Goal: Task Accomplishment & Management: Use online tool/utility

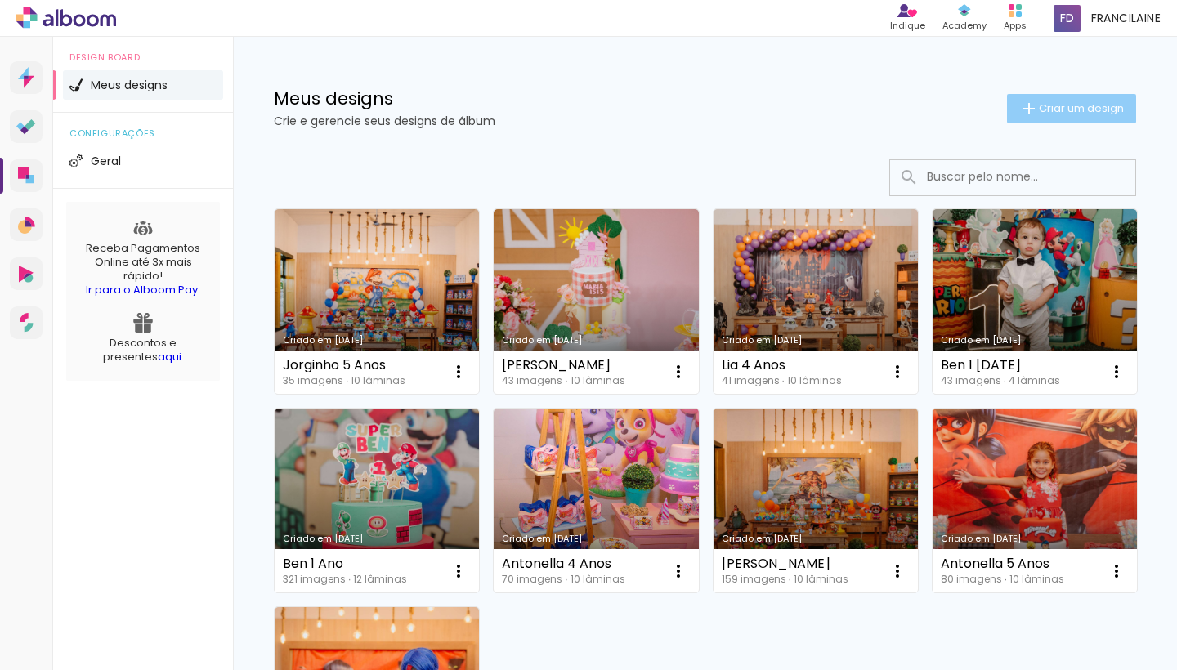
click at [1096, 105] on span "Criar um design" at bounding box center [1080, 108] width 85 height 11
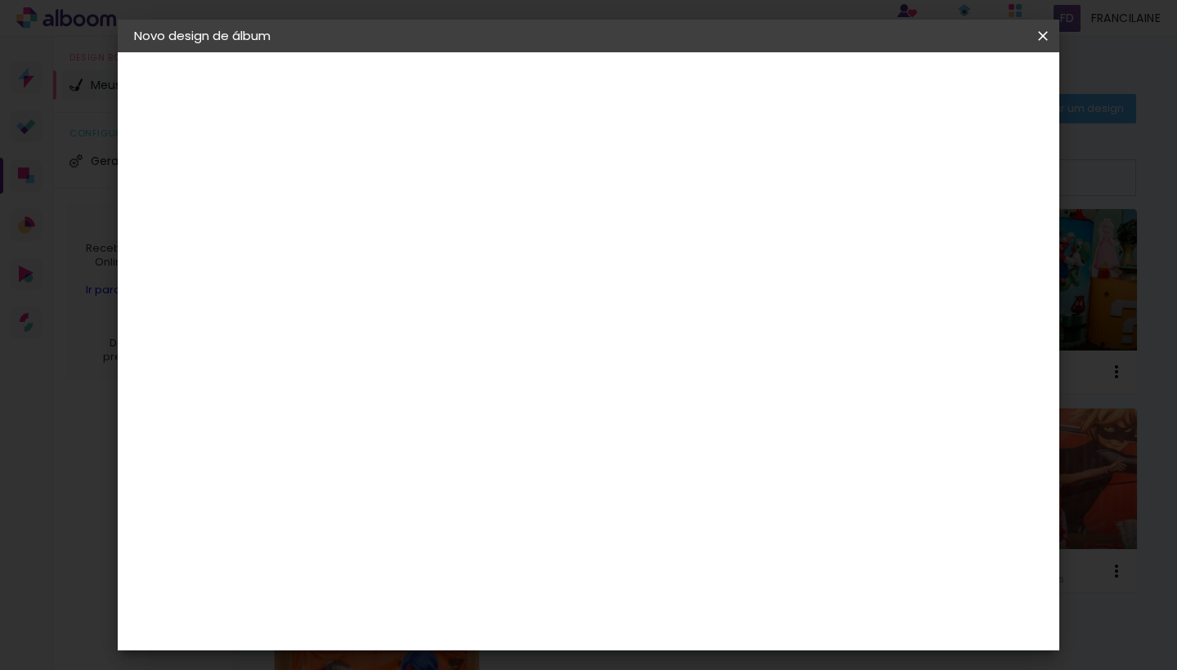
click at [401, 221] on input at bounding box center [401, 219] width 0 height 25
type input "Lorena"
type paper-input "Lorena"
click at [0, 0] on slot "Avançar" at bounding box center [0, 0] width 0 height 0
click at [525, 309] on input at bounding box center [442, 311] width 165 height 20
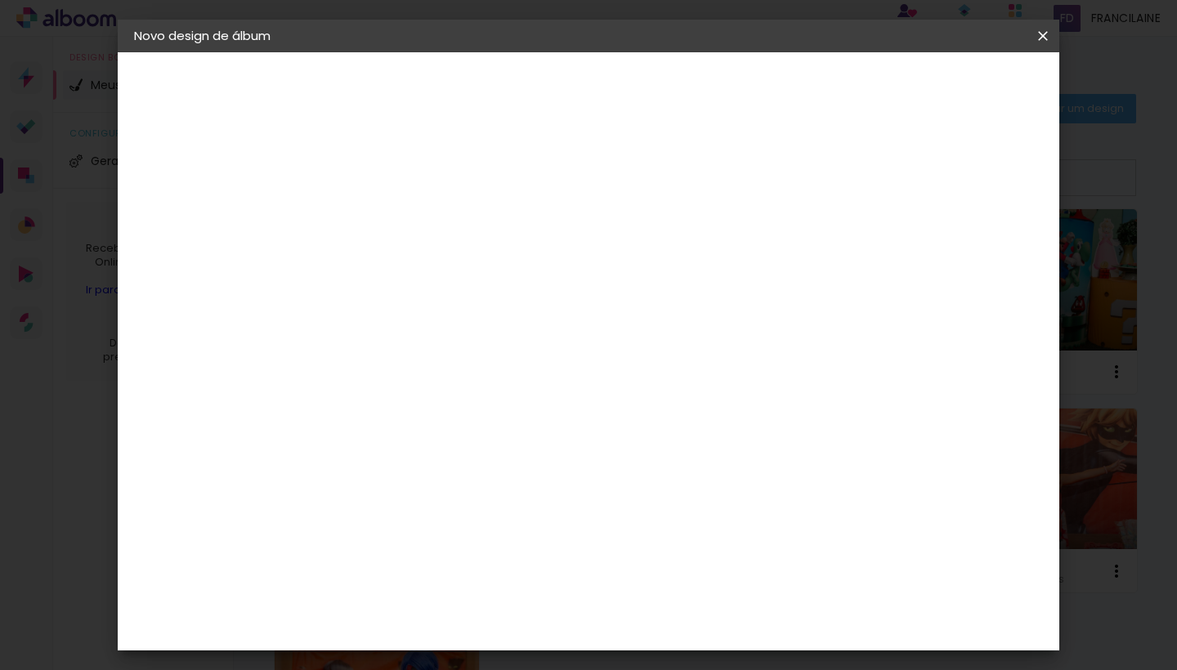
type input "Trust"
type paper-input "Trust"
click at [494, 191] on div "Fornecedor Escolha um fornecedor ou avance com o tamanho livre. Voltar Avançar" at bounding box center [509, 121] width 358 height 139
click at [0, 0] on slot "Tamanho Livre" at bounding box center [0, 0] width 0 height 0
click at [0, 0] on slot "Avançar" at bounding box center [0, 0] width 0 height 0
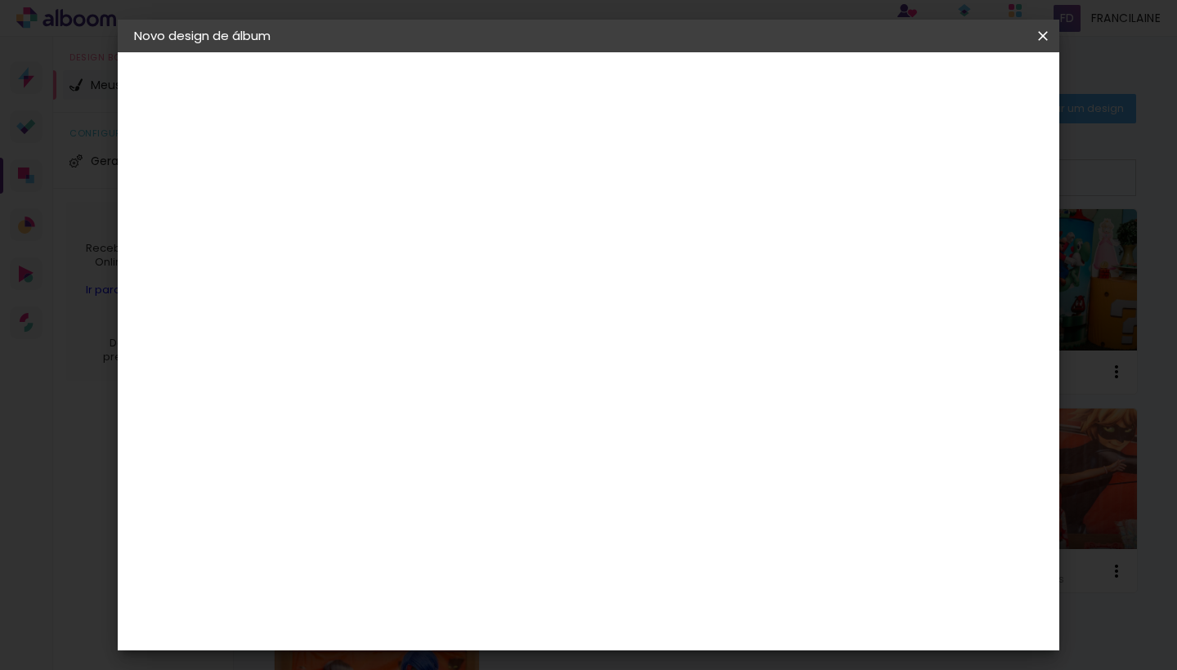
click at [352, 438] on input "30" at bounding box center [349, 437] width 42 height 25
drag, startPoint x: 368, startPoint y: 482, endPoint x: 354, endPoint y: 484, distance: 14.8
click at [354, 484] on input "40" at bounding box center [349, 481] width 42 height 25
type input "15"
type paper-input "15"
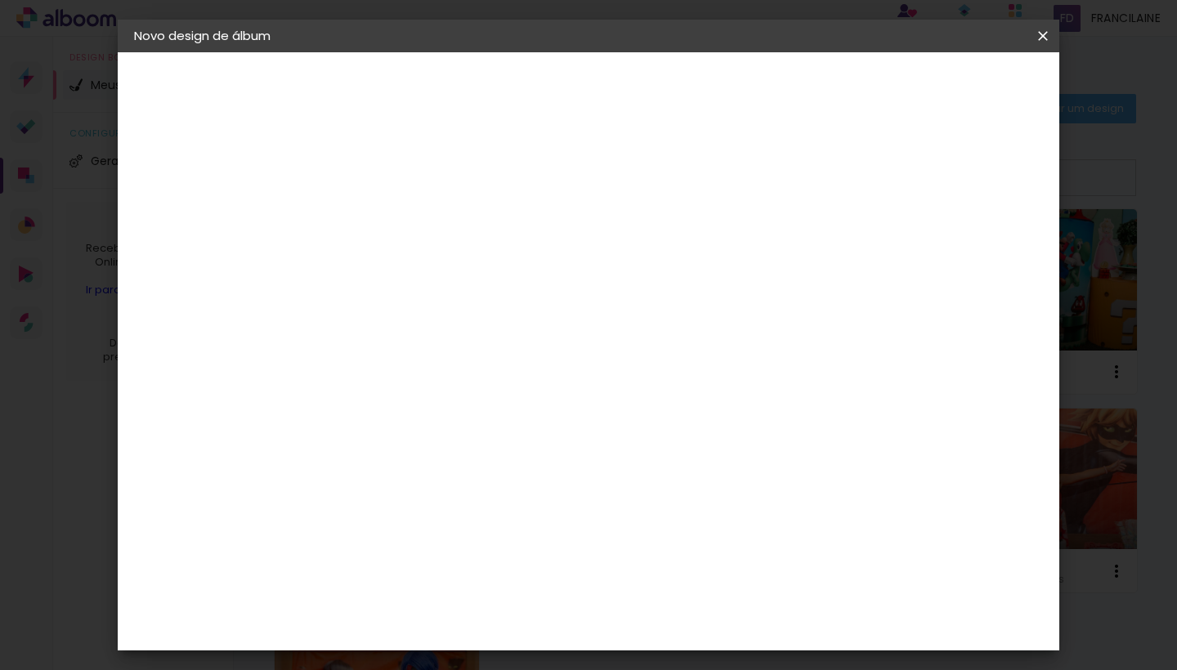
drag, startPoint x: 550, startPoint y: 253, endPoint x: 539, endPoint y: 256, distance: 10.9
click at [539, 256] on span "30" at bounding box center [551, 255] width 27 height 25
drag, startPoint x: 693, startPoint y: 498, endPoint x: 682, endPoint y: 500, distance: 10.7
click at [682, 500] on input "60" at bounding box center [684, 494] width 42 height 25
click at [700, 563] on input "40" at bounding box center [684, 560] width 42 height 25
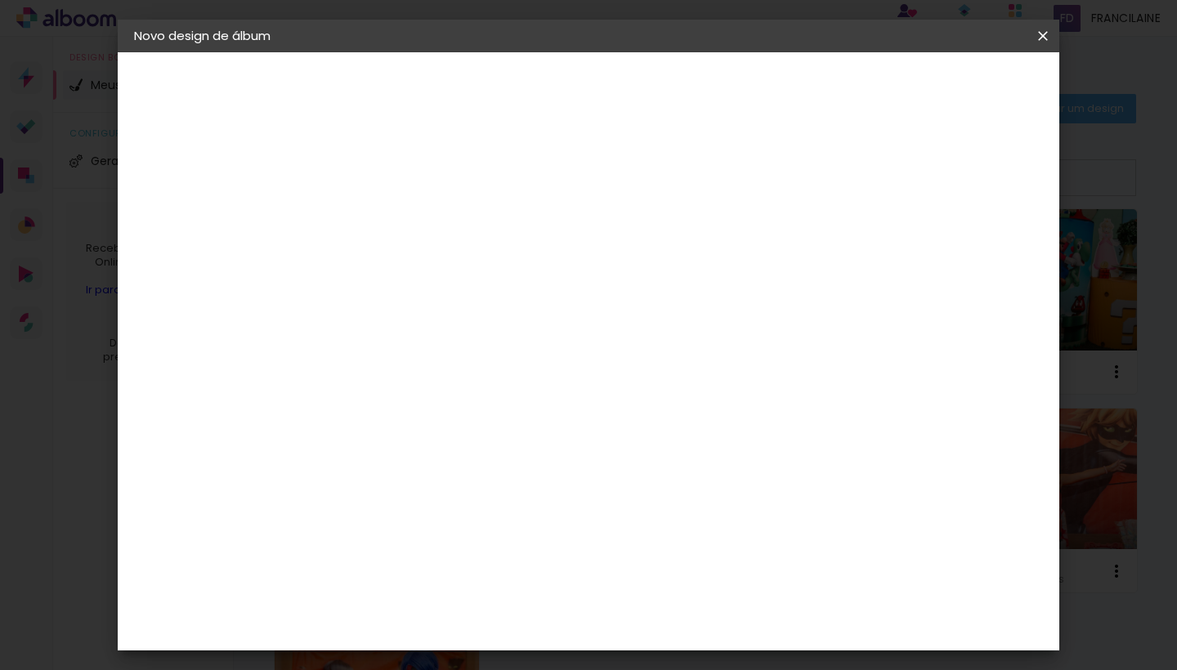
type input "42"
type paper-input "42"
click at [953, 87] on span "Iniciar design" at bounding box center [915, 86] width 74 height 11
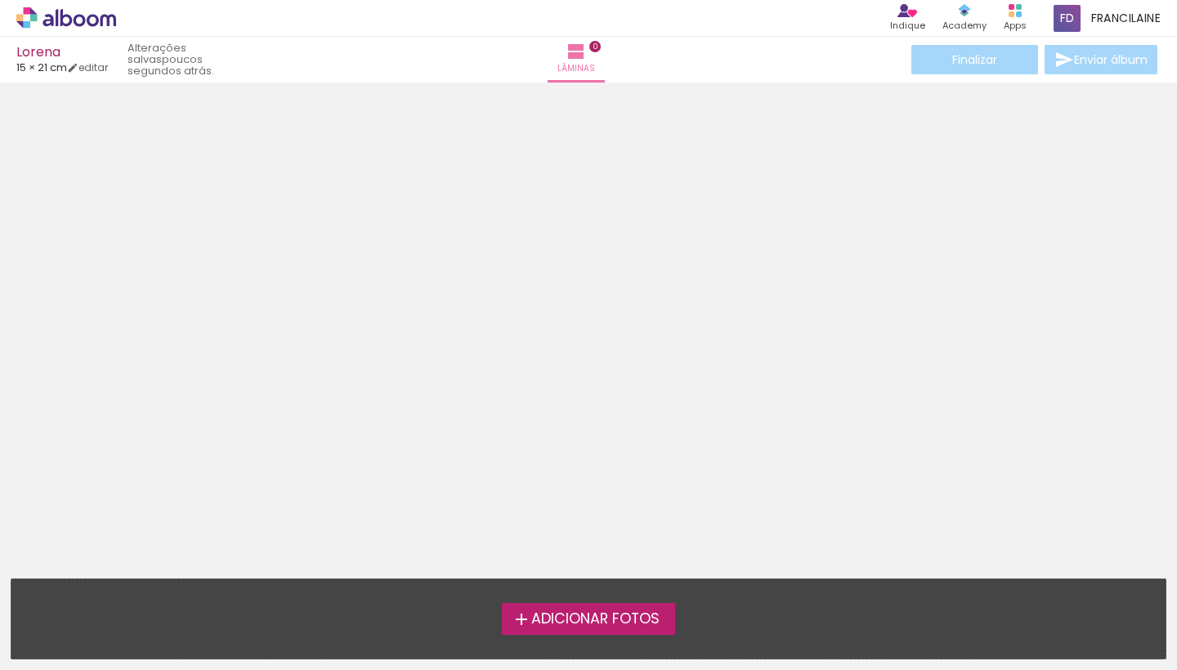
click at [583, 619] on span "Adicionar Fotos" at bounding box center [595, 619] width 128 height 15
click at [0, 0] on input "file" at bounding box center [0, 0] width 0 height 0
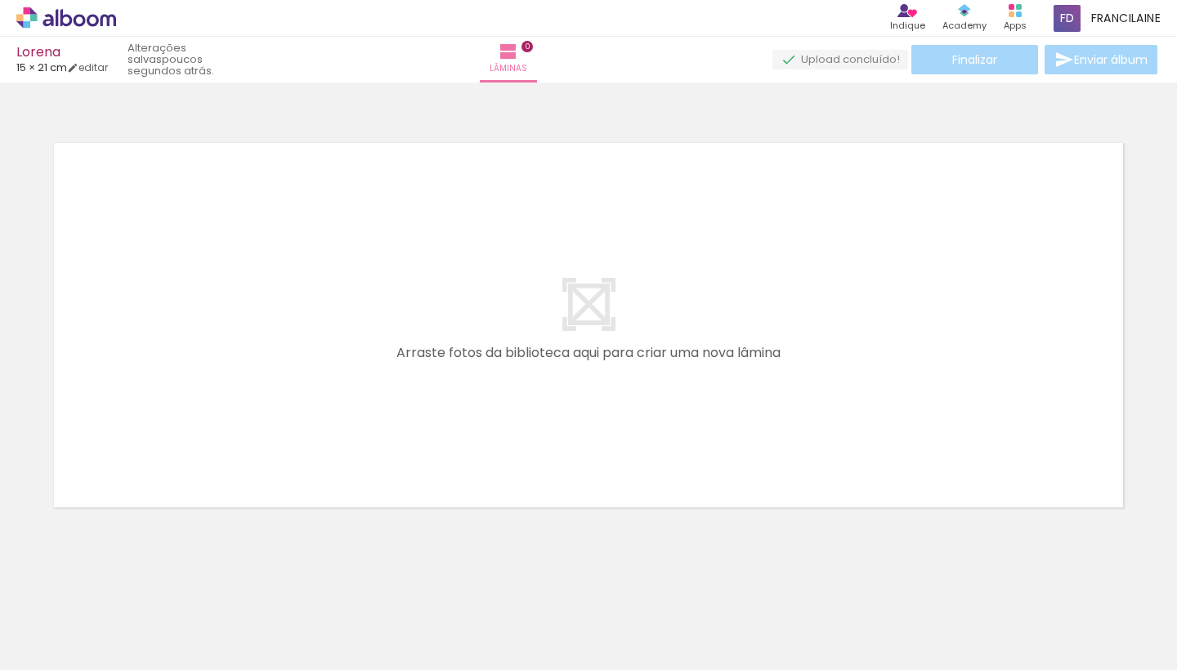
click at [564, 293] on quentale-layouter at bounding box center [588, 325] width 1095 height 391
click at [552, 374] on quentale-layouter at bounding box center [588, 325] width 1095 height 391
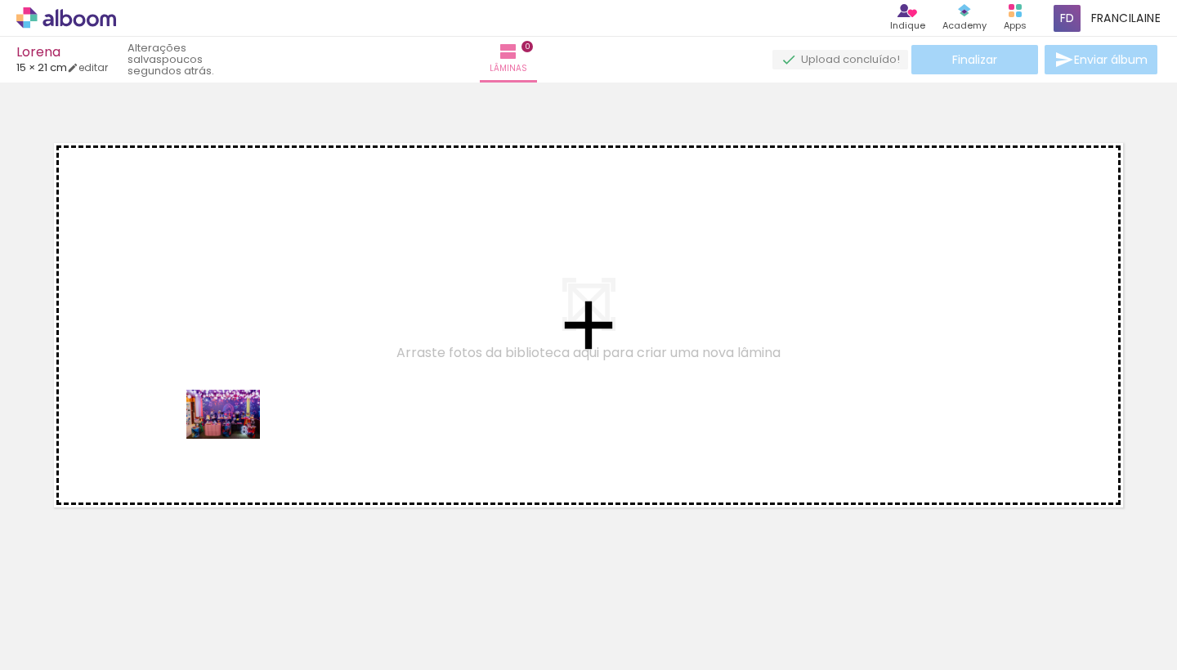
drag, startPoint x: 187, startPoint y: 606, endPoint x: 235, endPoint y: 439, distance: 174.3
click at [235, 439] on quentale-workspace at bounding box center [588, 335] width 1177 height 670
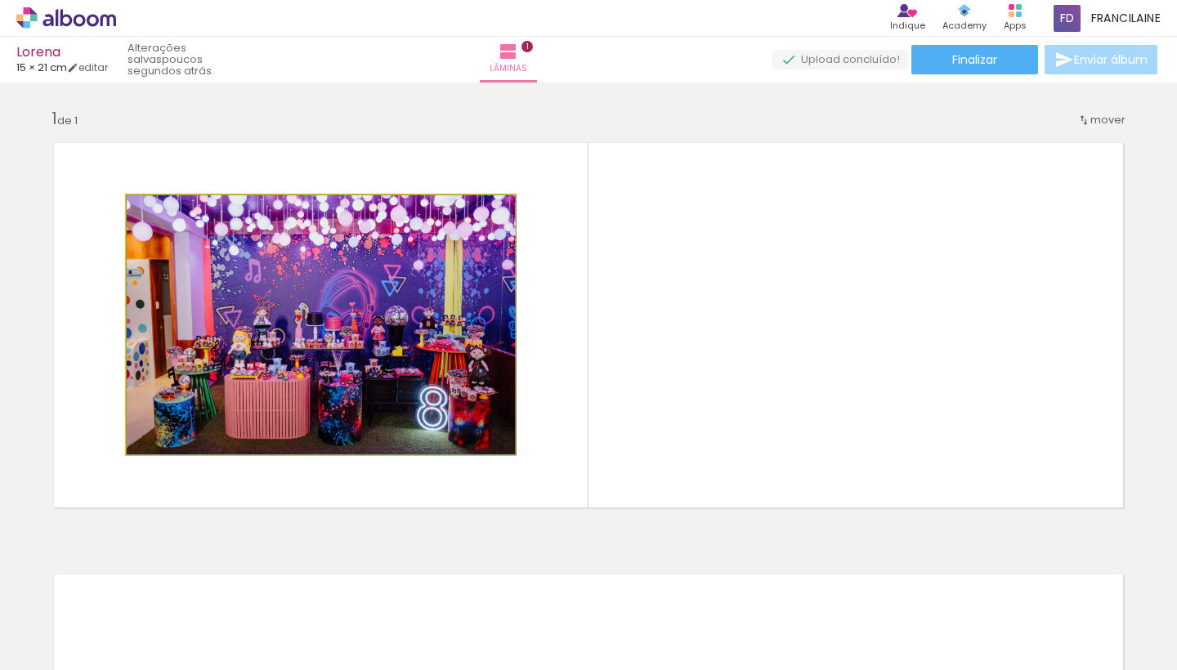
drag, startPoint x: 313, startPoint y: 301, endPoint x: 328, endPoint y: 302, distance: 15.6
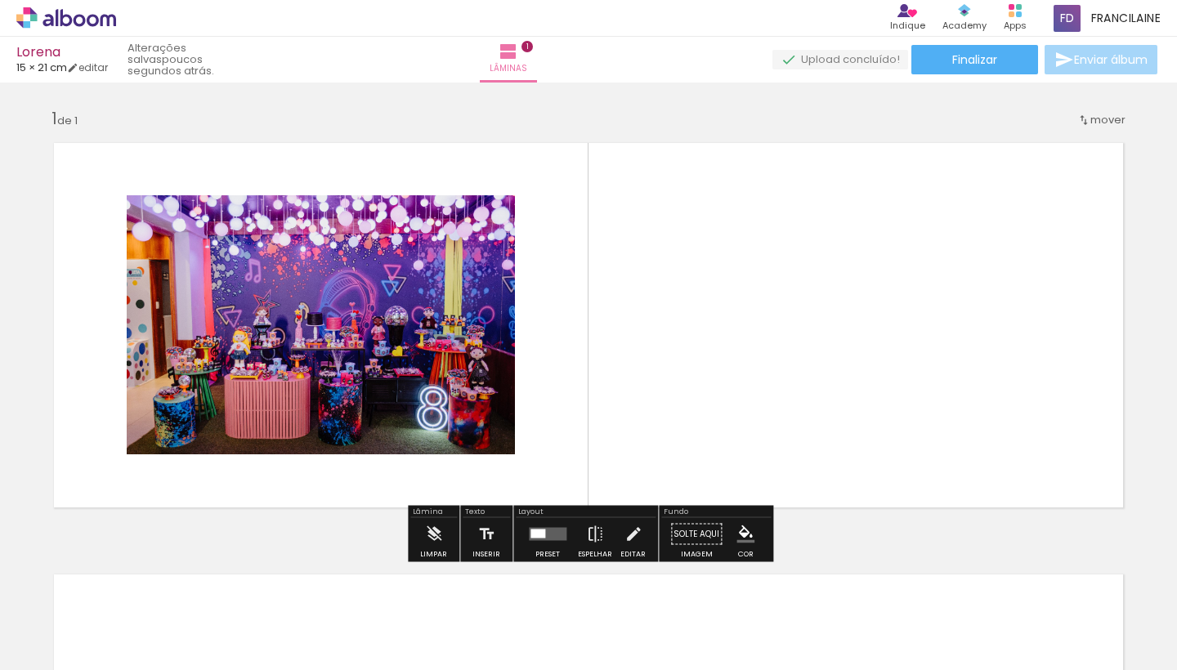
click at [543, 546] on div at bounding box center [547, 534] width 44 height 33
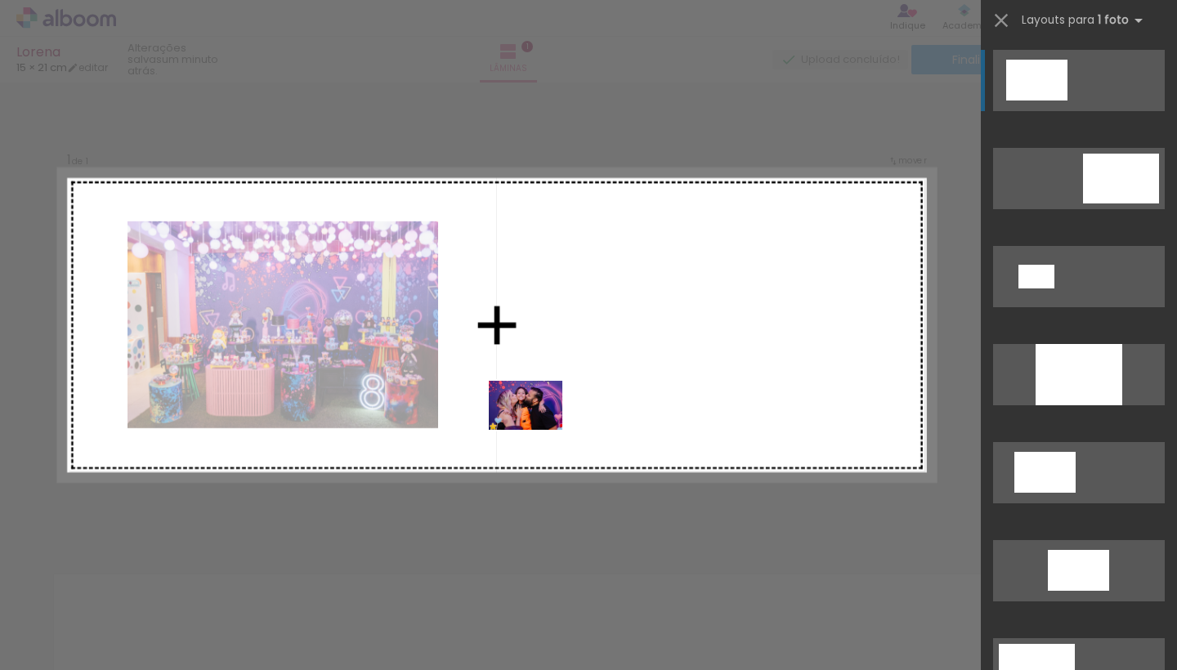
drag, startPoint x: 339, startPoint y: 628, endPoint x: 540, endPoint y: 429, distance: 283.1
click at [540, 429] on quentale-workspace at bounding box center [588, 335] width 1177 height 670
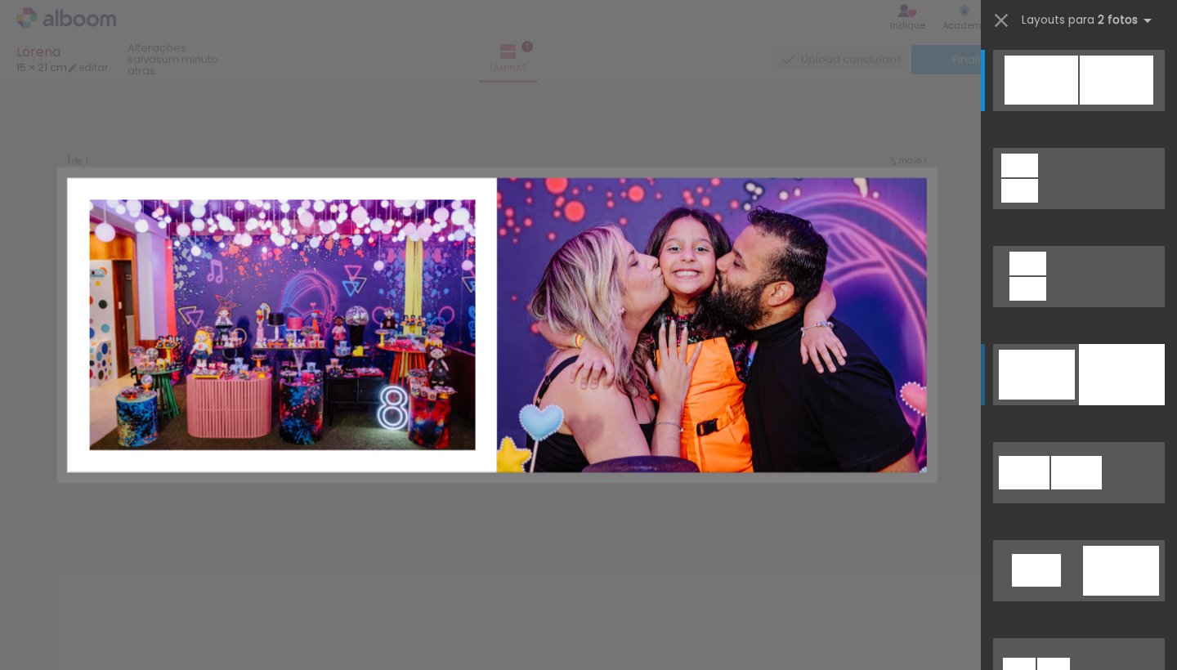
click at [1139, 395] on div at bounding box center [1122, 374] width 86 height 61
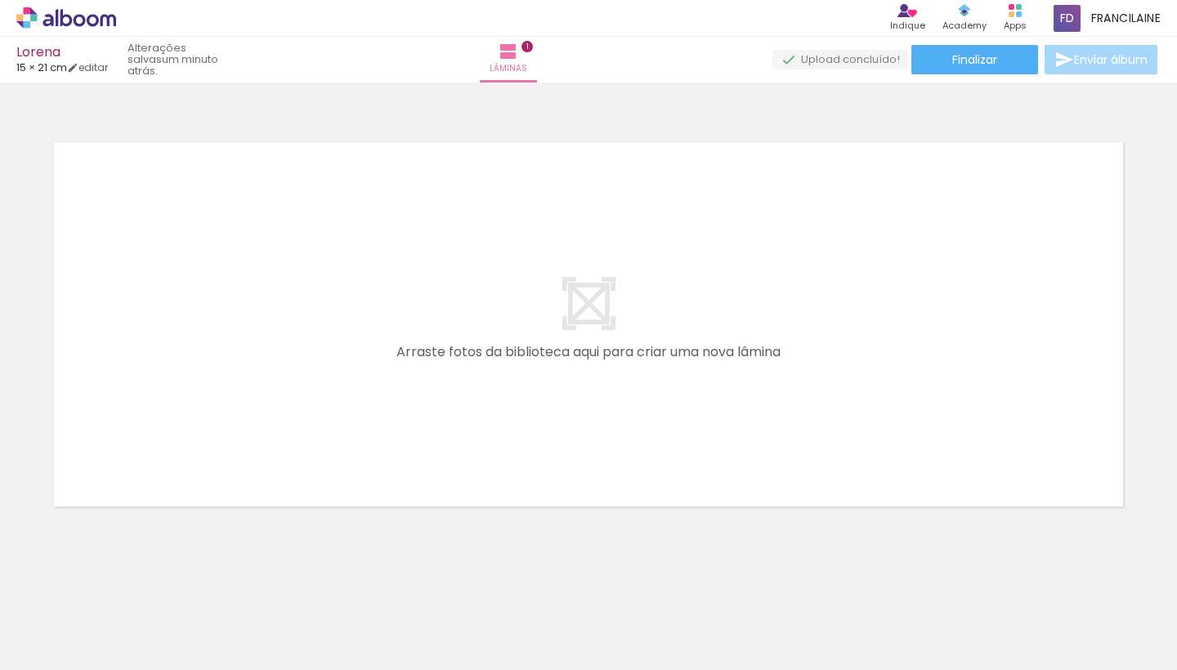
scroll to position [428, 0]
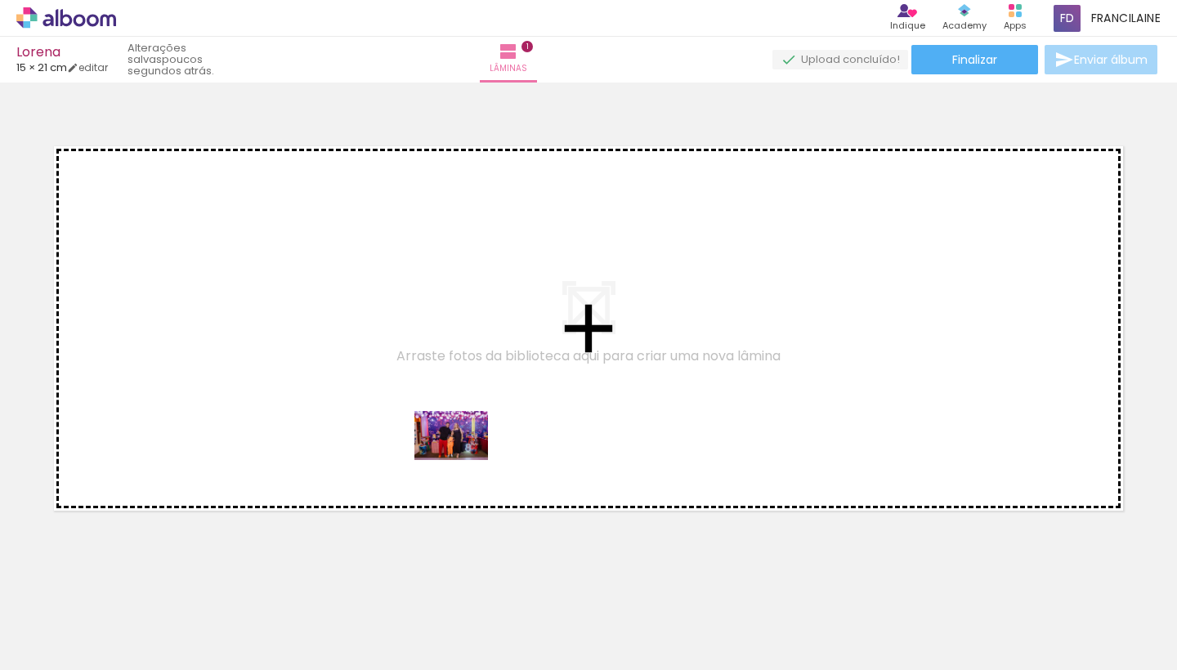
drag, startPoint x: 448, startPoint y: 619, endPoint x: 463, endPoint y: 461, distance: 159.3
click at [463, 461] on quentale-workspace at bounding box center [588, 335] width 1177 height 670
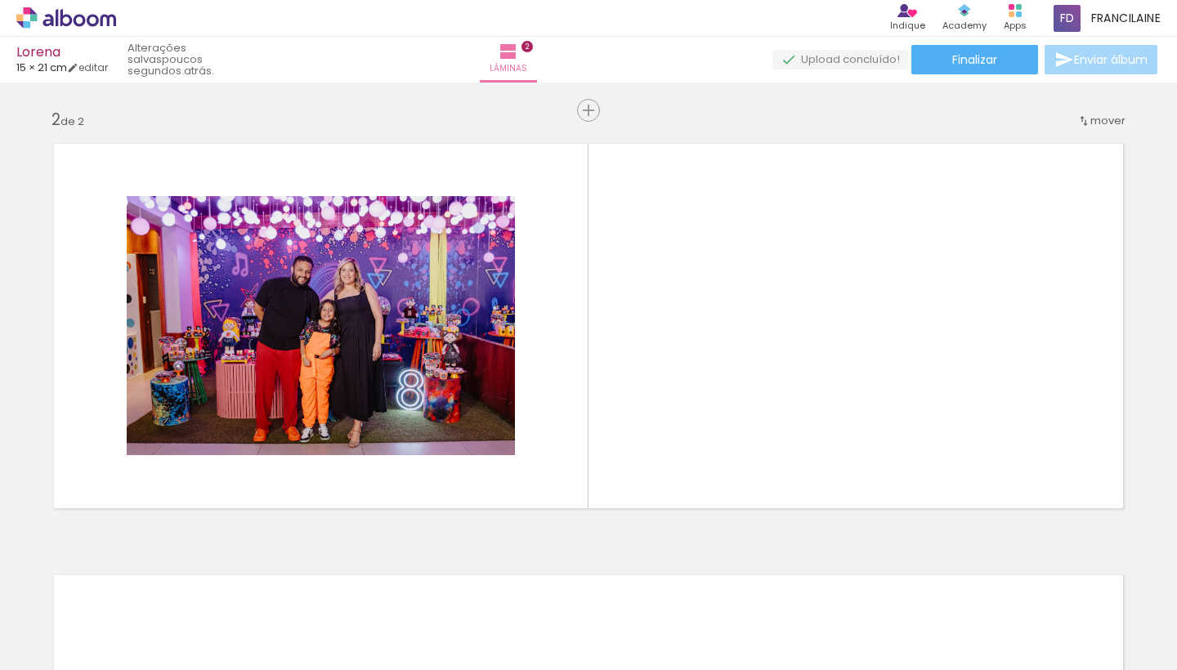
scroll to position [431, 0]
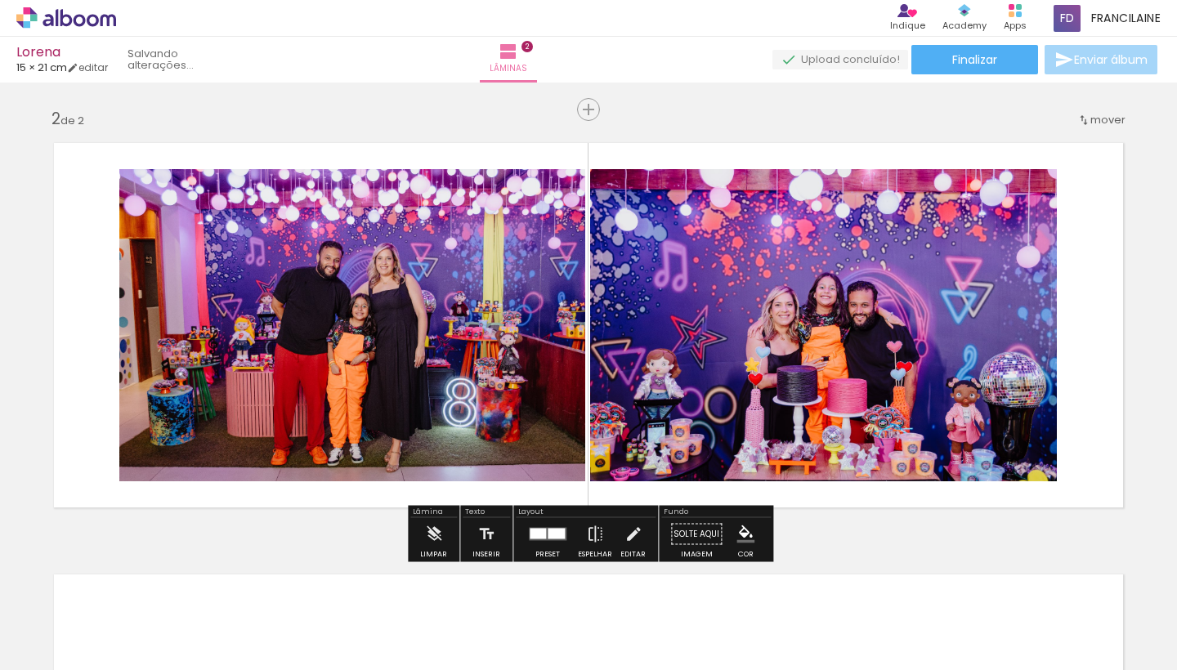
drag, startPoint x: 263, startPoint y: 615, endPoint x: 674, endPoint y: 356, distance: 485.8
click at [674, 356] on quentale-workspace at bounding box center [588, 335] width 1177 height 670
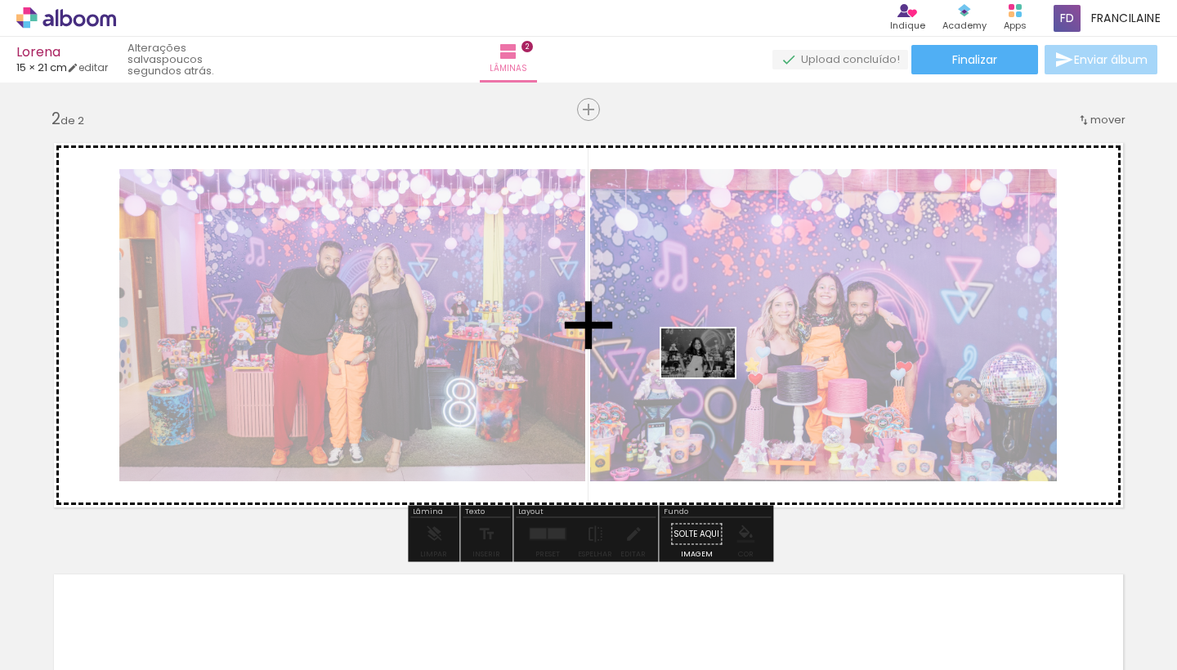
drag, startPoint x: 720, startPoint y: 614, endPoint x: 710, endPoint y: 374, distance: 240.4
click at [710, 374] on quentale-workspace at bounding box center [588, 335] width 1177 height 670
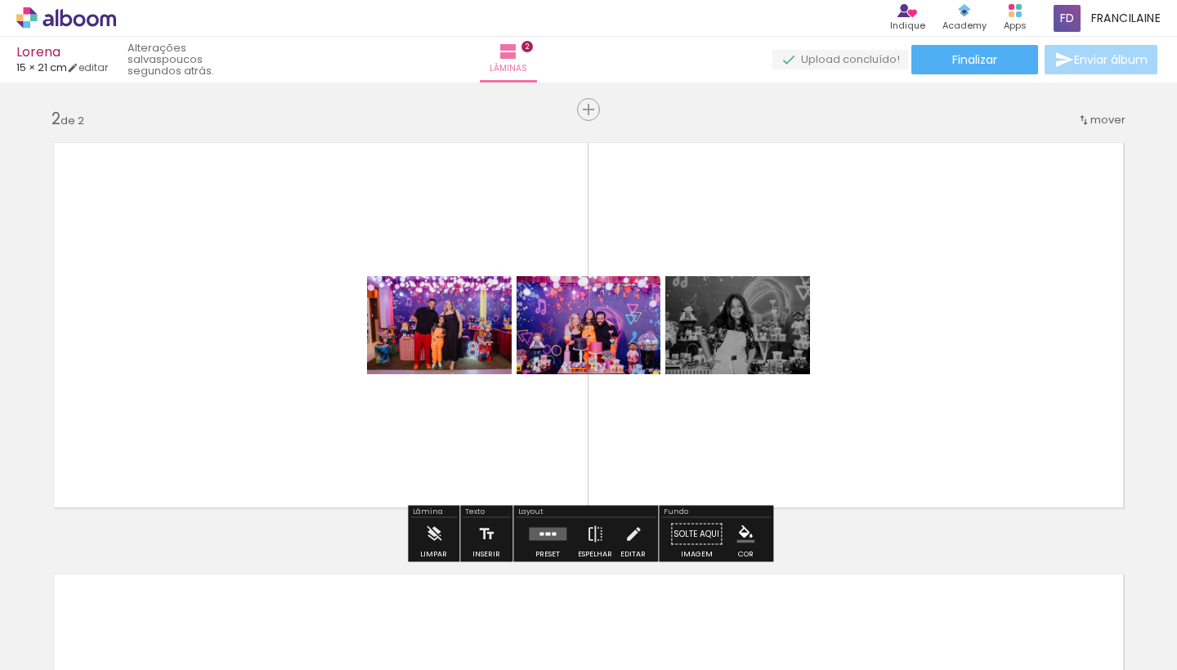
click at [547, 538] on quentale-layouter at bounding box center [548, 534] width 38 height 13
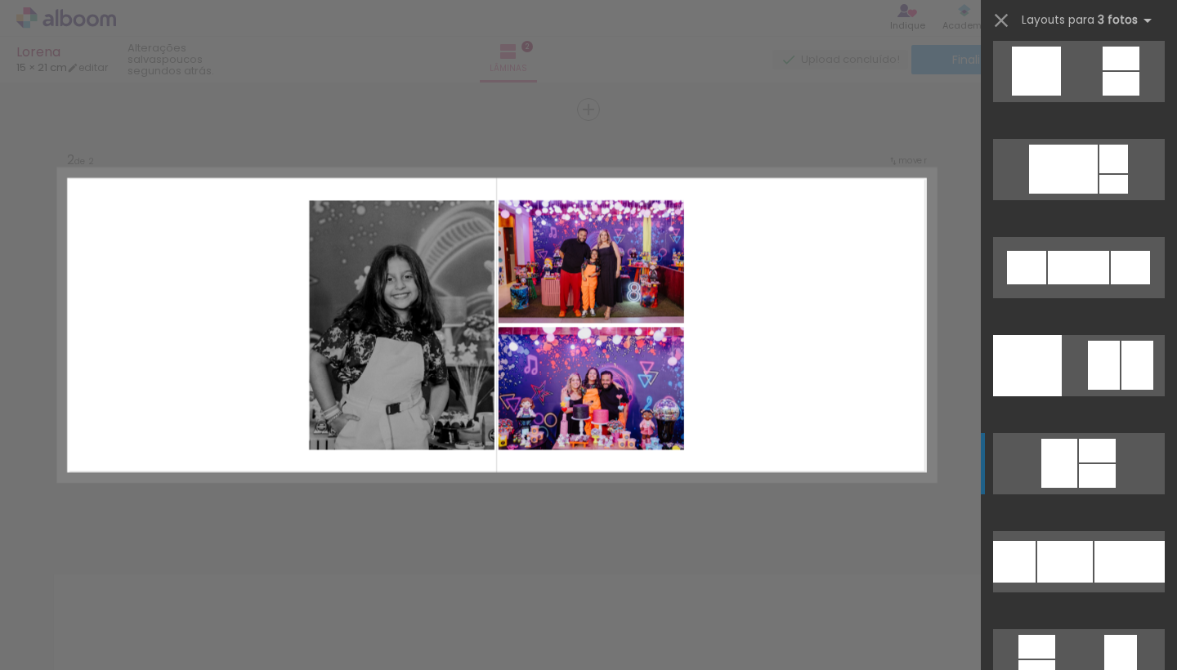
scroll to position [4615, 0]
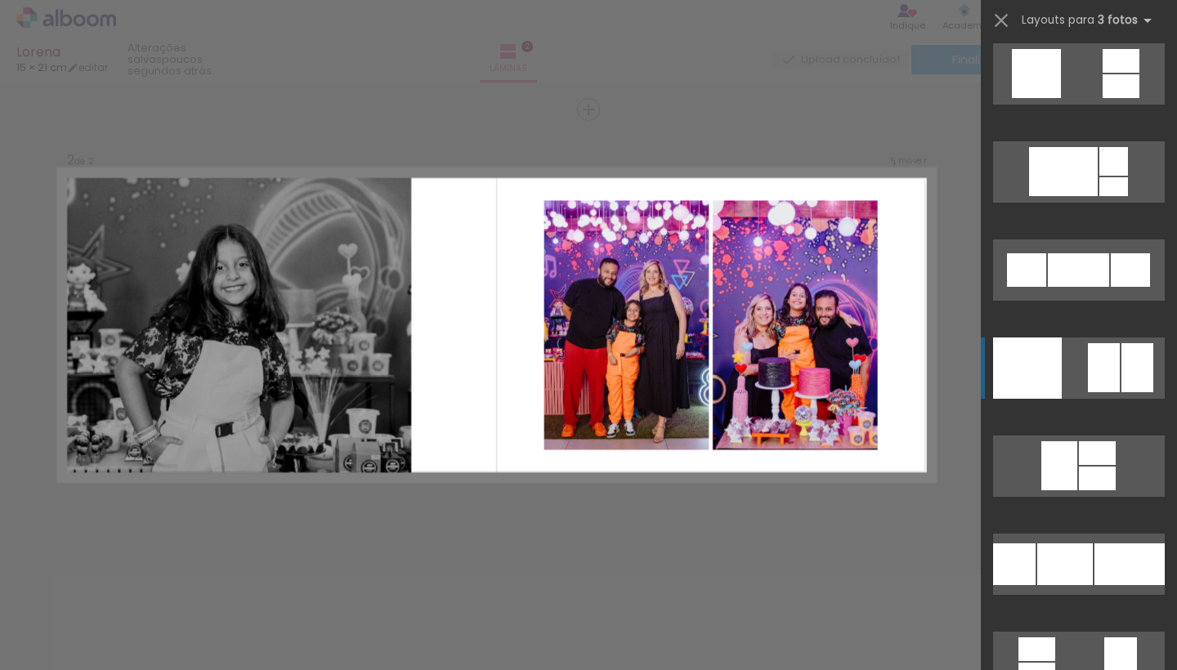
click at [1105, 366] on div at bounding box center [1104, 367] width 32 height 49
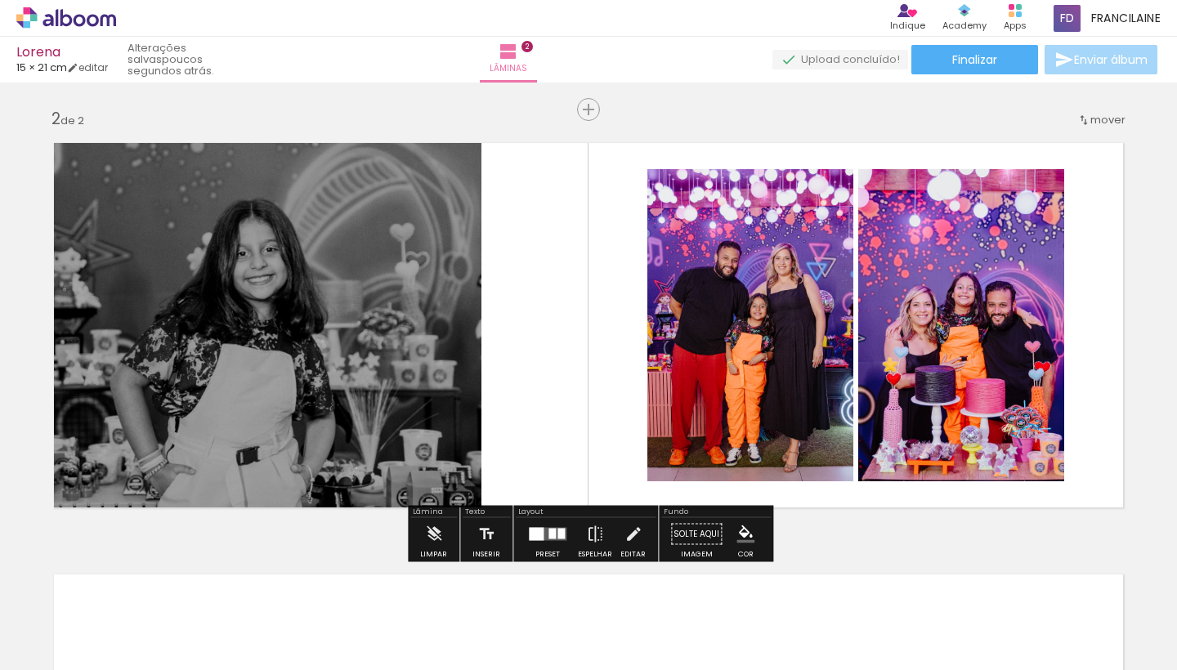
click at [557, 538] on div at bounding box center [560, 534] width 7 height 11
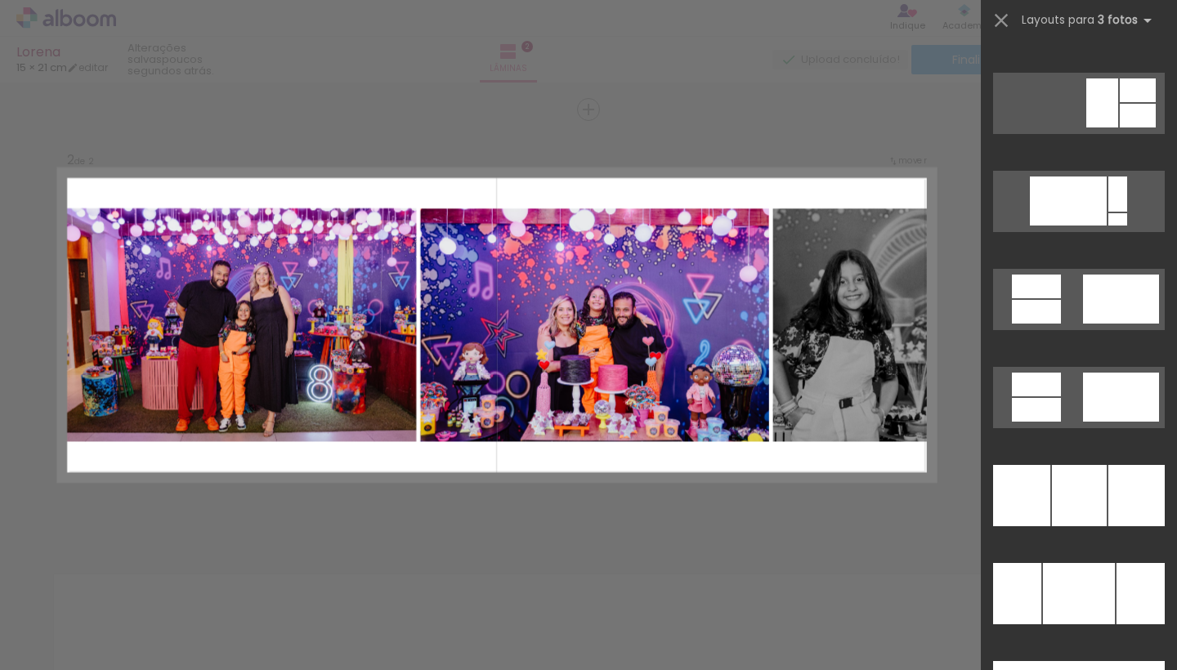
scroll to position [7630, 0]
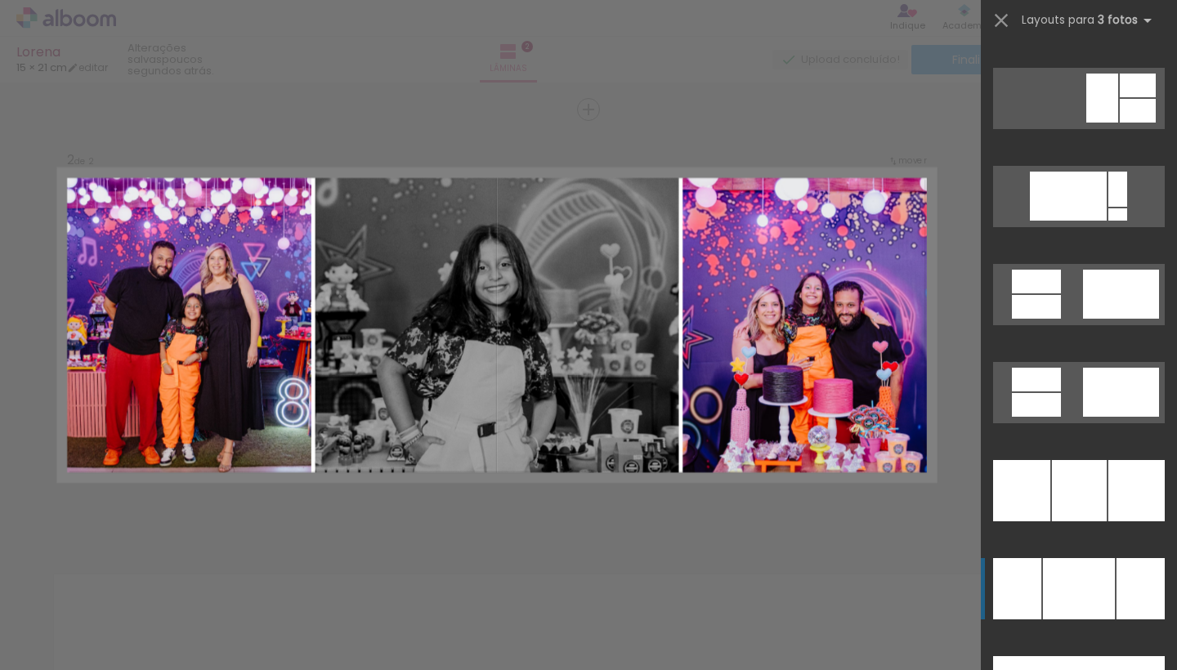
click at [1087, 578] on div at bounding box center [1079, 588] width 72 height 61
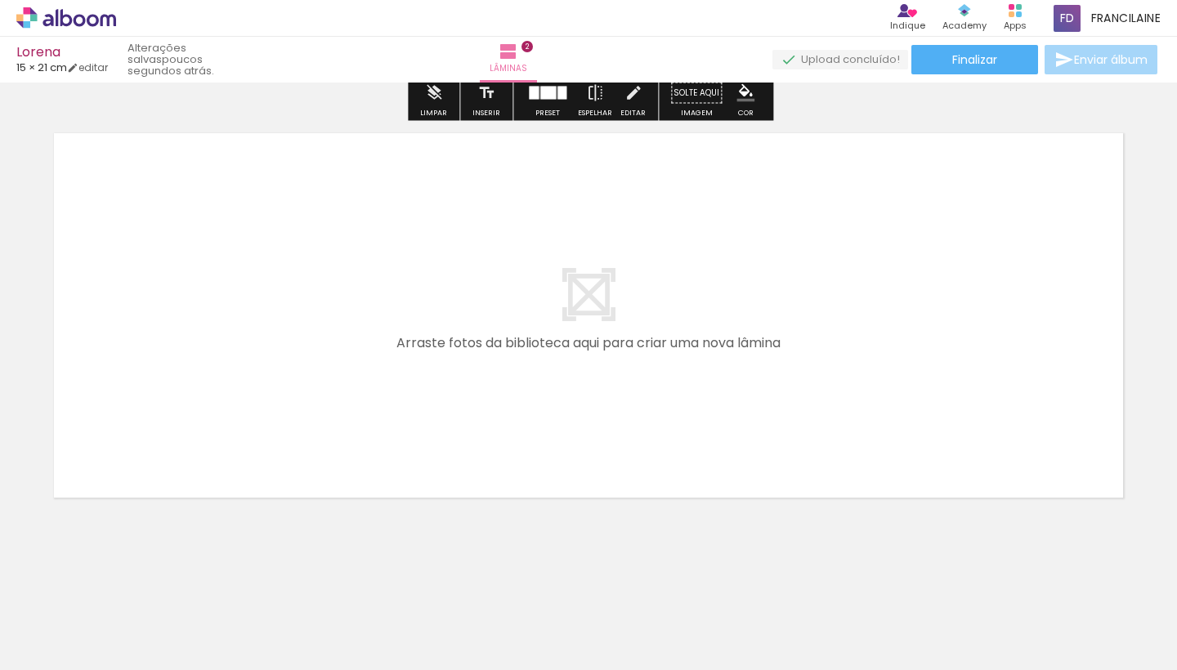
scroll to position [873, 0]
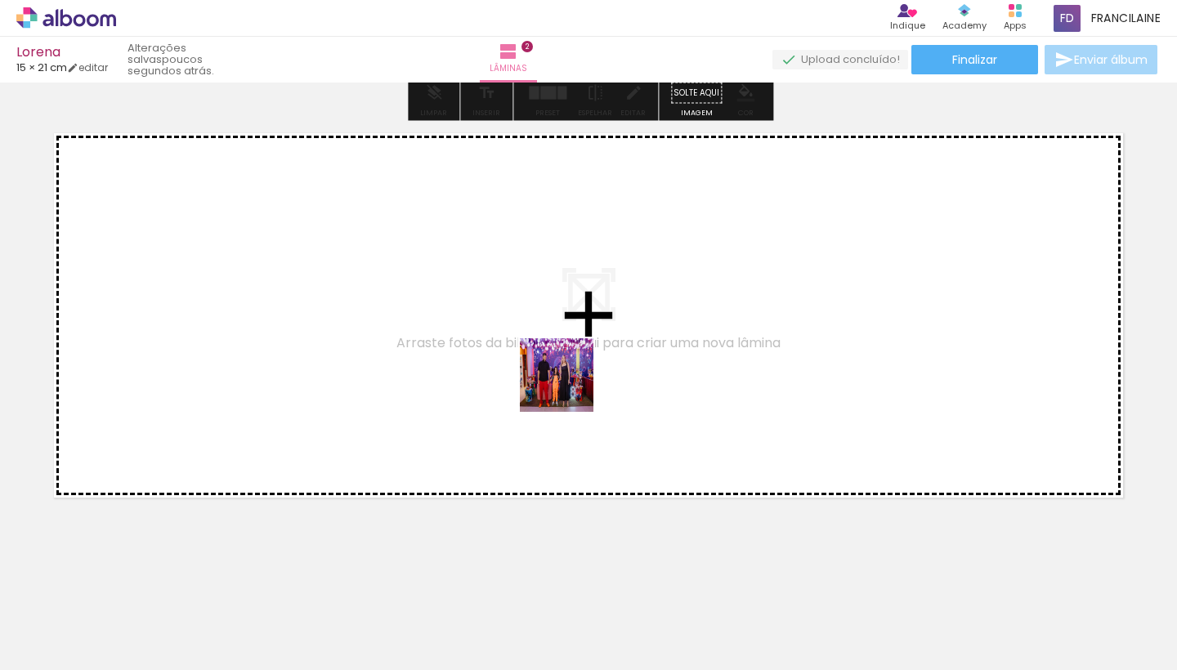
drag, startPoint x: 543, startPoint y: 614, endPoint x: 569, endPoint y: 381, distance: 234.4
click at [569, 381] on quentale-workspace at bounding box center [588, 335] width 1177 height 670
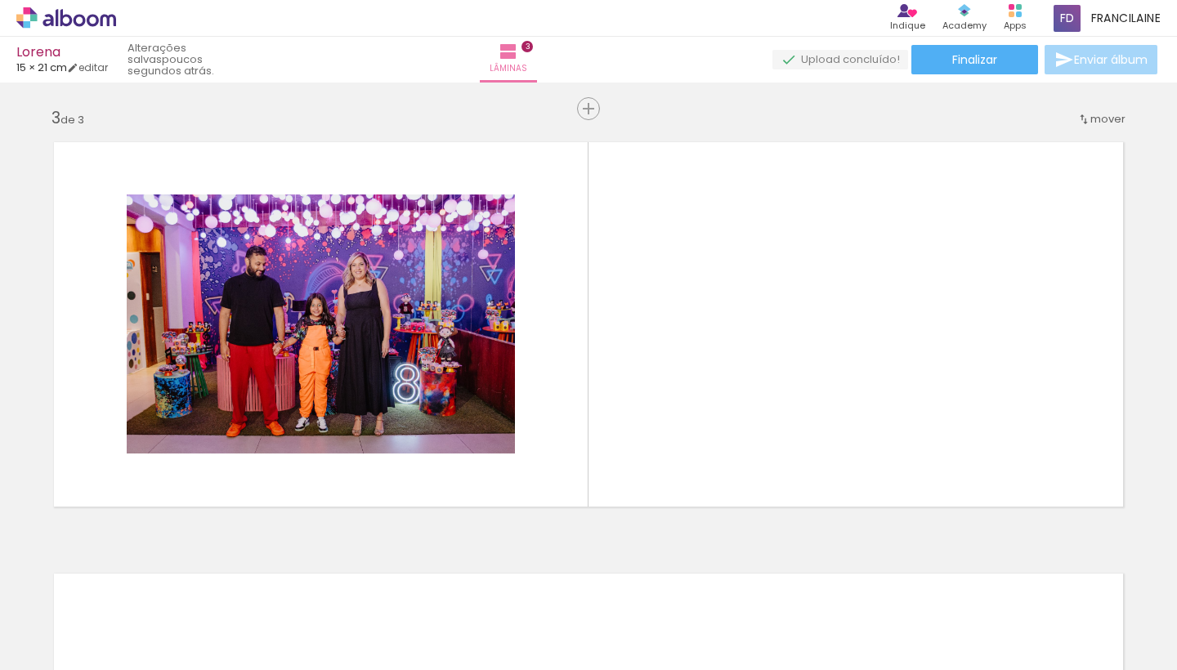
scroll to position [863, 0]
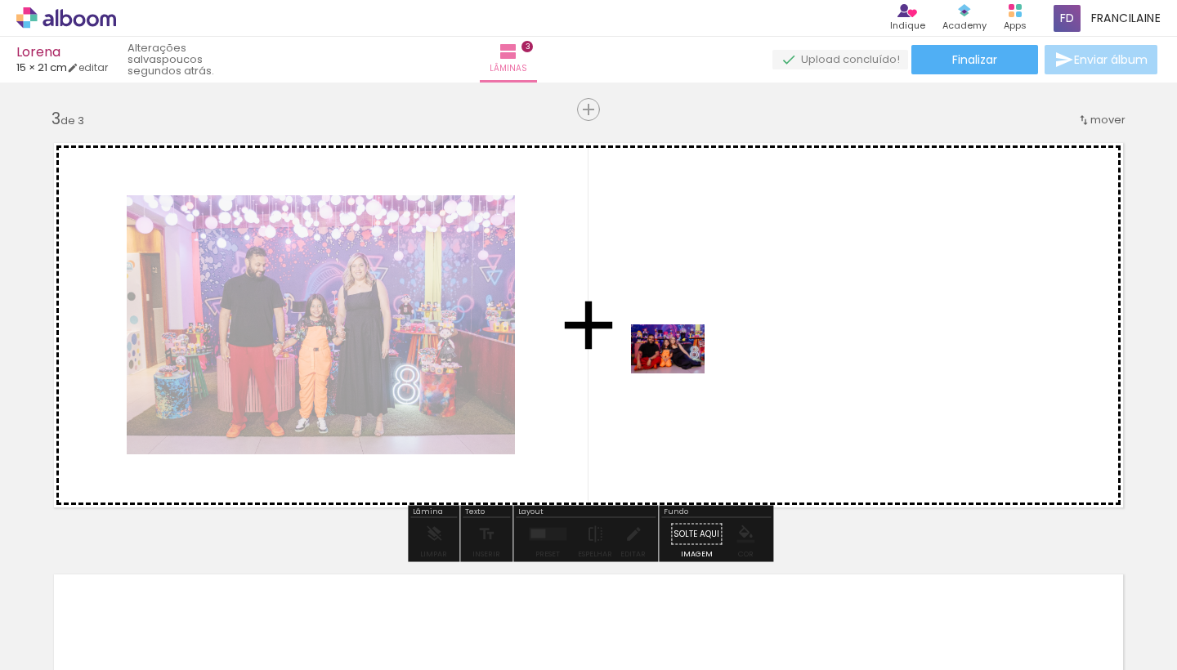
drag, startPoint x: 630, startPoint y: 616, endPoint x: 688, endPoint y: 355, distance: 267.8
click at [688, 355] on quentale-workspace at bounding box center [588, 335] width 1177 height 670
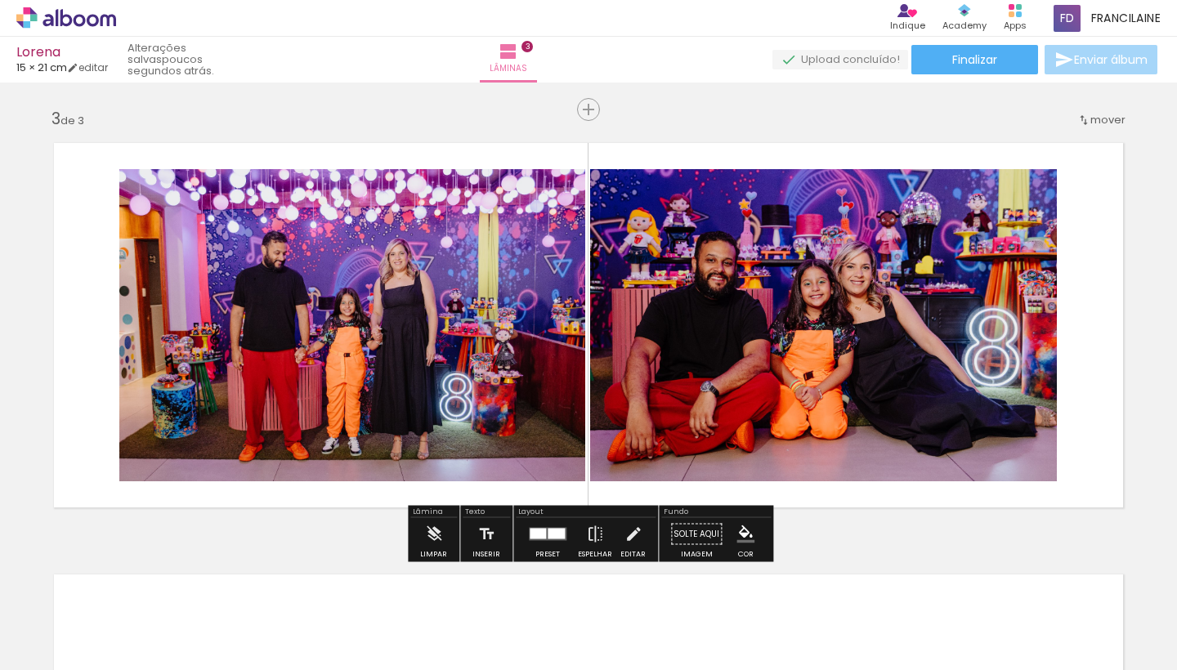
click at [540, 544] on div at bounding box center [547, 534] width 44 height 33
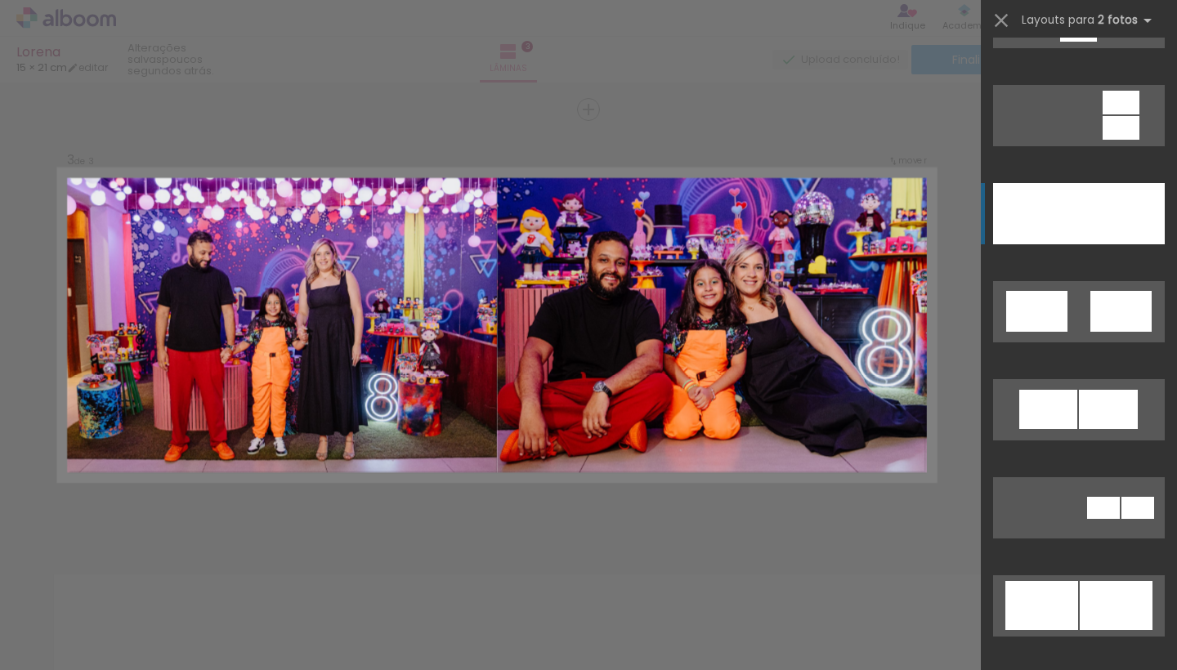
scroll to position [852, 0]
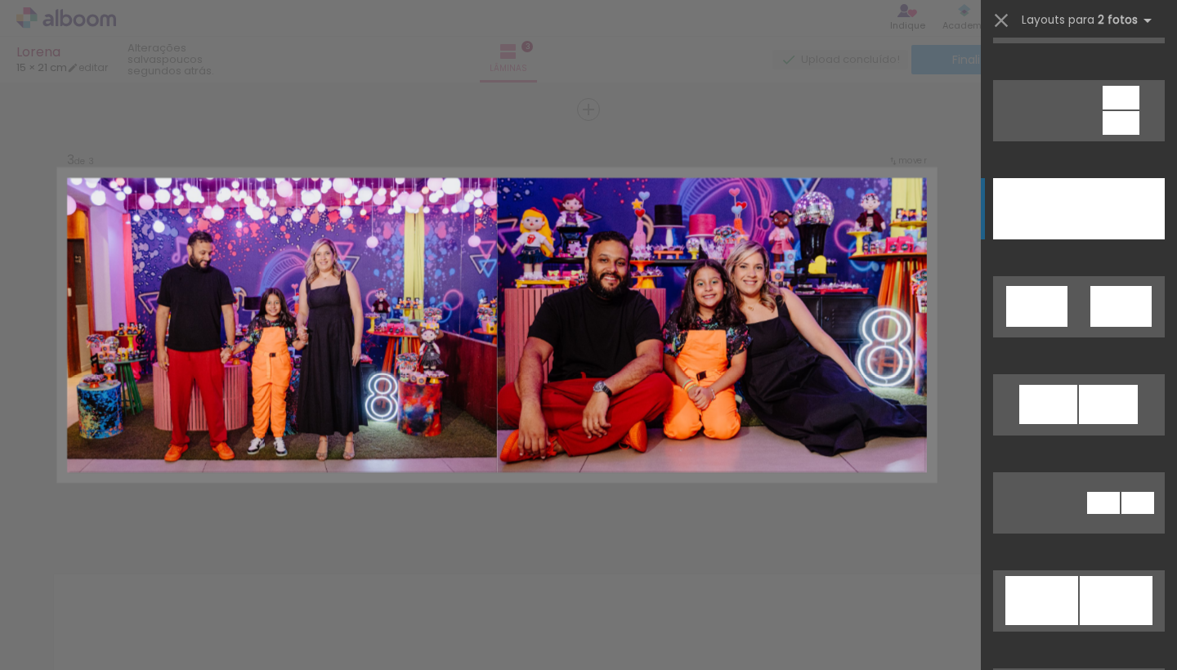
click at [1122, 202] on div at bounding box center [1122, 208] width 86 height 61
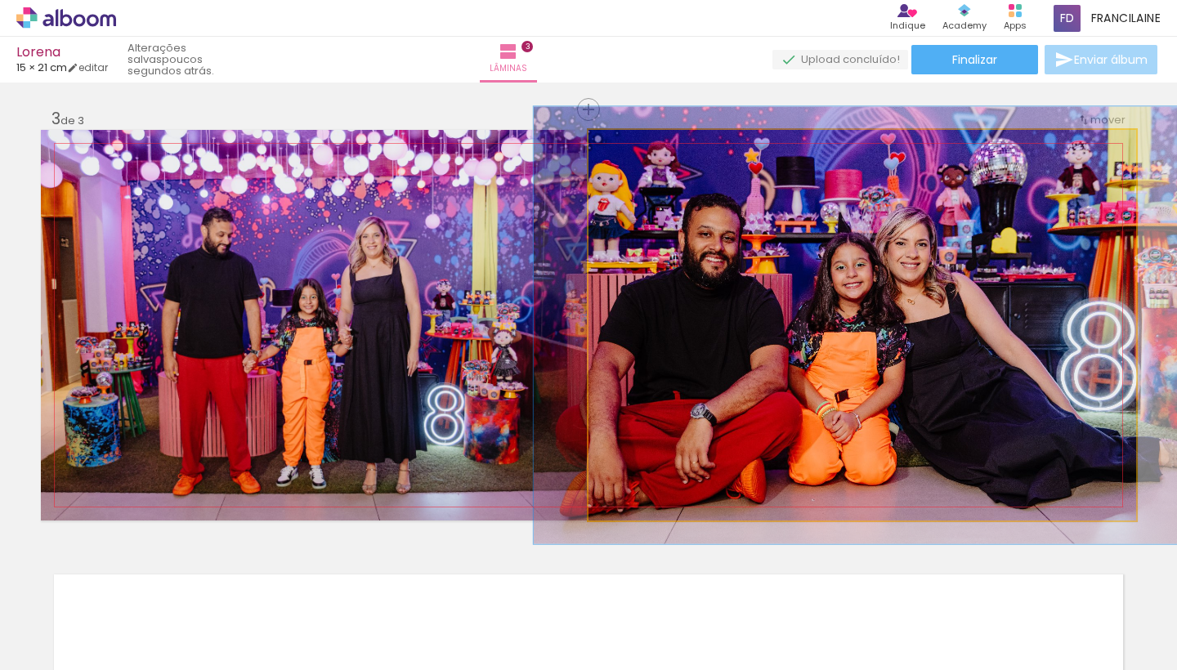
click at [636, 145] on div at bounding box center [633, 147] width 15 height 15
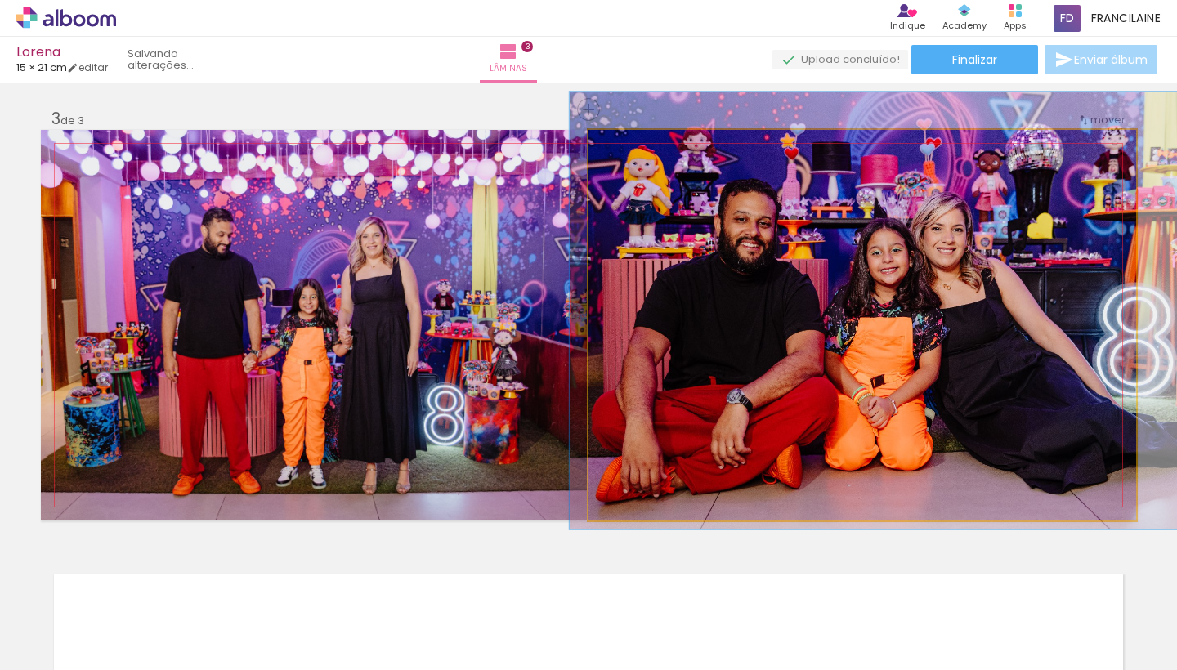
drag, startPoint x: 733, startPoint y: 220, endPoint x: 769, endPoint y: 203, distance: 39.5
click at [769, 203] on div at bounding box center [897, 310] width 657 height 437
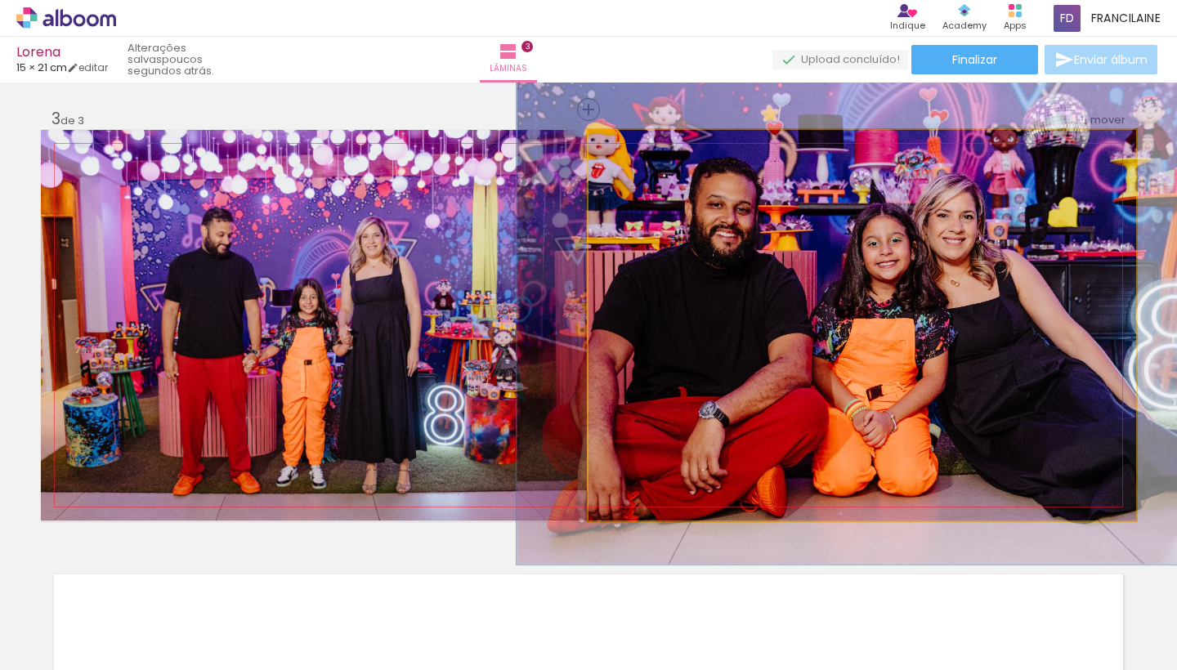
drag, startPoint x: 636, startPoint y: 150, endPoint x: 647, endPoint y: 146, distance: 11.9
click at [647, 146] on div at bounding box center [645, 147] width 15 height 15
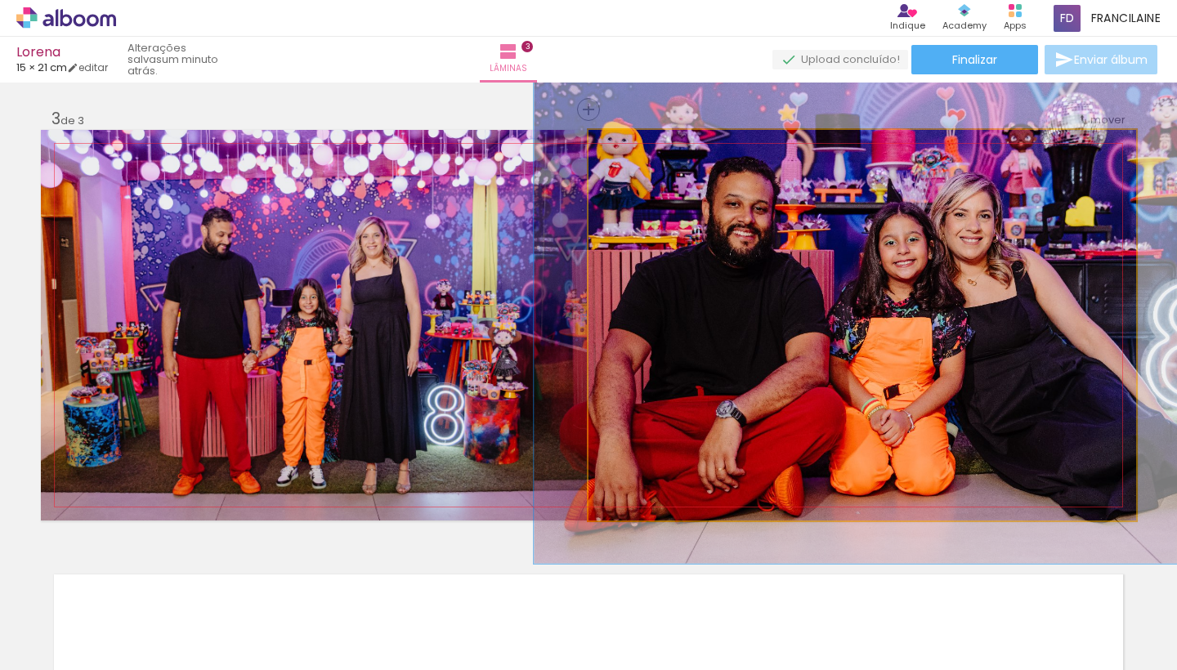
drag, startPoint x: 719, startPoint y: 237, endPoint x: 736, endPoint y: 235, distance: 17.2
click at [735, 233] on quentale-photo at bounding box center [861, 325] width 547 height 391
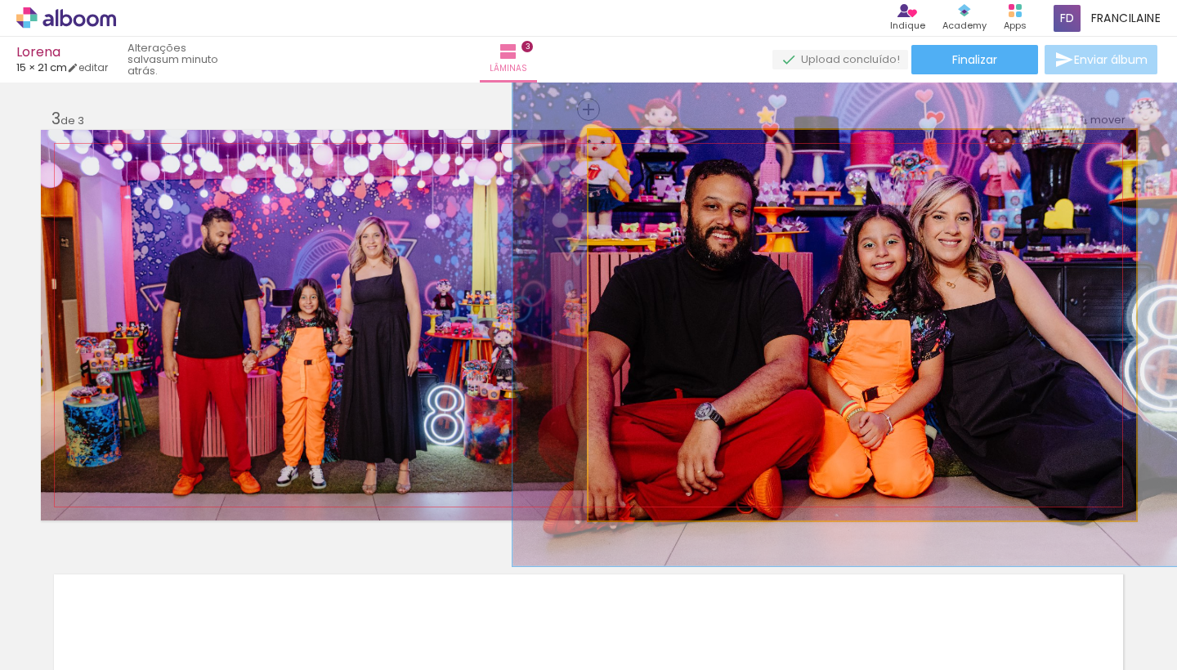
drag, startPoint x: 735, startPoint y: 233, endPoint x: 714, endPoint y: 236, distance: 21.5
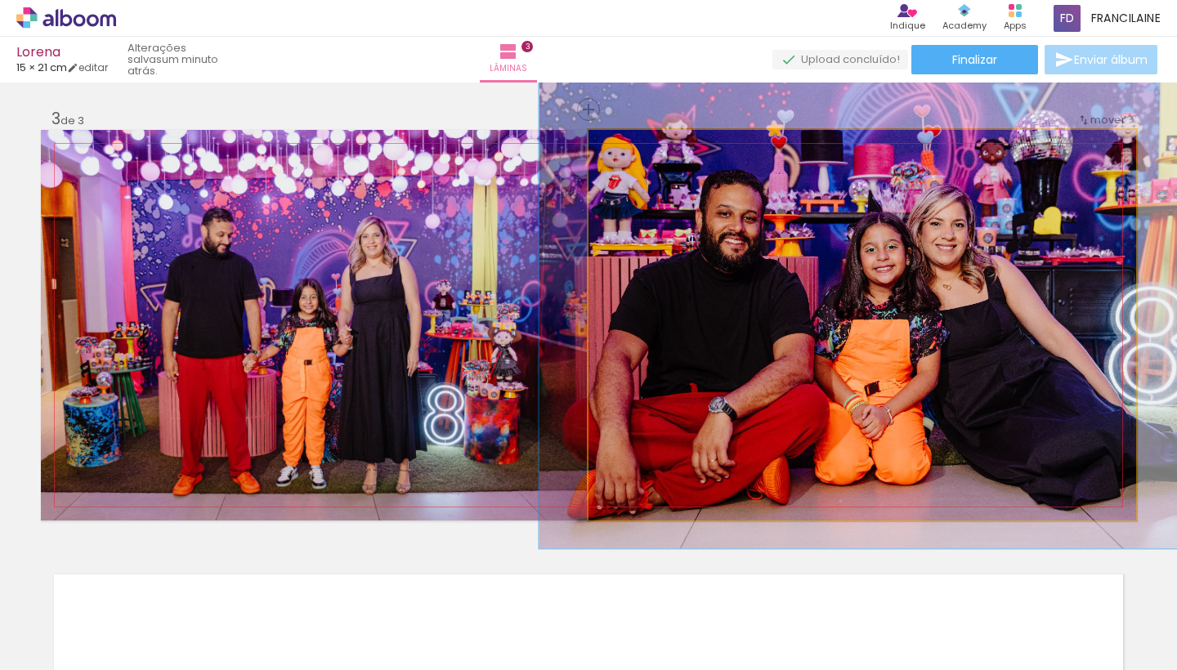
type paper-slider "122"
click at [641, 150] on div at bounding box center [639, 147] width 15 height 15
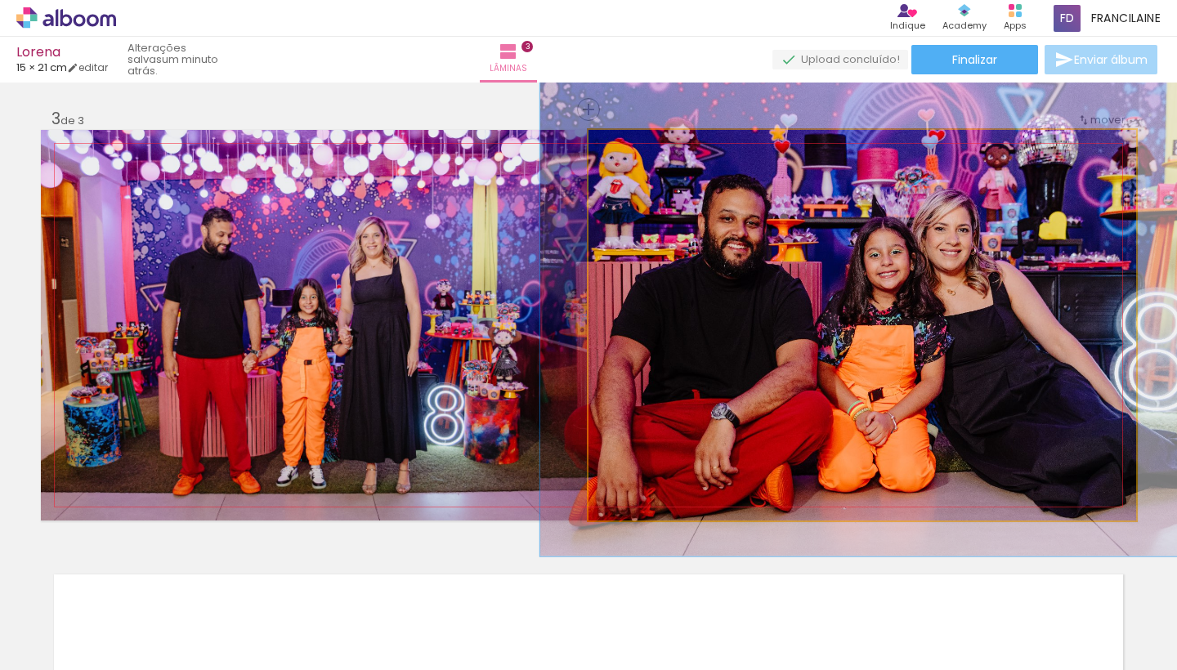
click at [763, 278] on div at bounding box center [898, 317] width 716 height 476
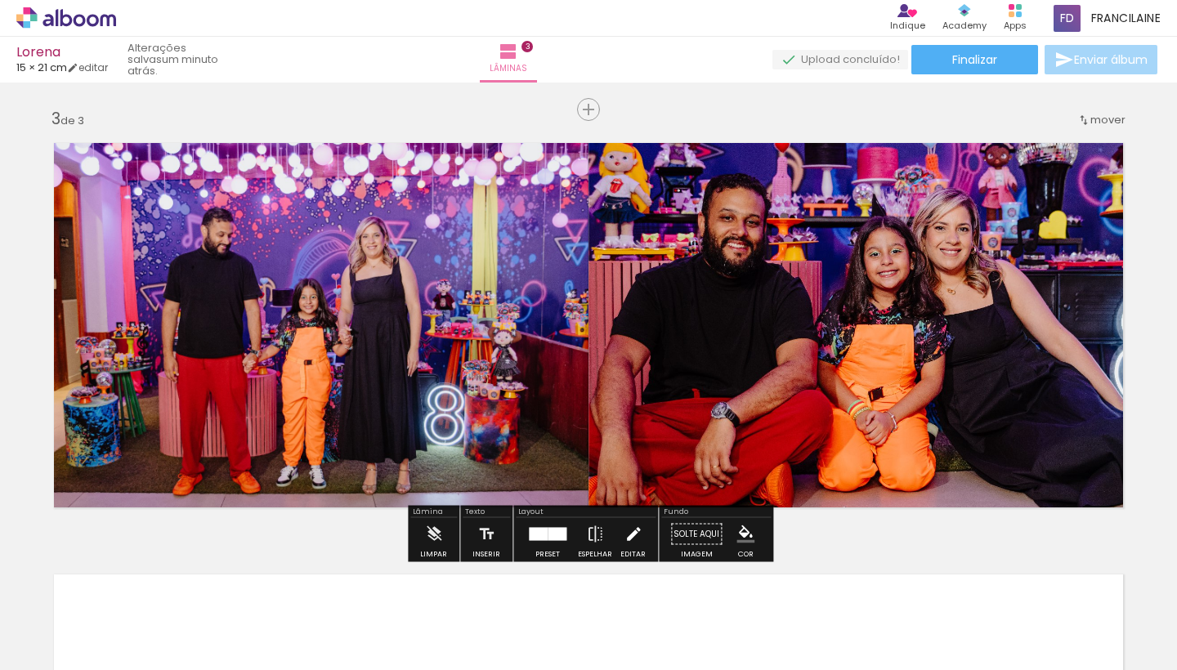
click at [632, 538] on iron-icon at bounding box center [633, 534] width 18 height 33
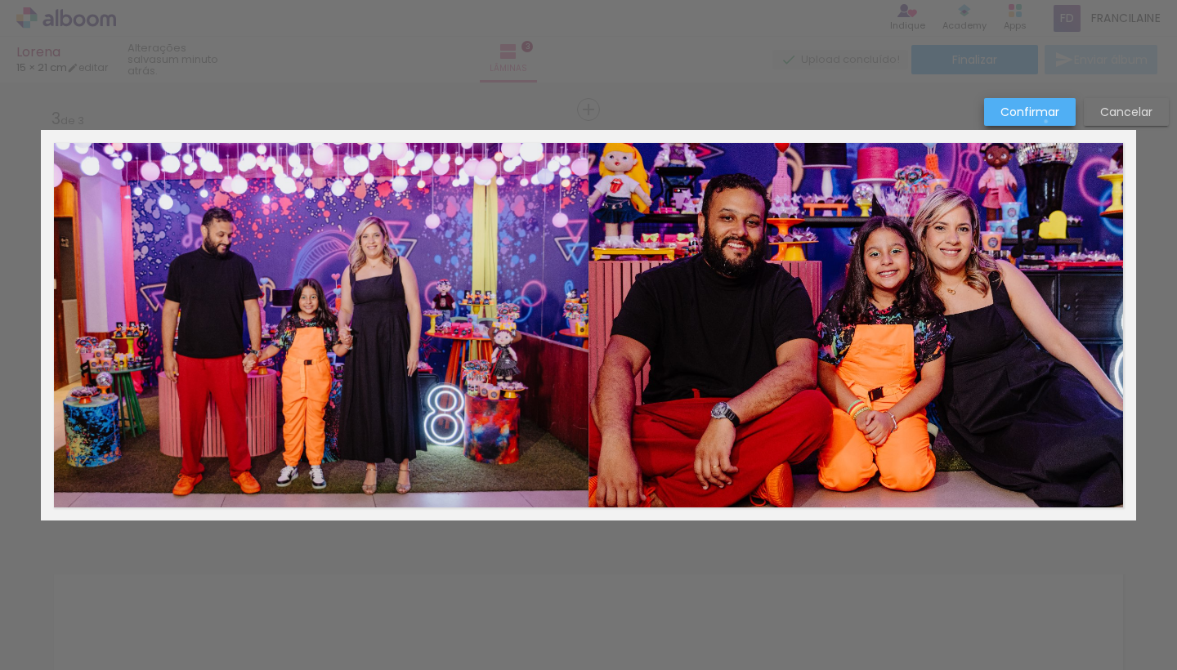
click at [1046, 122] on paper-button "Confirmar" at bounding box center [1030, 112] width 92 height 28
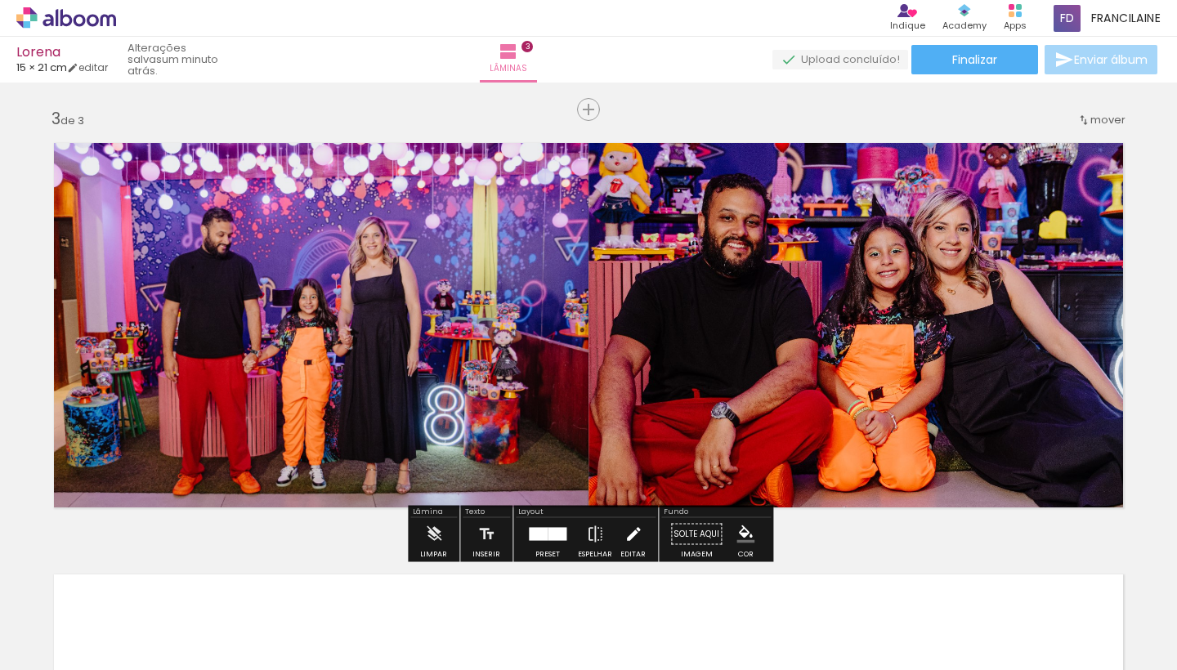
click at [627, 534] on iron-icon at bounding box center [633, 534] width 18 height 33
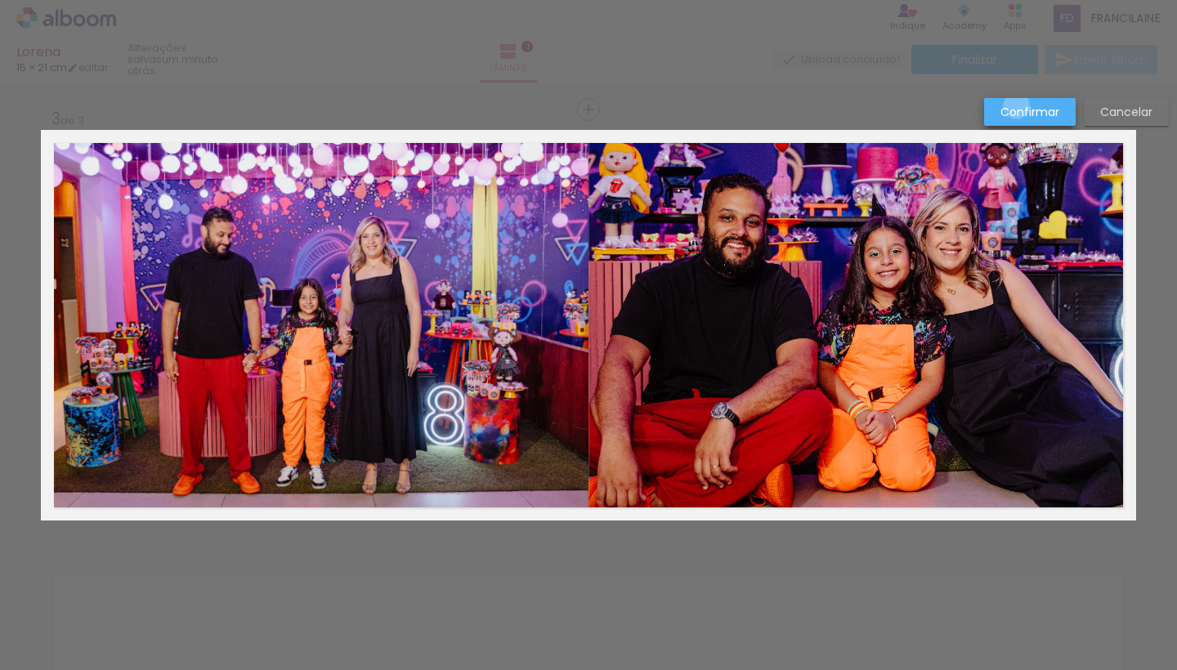
click at [0, 0] on slot "Confirmar" at bounding box center [0, 0] width 0 height 0
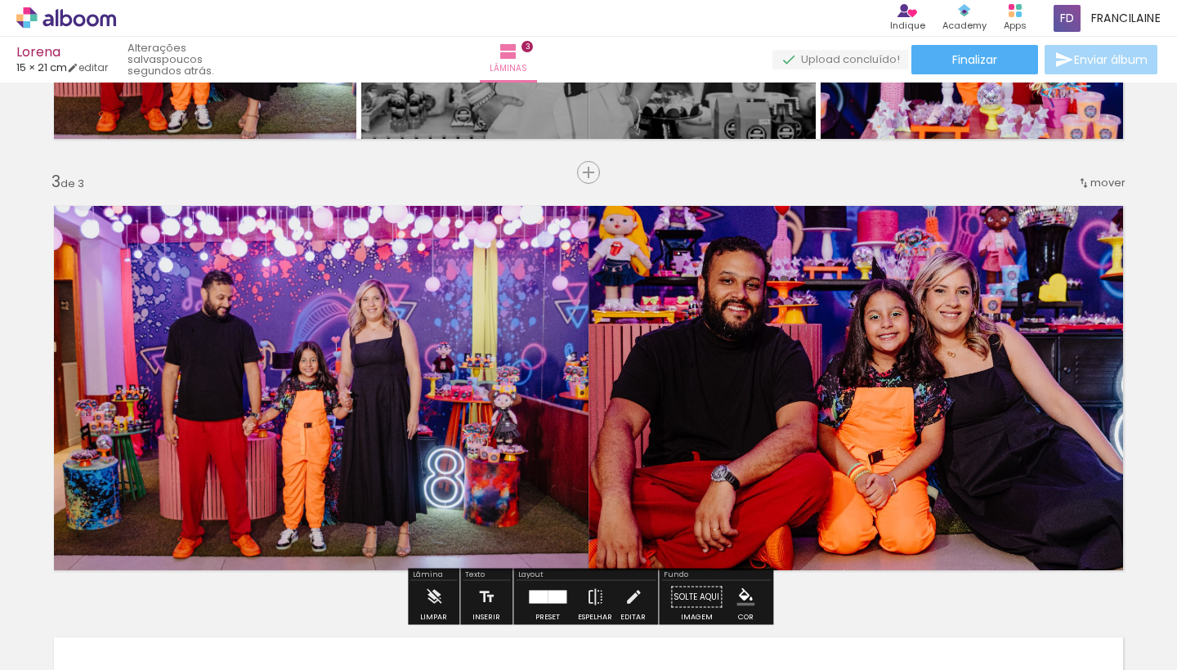
scroll to position [799, 0]
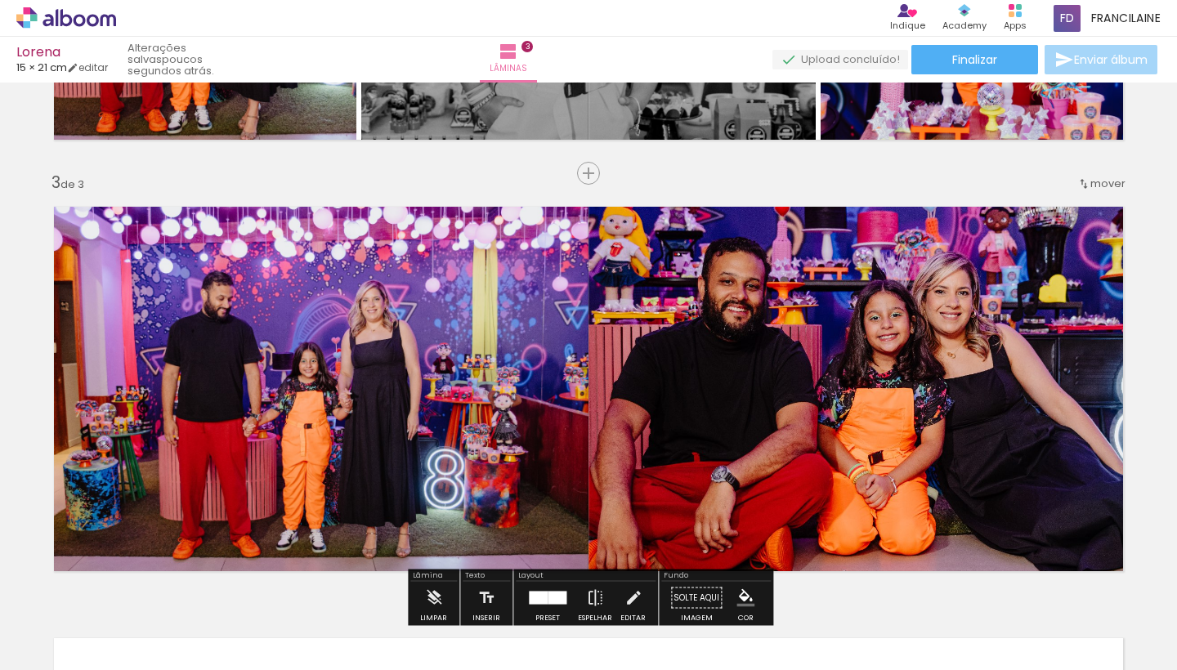
click at [607, 212] on iron-icon at bounding box center [605, 211] width 16 height 16
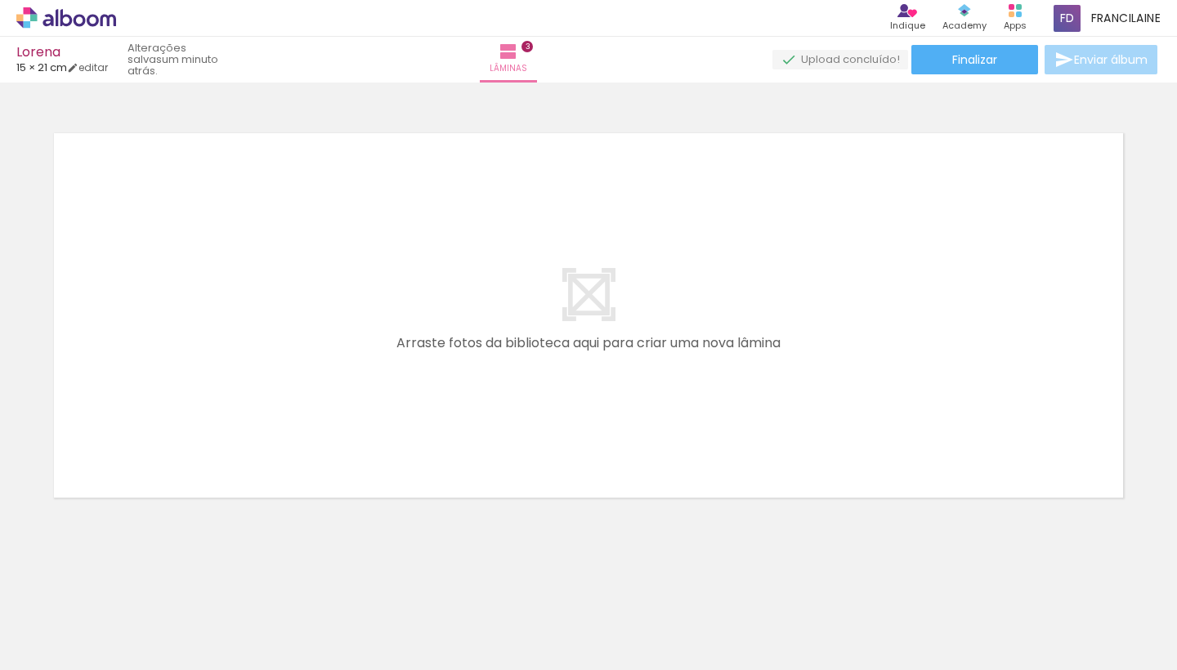
scroll to position [0, 348]
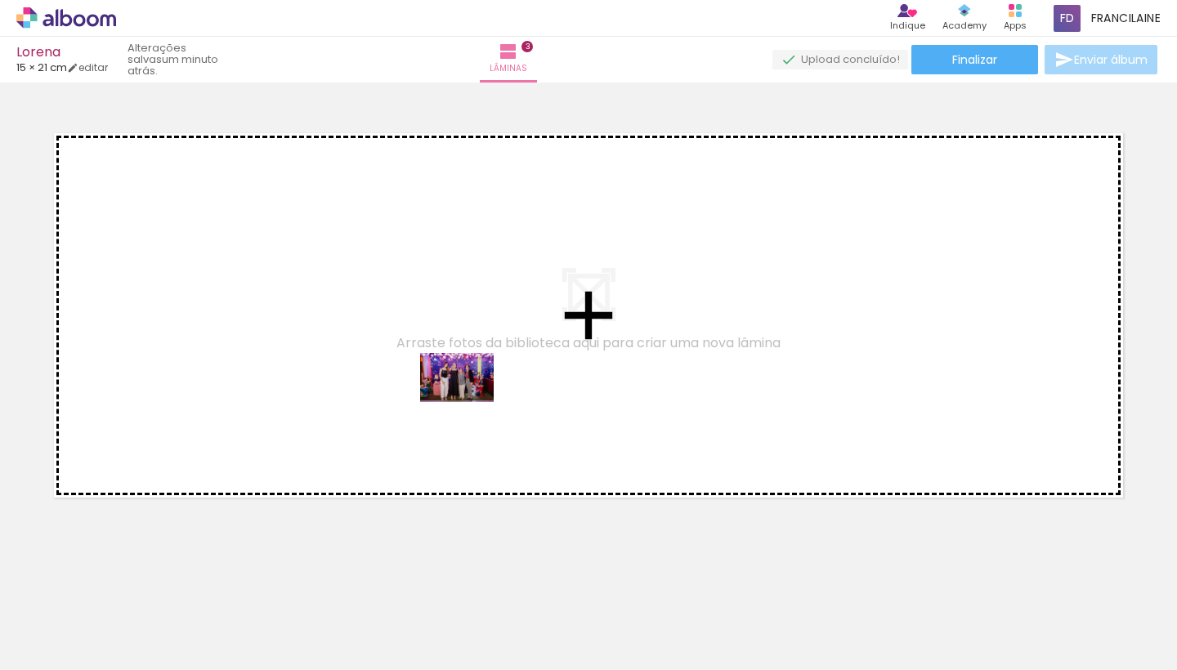
drag, startPoint x: 462, startPoint y: 632, endPoint x: 469, endPoint y: 394, distance: 237.9
click at [469, 394] on quentale-workspace at bounding box center [588, 335] width 1177 height 670
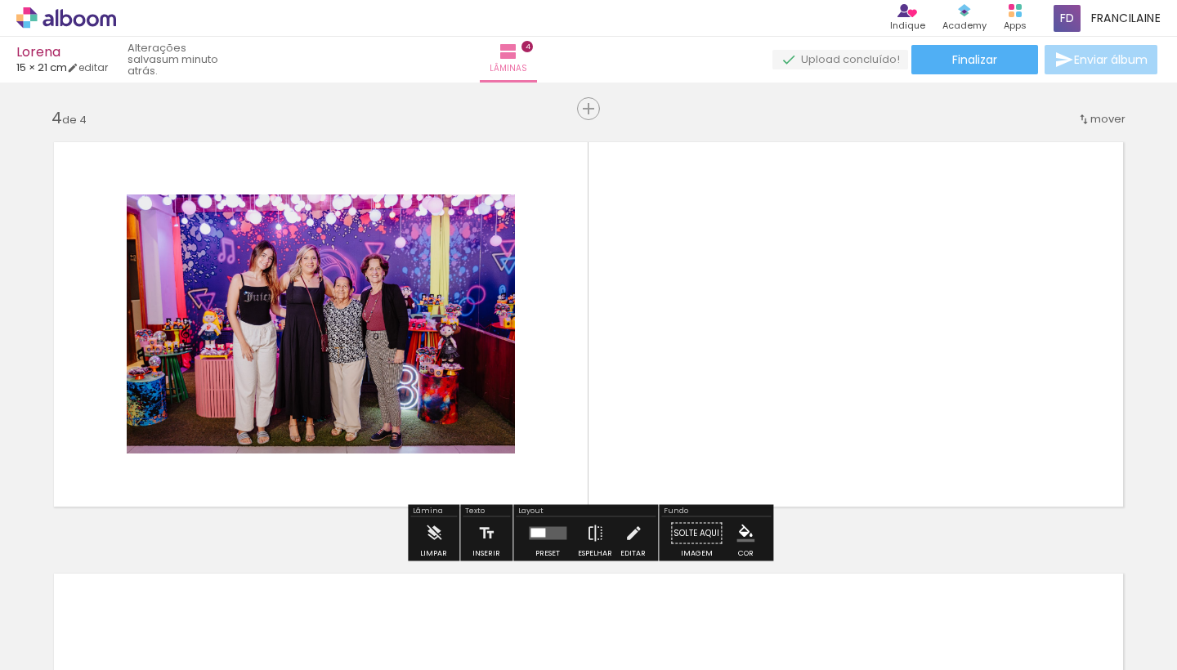
scroll to position [1294, 0]
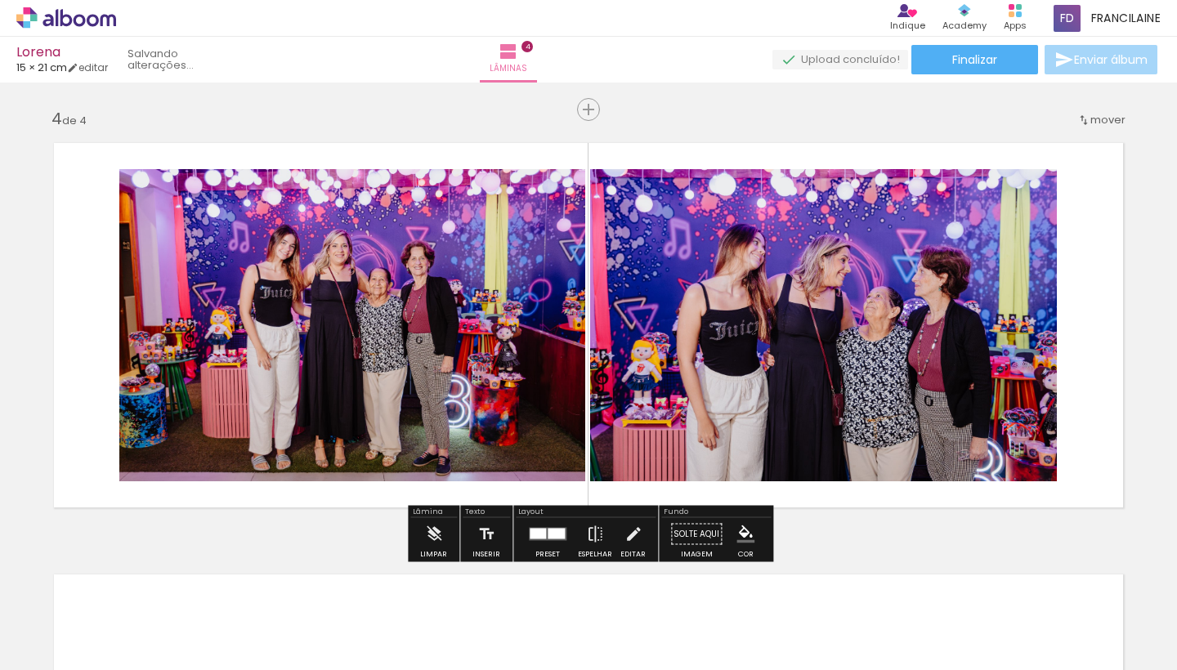
drag, startPoint x: 559, startPoint y: 619, endPoint x: 686, endPoint y: 370, distance: 279.2
click at [686, 370] on quentale-workspace at bounding box center [588, 335] width 1177 height 670
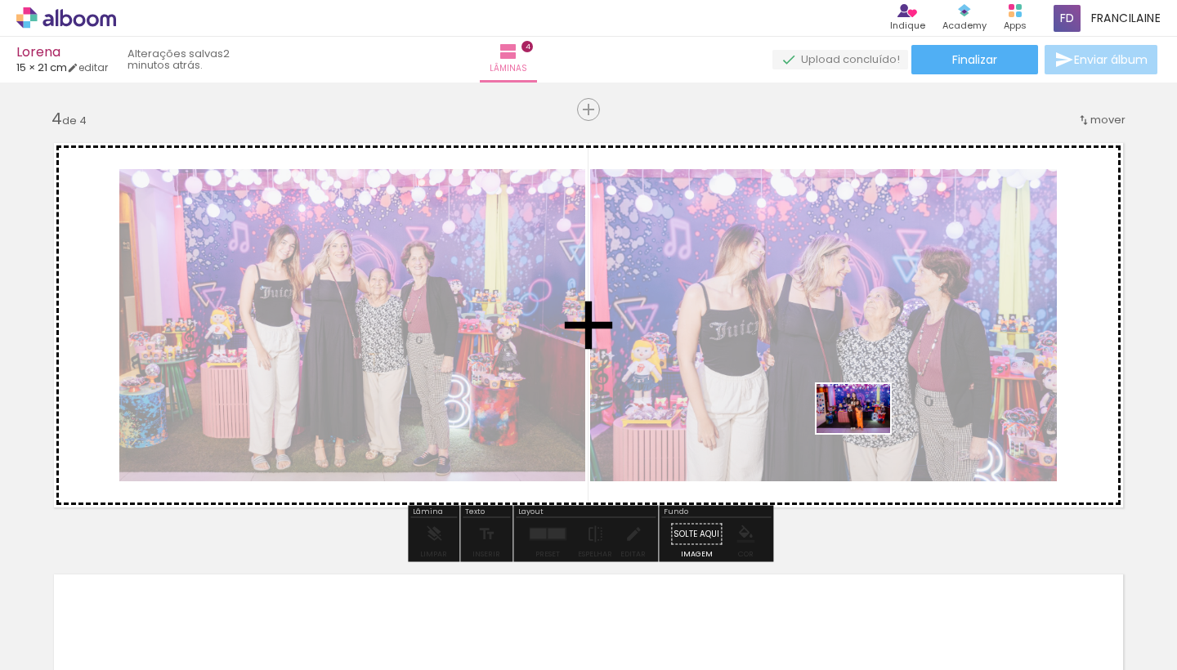
drag, startPoint x: 820, startPoint y: 619, endPoint x: 865, endPoint y: 433, distance: 190.8
click at [865, 433] on quentale-workspace at bounding box center [588, 335] width 1177 height 670
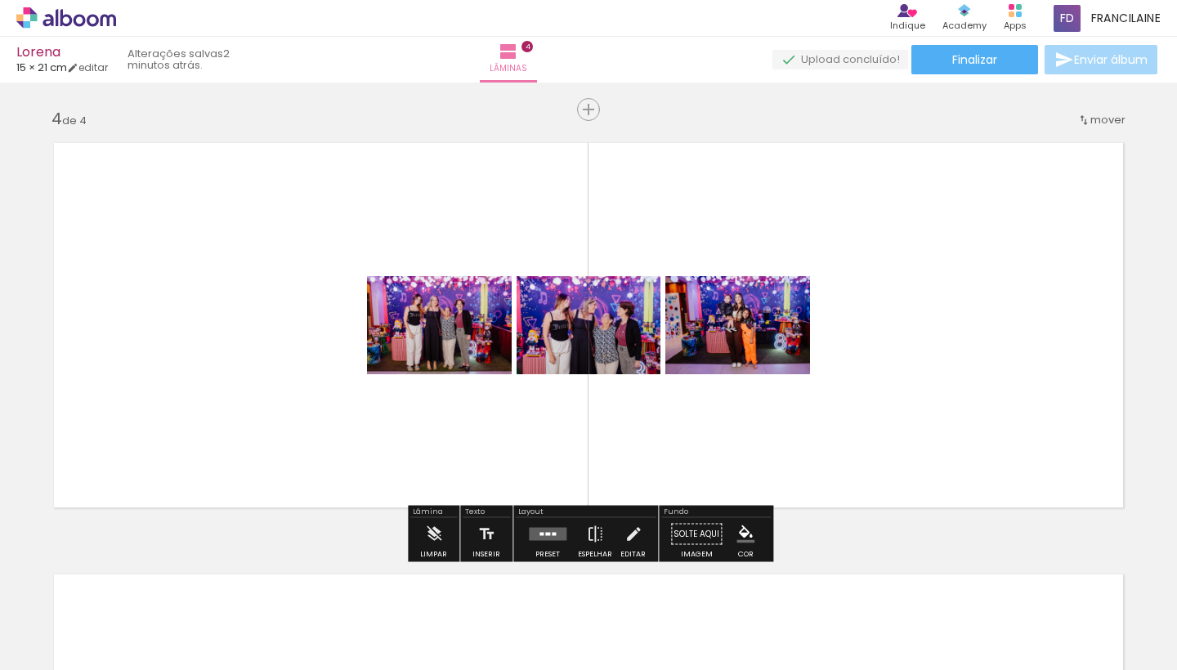
click at [540, 536] on quentale-layouter at bounding box center [548, 534] width 38 height 13
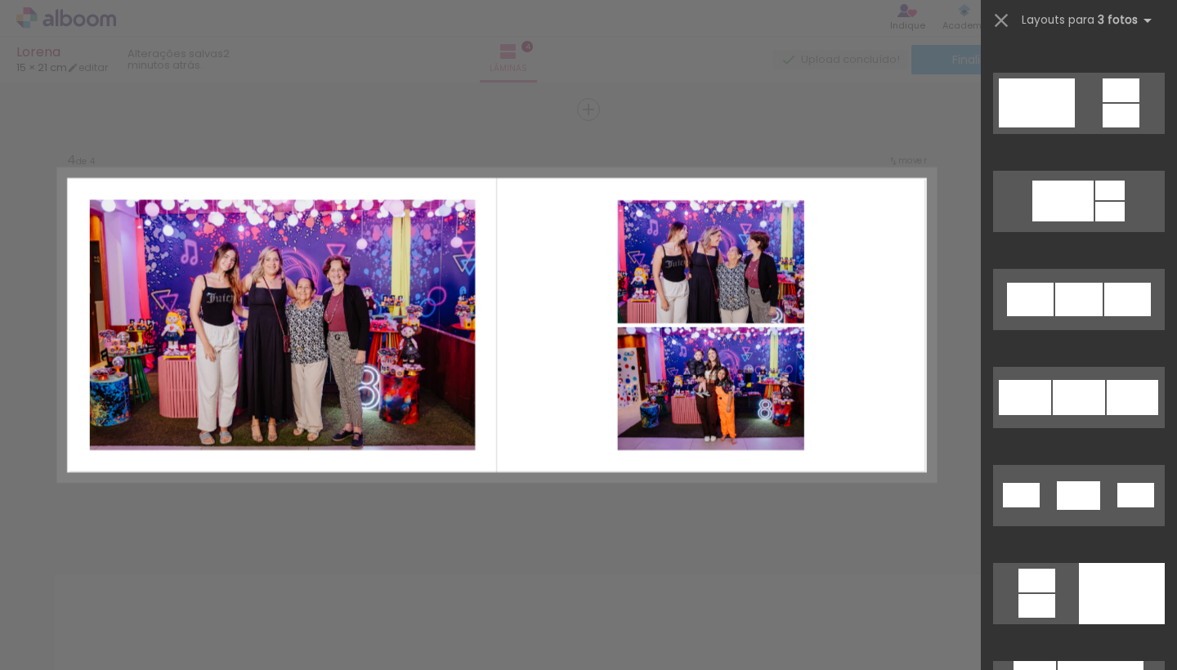
scroll to position [664, 0]
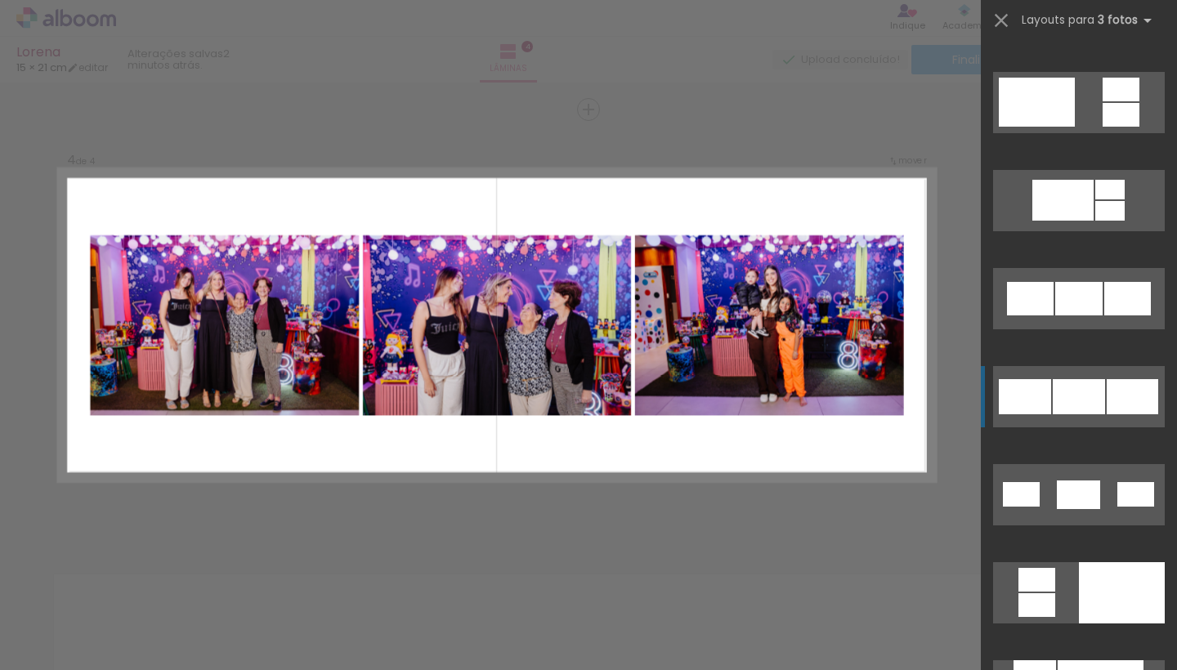
click at [1114, 392] on div at bounding box center [1131, 396] width 51 height 35
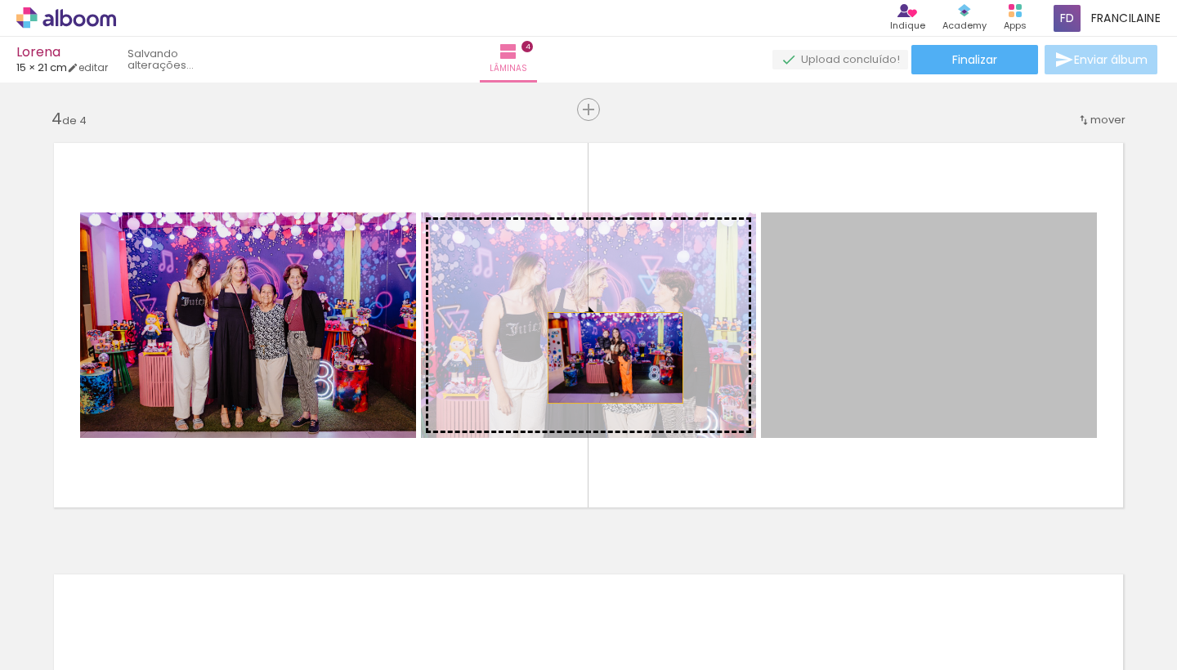
drag, startPoint x: 879, startPoint y: 349, endPoint x: 615, endPoint y: 358, distance: 264.1
click at [0, 0] on slot at bounding box center [0, 0] width 0 height 0
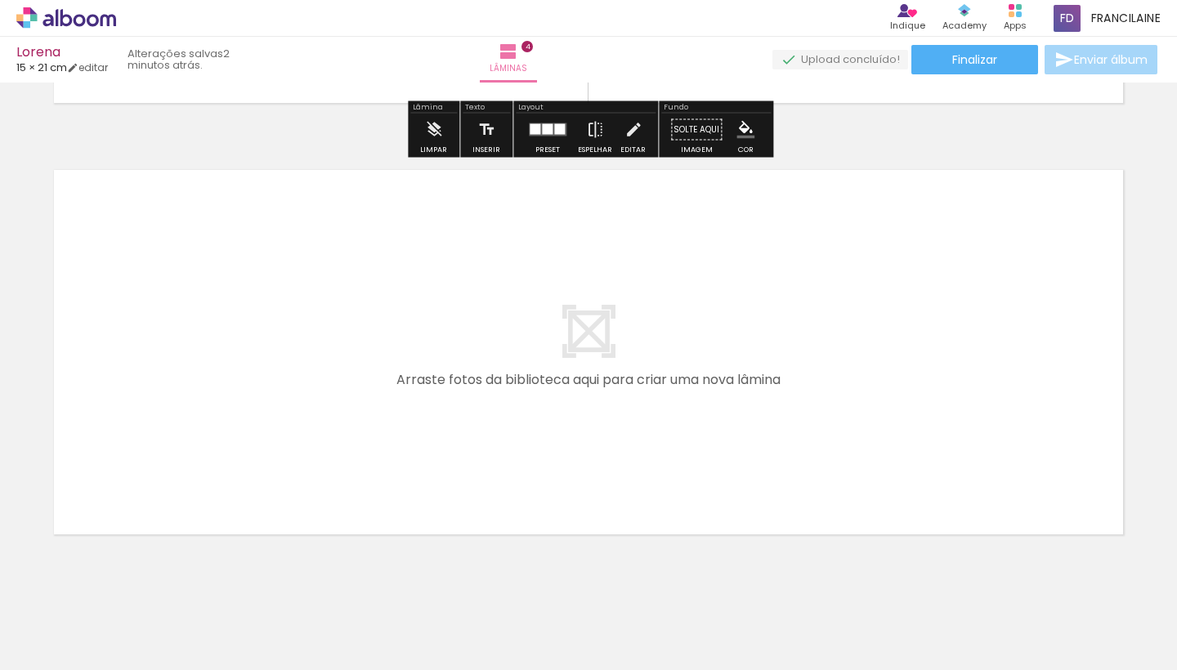
scroll to position [1704, 0]
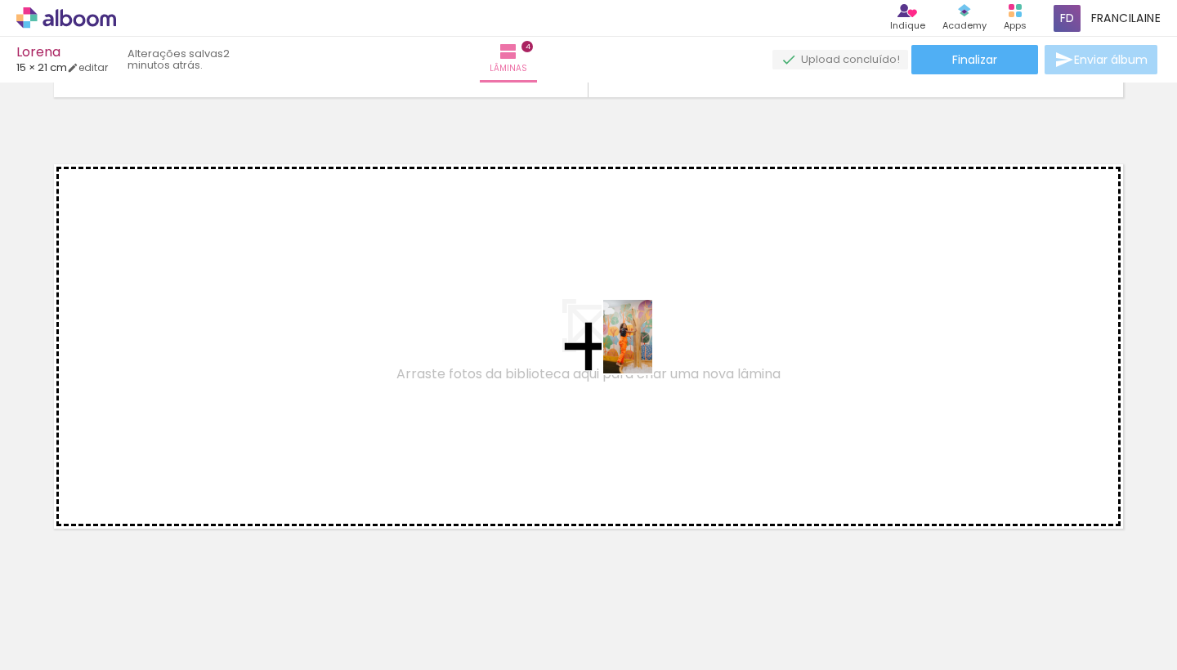
drag, startPoint x: 640, startPoint y: 620, endPoint x: 652, endPoint y: 346, distance: 274.0
click at [652, 346] on quentale-workspace at bounding box center [588, 335] width 1177 height 670
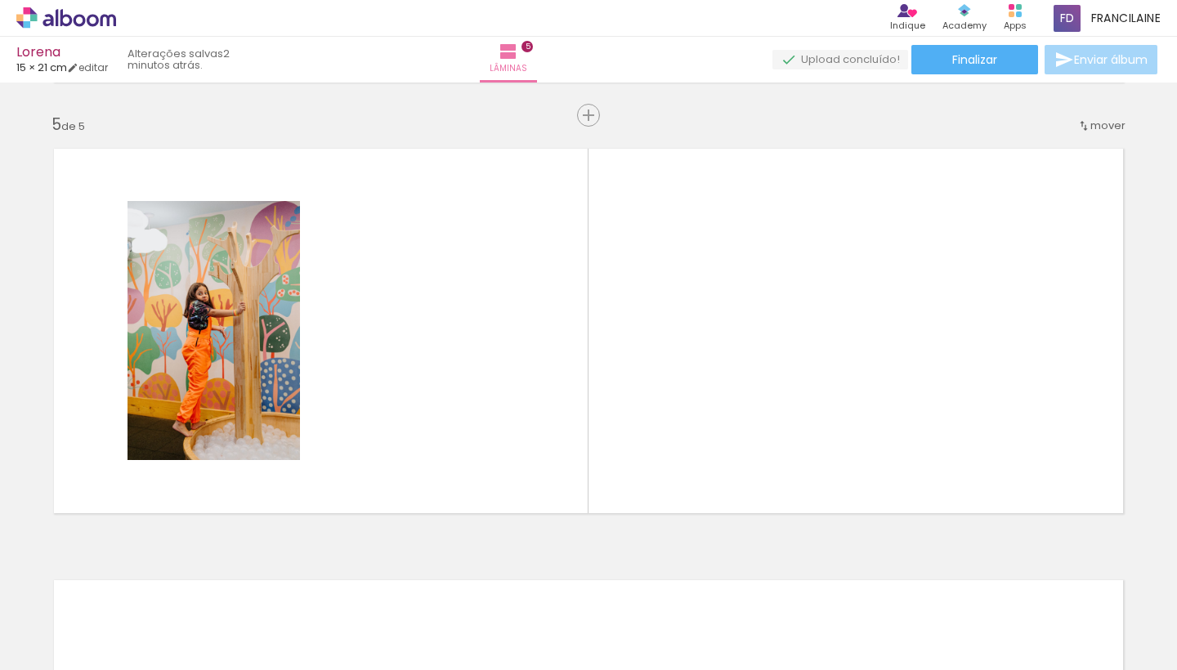
scroll to position [1726, 0]
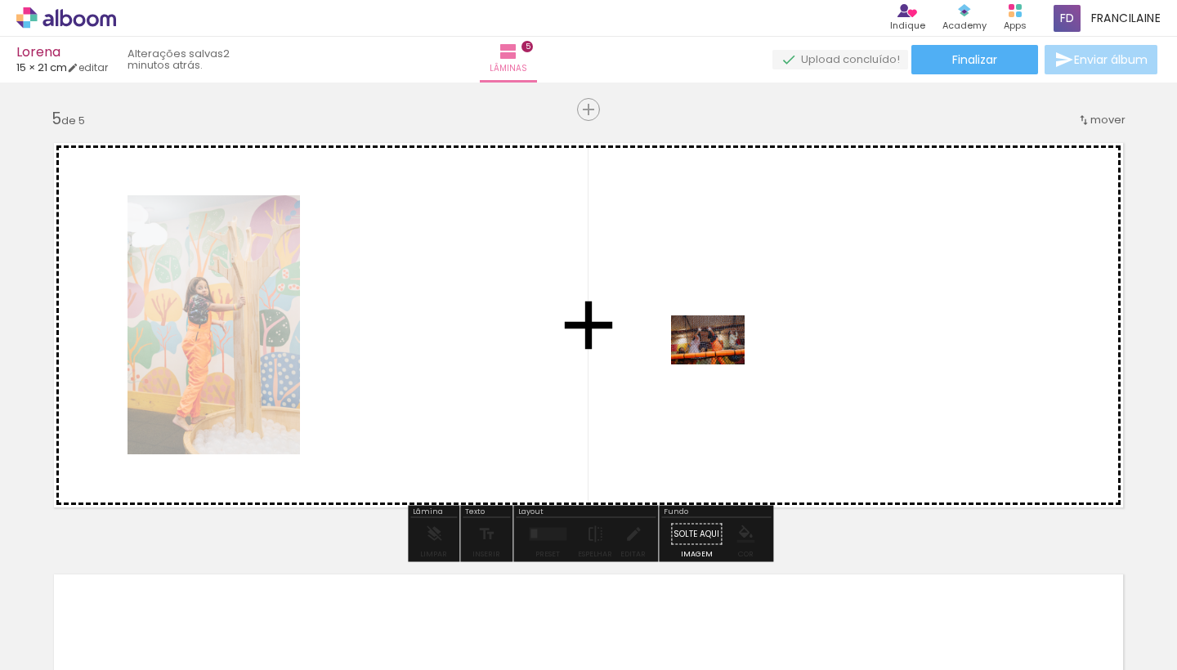
drag, startPoint x: 726, startPoint y: 615, endPoint x: 718, endPoint y: 362, distance: 253.4
click at [718, 362] on quentale-workspace at bounding box center [588, 335] width 1177 height 670
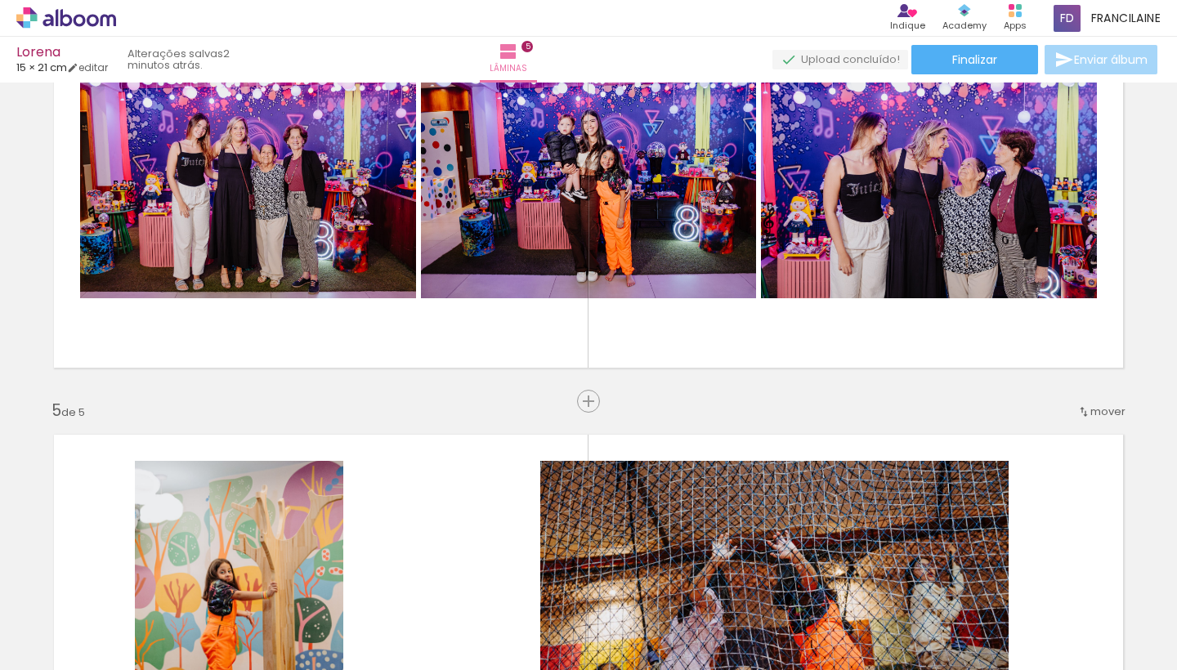
scroll to position [1436, 0]
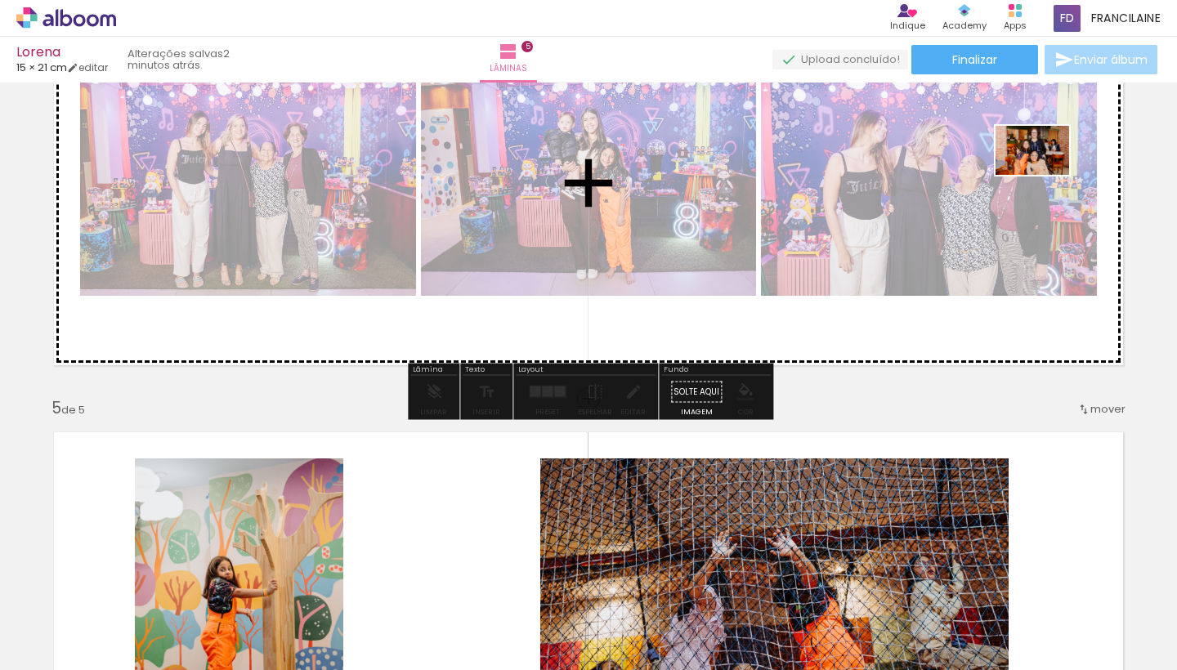
drag, startPoint x: 1012, startPoint y: 639, endPoint x: 1044, endPoint y: 175, distance: 465.2
click at [1044, 175] on quentale-workspace at bounding box center [588, 335] width 1177 height 670
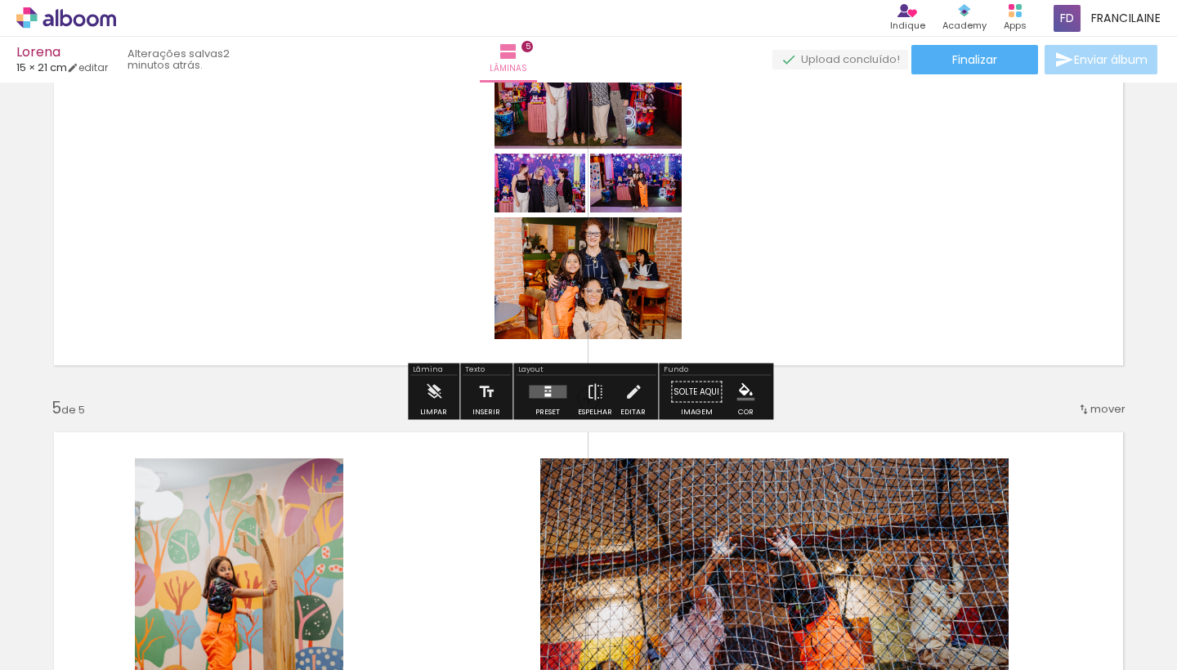
click at [549, 385] on div at bounding box center [547, 392] width 44 height 33
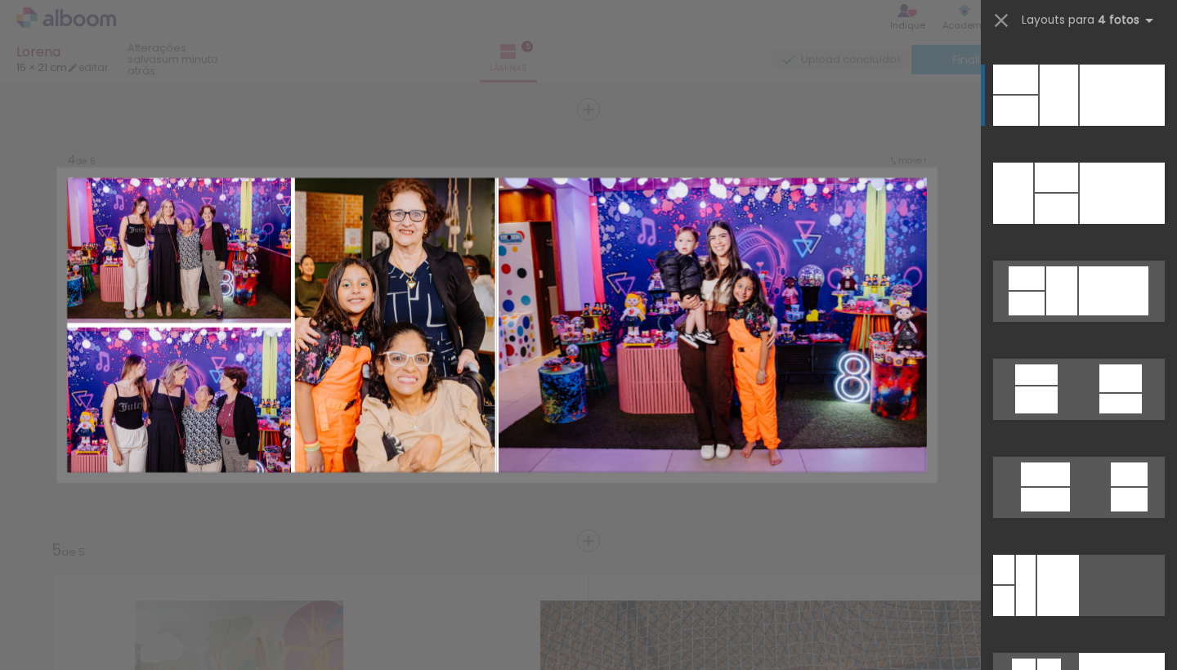
scroll to position [13222, 0]
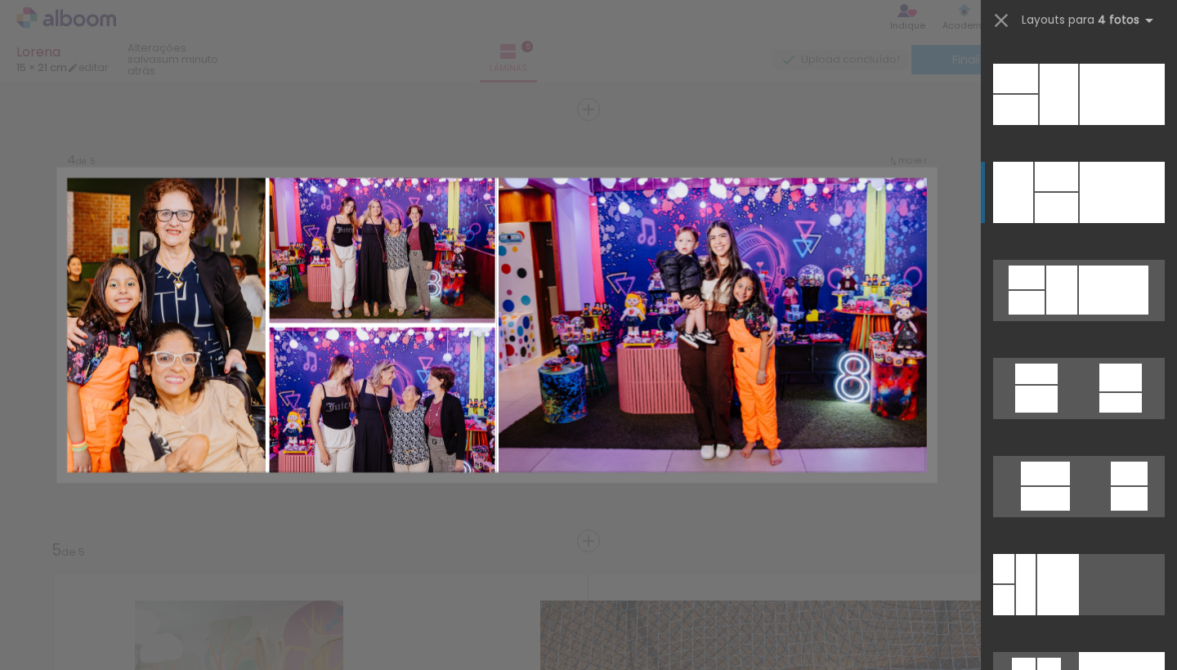
click at [1135, 192] on div at bounding box center [1121, 192] width 85 height 61
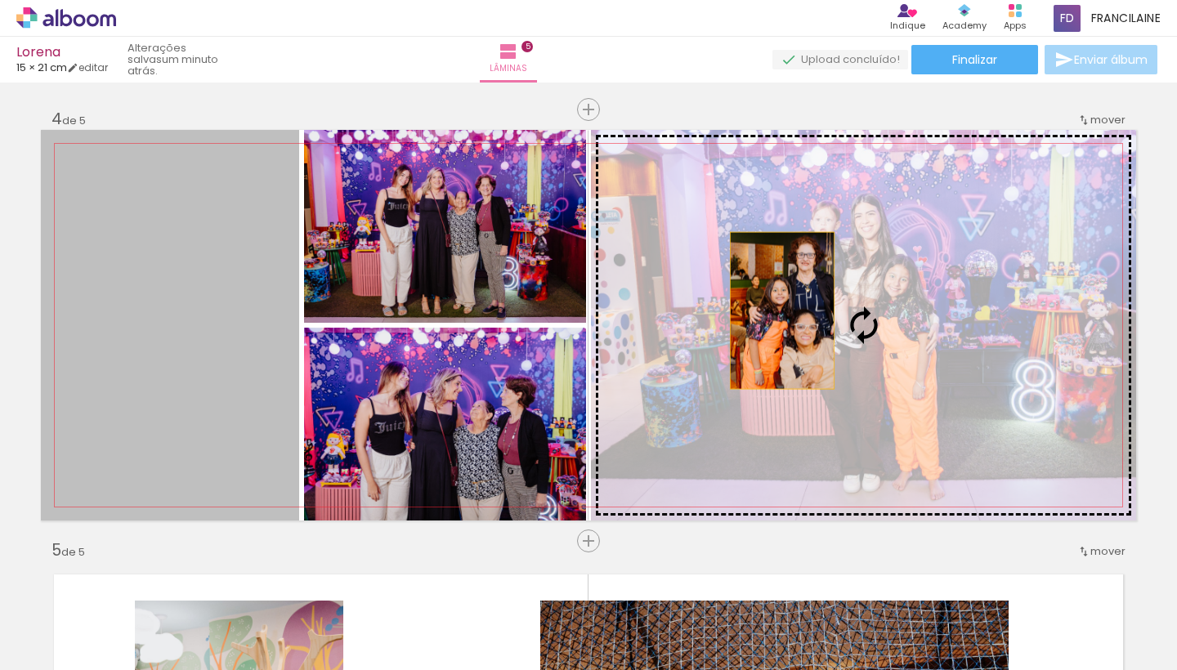
drag, startPoint x: 259, startPoint y: 336, endPoint x: 784, endPoint y: 310, distance: 525.2
click at [0, 0] on slot at bounding box center [0, 0] width 0 height 0
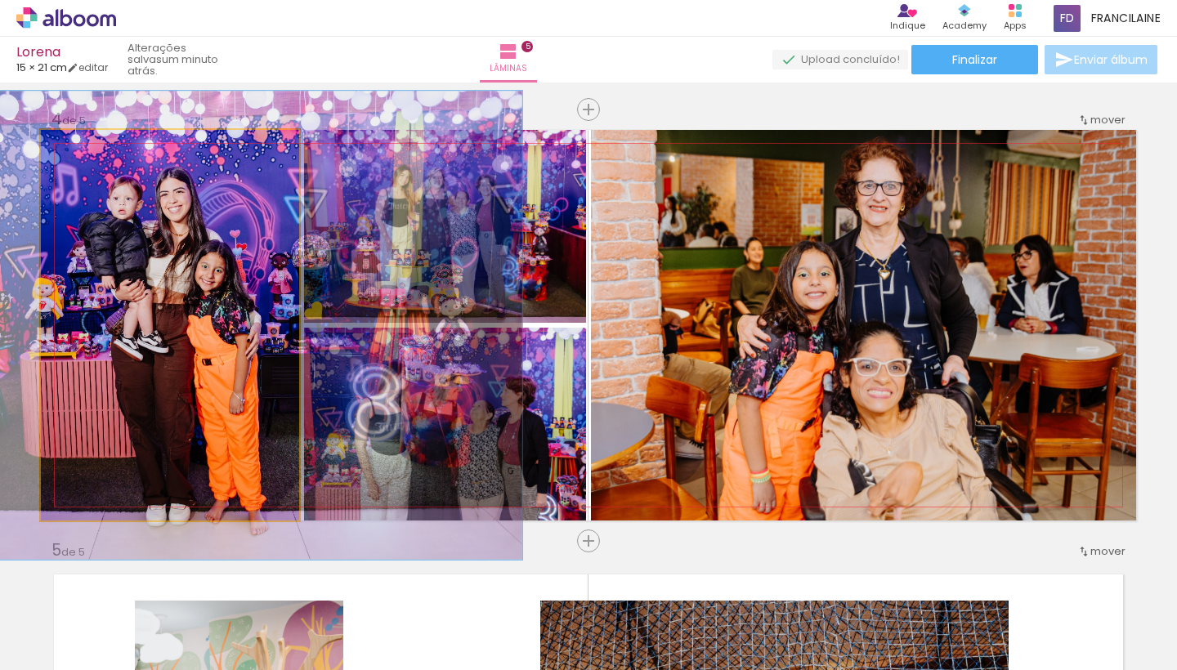
drag, startPoint x: 79, startPoint y: 149, endPoint x: 91, endPoint y: 145, distance: 11.9
click at [91, 145] on div at bounding box center [90, 147] width 15 height 15
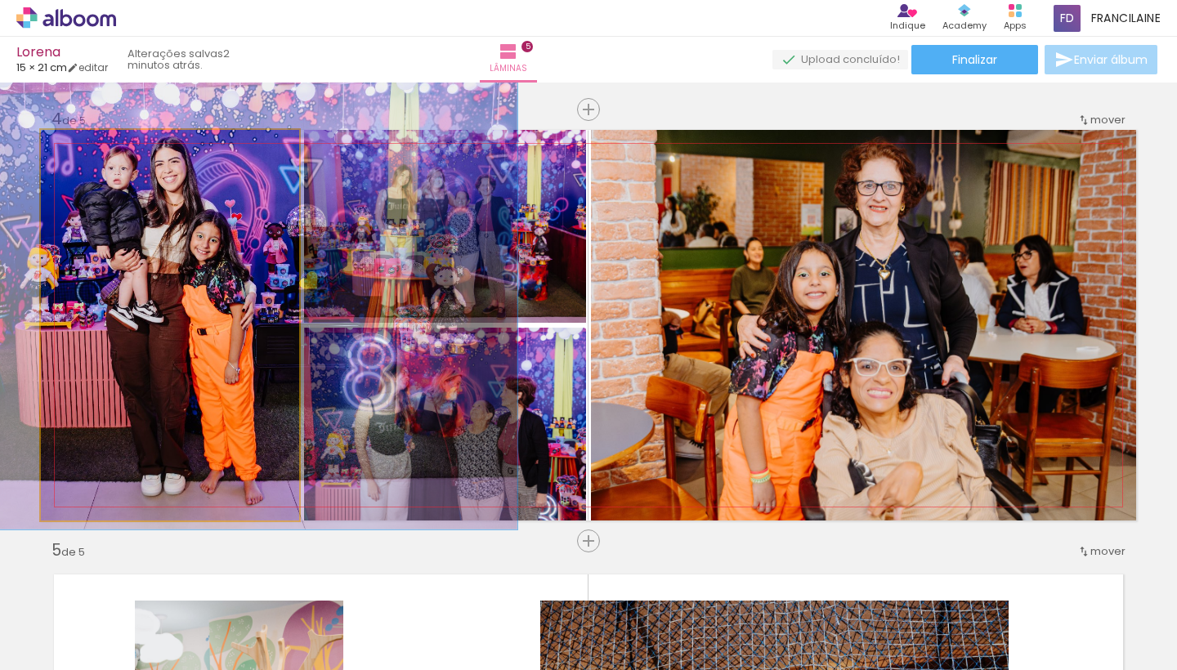
drag, startPoint x: 118, startPoint y: 248, endPoint x: 114, endPoint y: 218, distance: 30.6
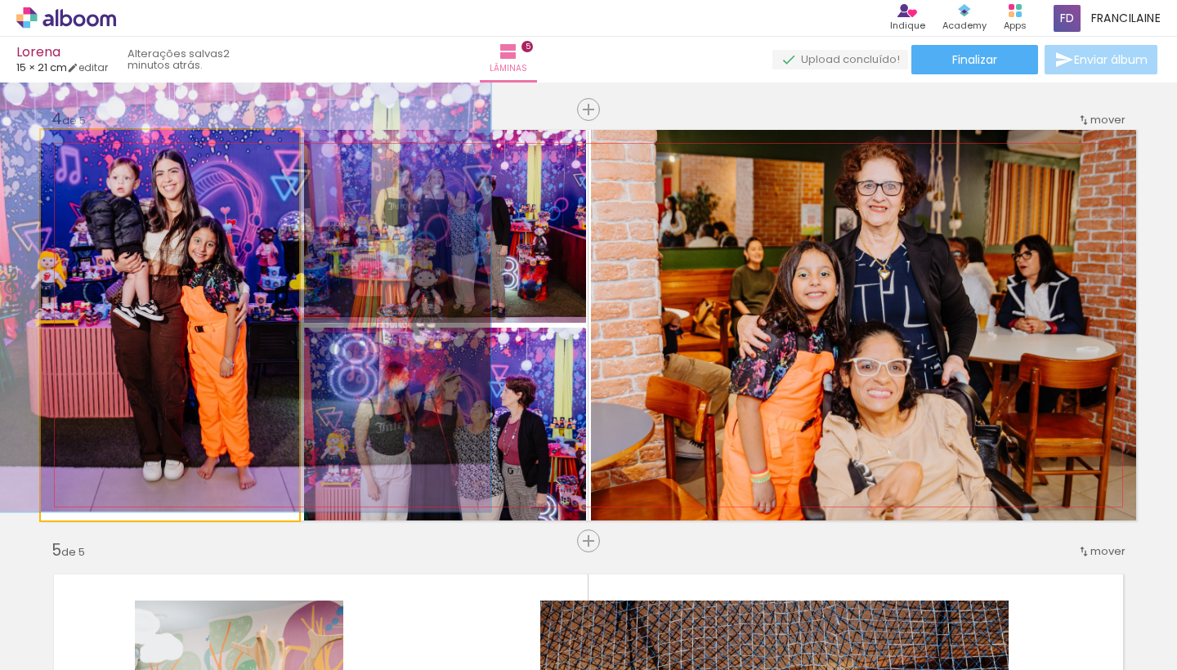
type paper-slider "111"
click at [87, 150] on div at bounding box center [86, 147] width 15 height 15
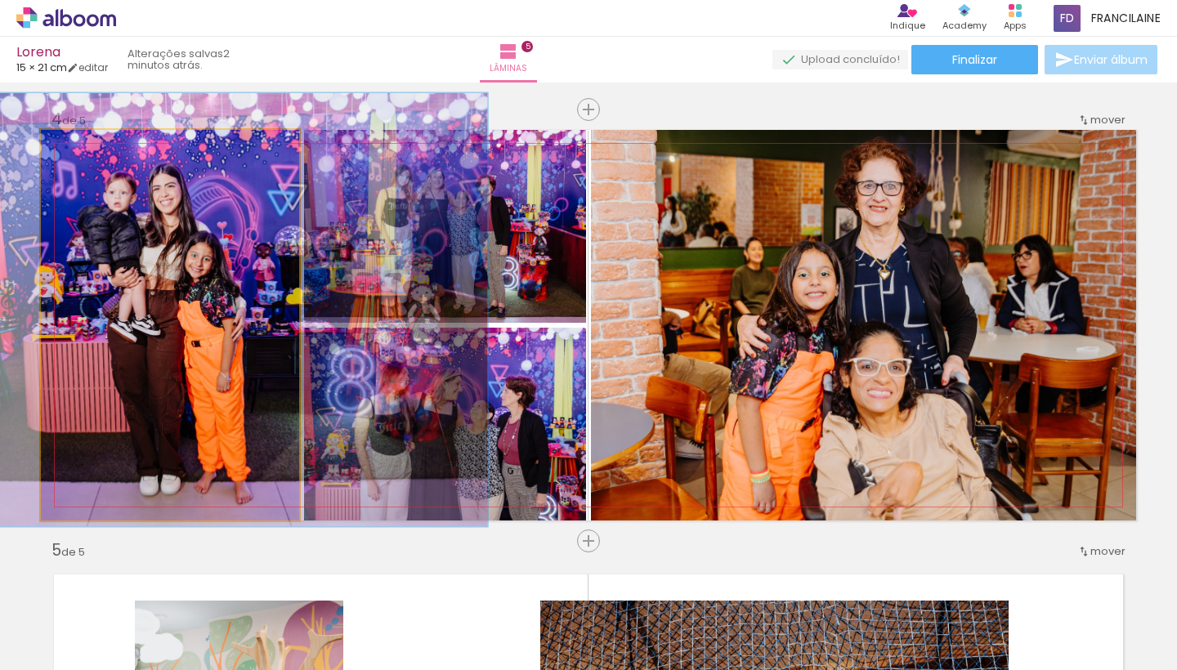
drag, startPoint x: 137, startPoint y: 228, endPoint x: 134, endPoint y: 243, distance: 15.1
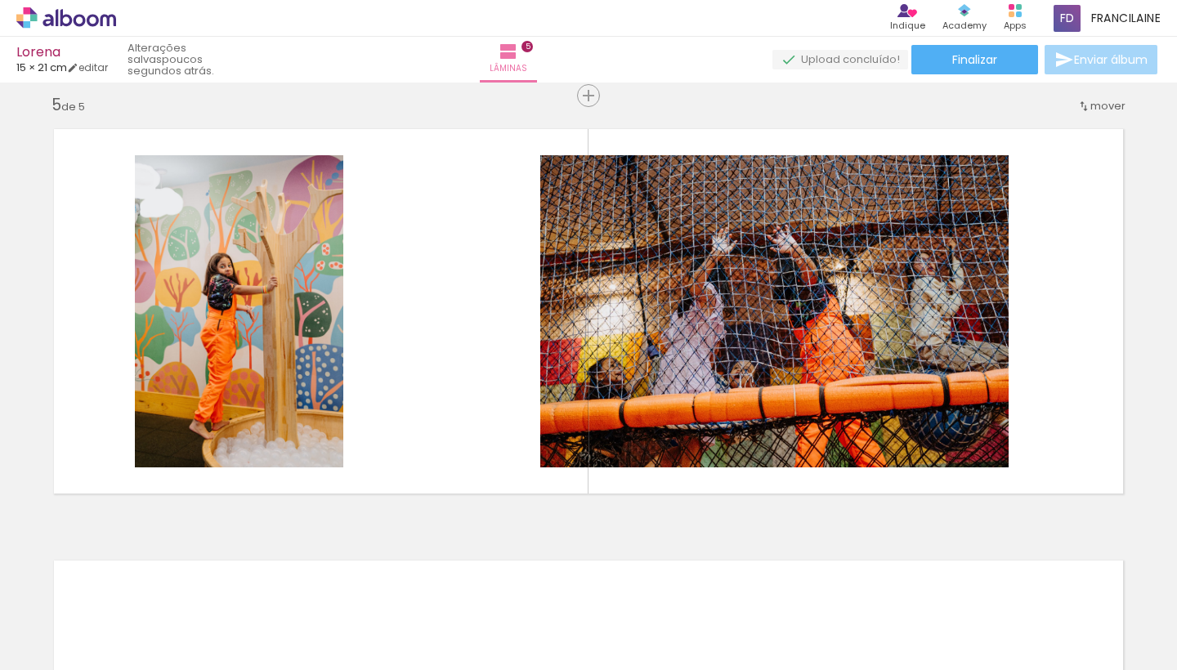
scroll to position [0, 849]
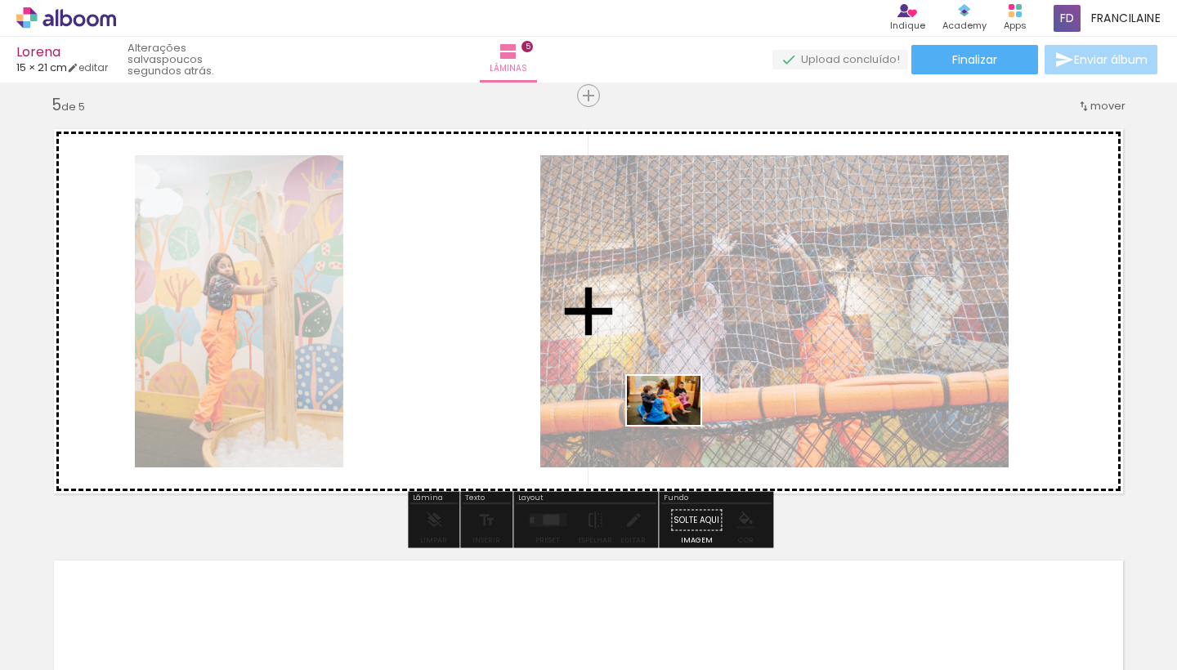
drag, startPoint x: 605, startPoint y: 614, endPoint x: 678, endPoint y: 421, distance: 206.8
click at [678, 421] on quentale-workspace at bounding box center [588, 335] width 1177 height 670
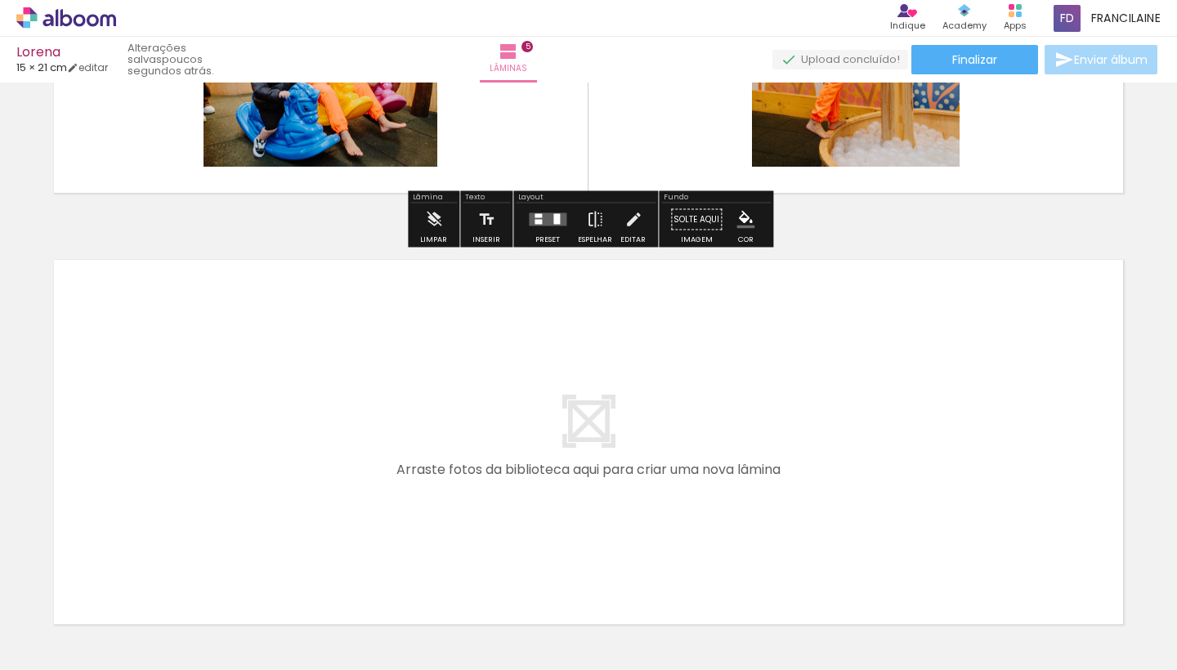
scroll to position [2047, 0]
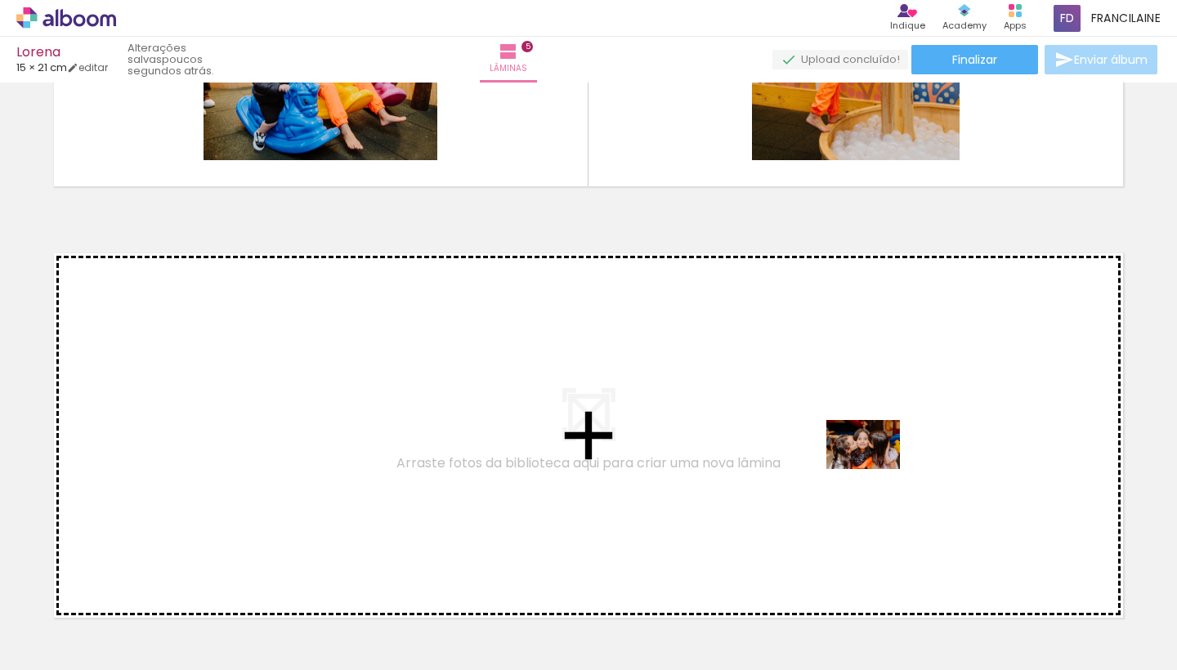
drag, startPoint x: 870, startPoint y: 628, endPoint x: 874, endPoint y: 465, distance: 163.5
click at [874, 465] on quentale-workspace at bounding box center [588, 335] width 1177 height 670
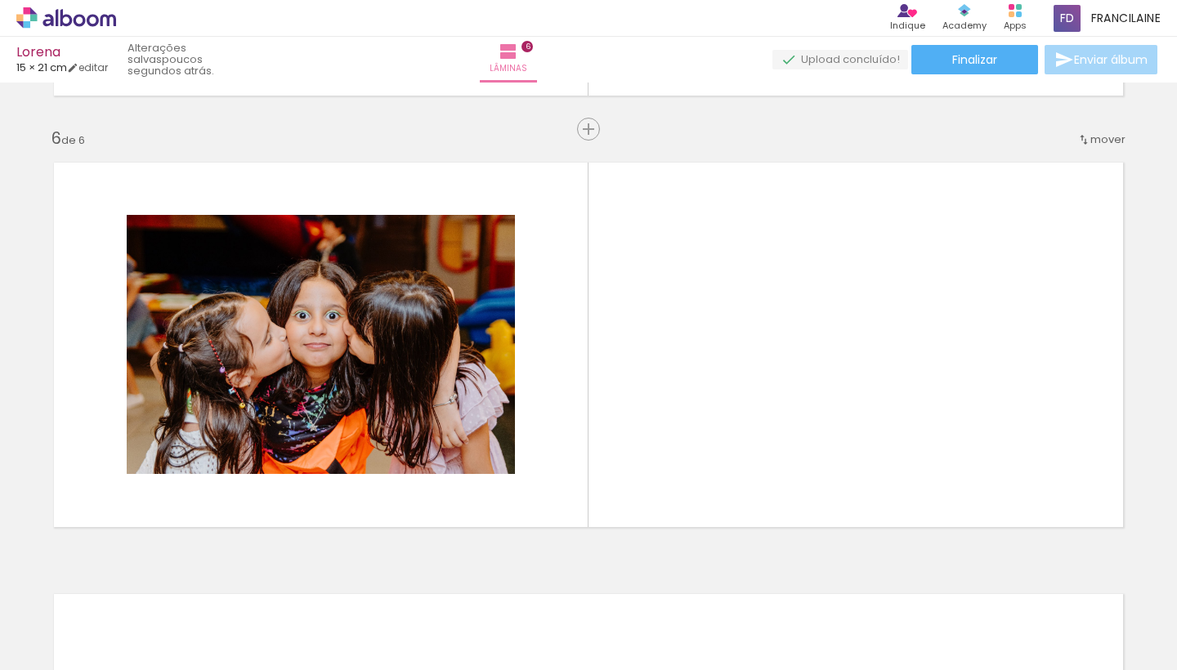
scroll to position [2157, 0]
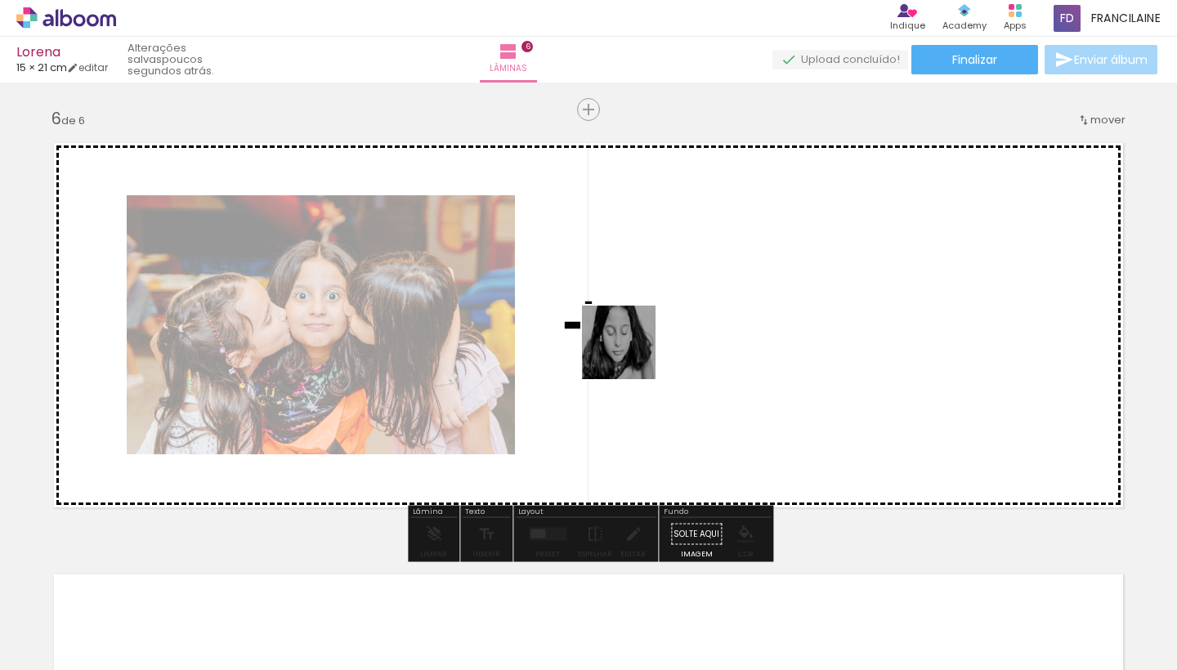
drag, startPoint x: 412, startPoint y: 610, endPoint x: 677, endPoint y: 323, distance: 390.9
click at [677, 323] on quentale-workspace at bounding box center [588, 335] width 1177 height 670
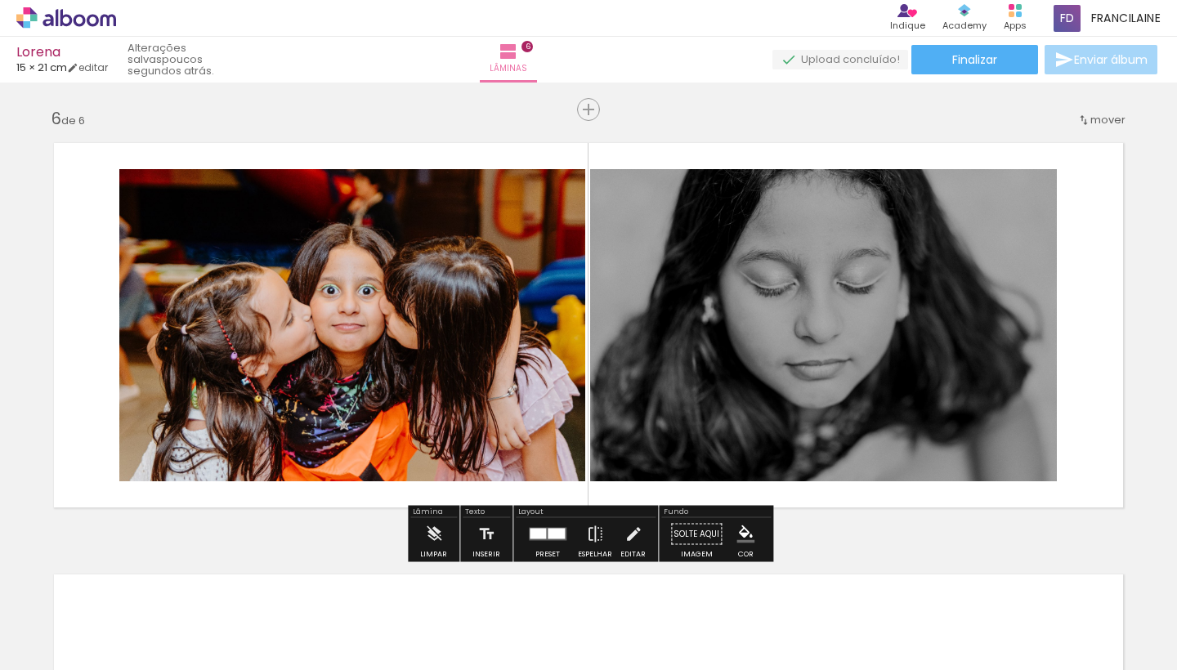
click at [547, 537] on div at bounding box center [555, 534] width 17 height 11
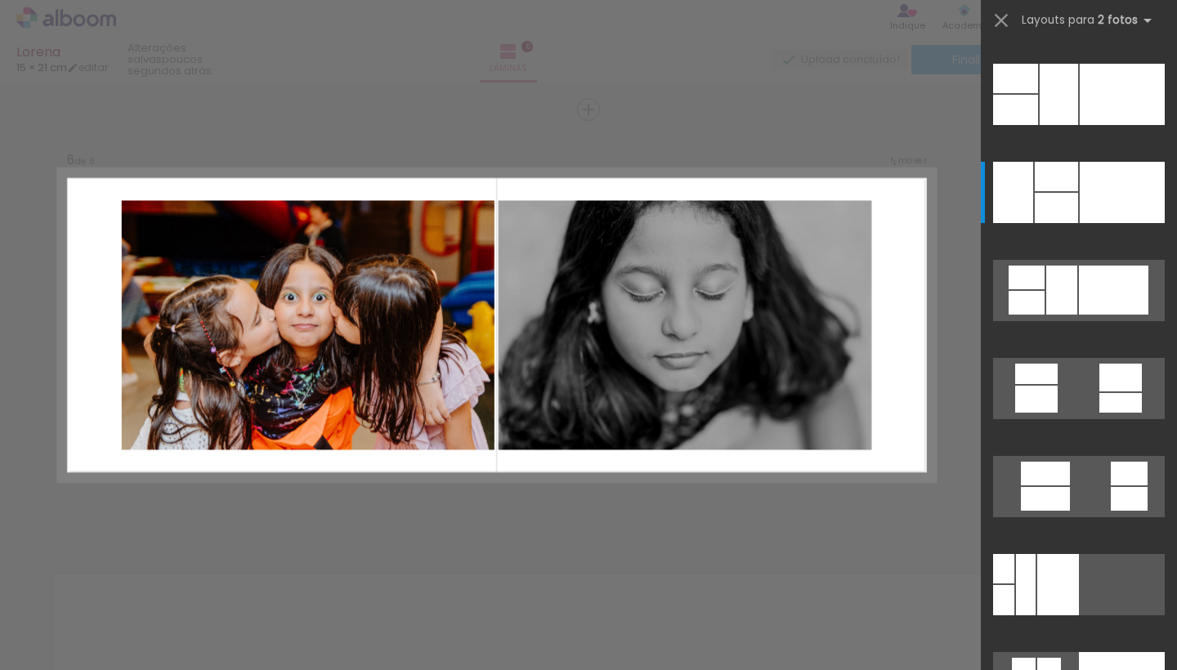
scroll to position [0, 0]
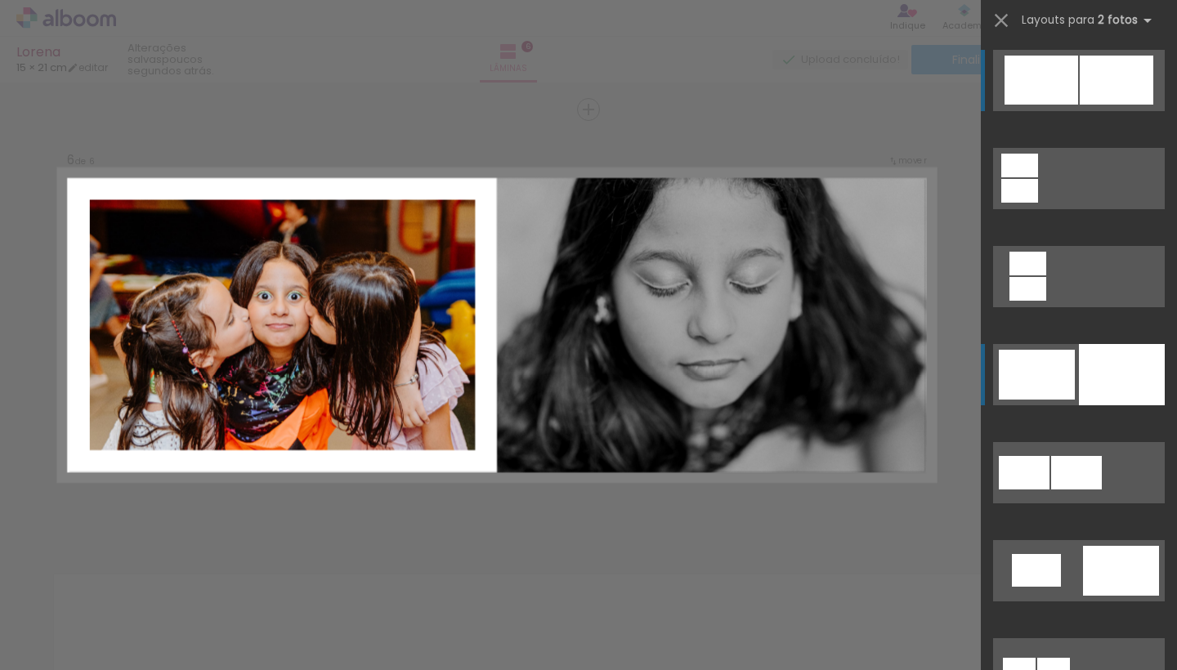
click at [1093, 383] on div at bounding box center [1122, 374] width 86 height 61
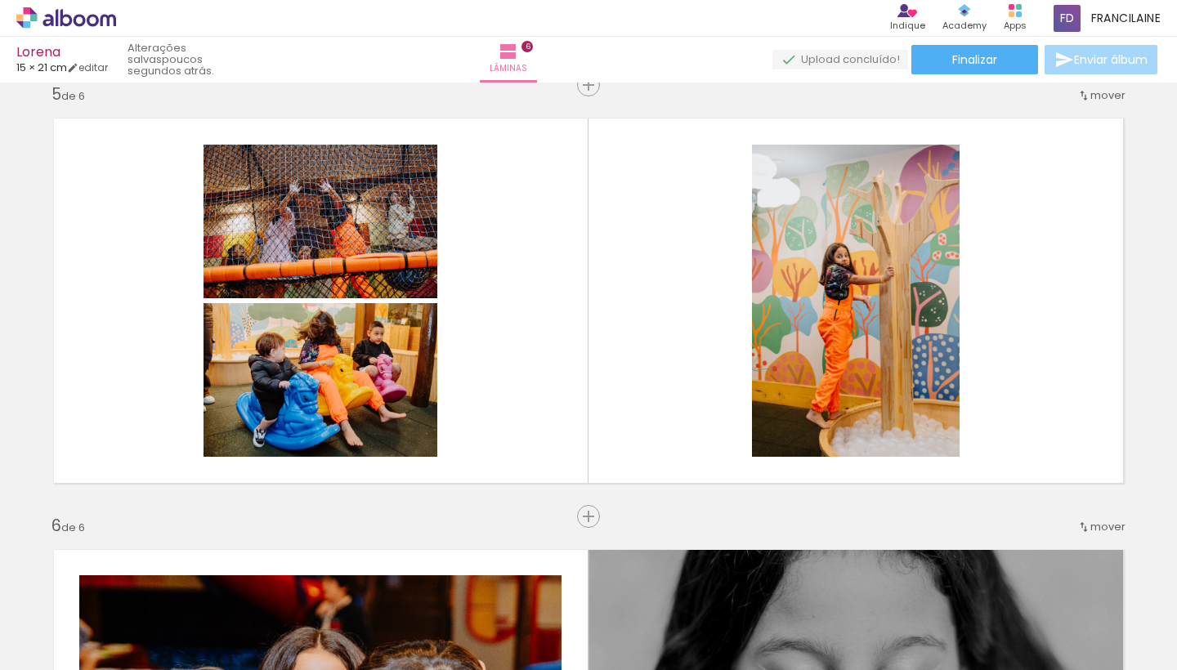
scroll to position [0, 1442]
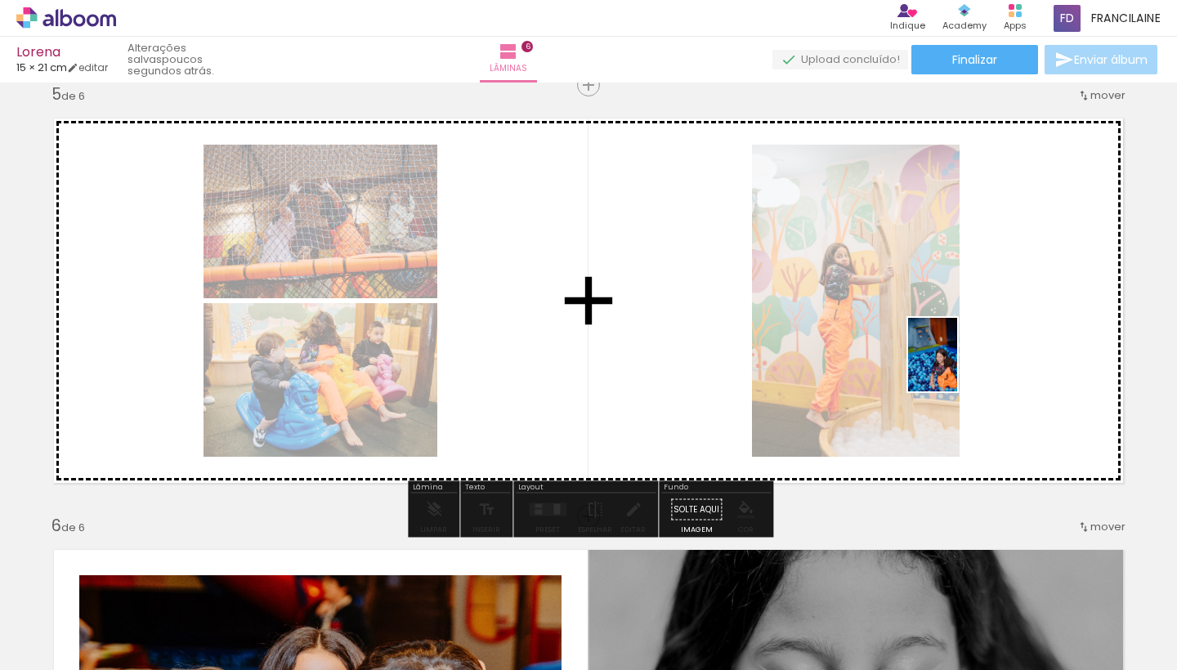
drag, startPoint x: 923, startPoint y: 628, endPoint x: 958, endPoint y: 362, distance: 268.6
click at [958, 362] on quentale-workspace at bounding box center [588, 335] width 1177 height 670
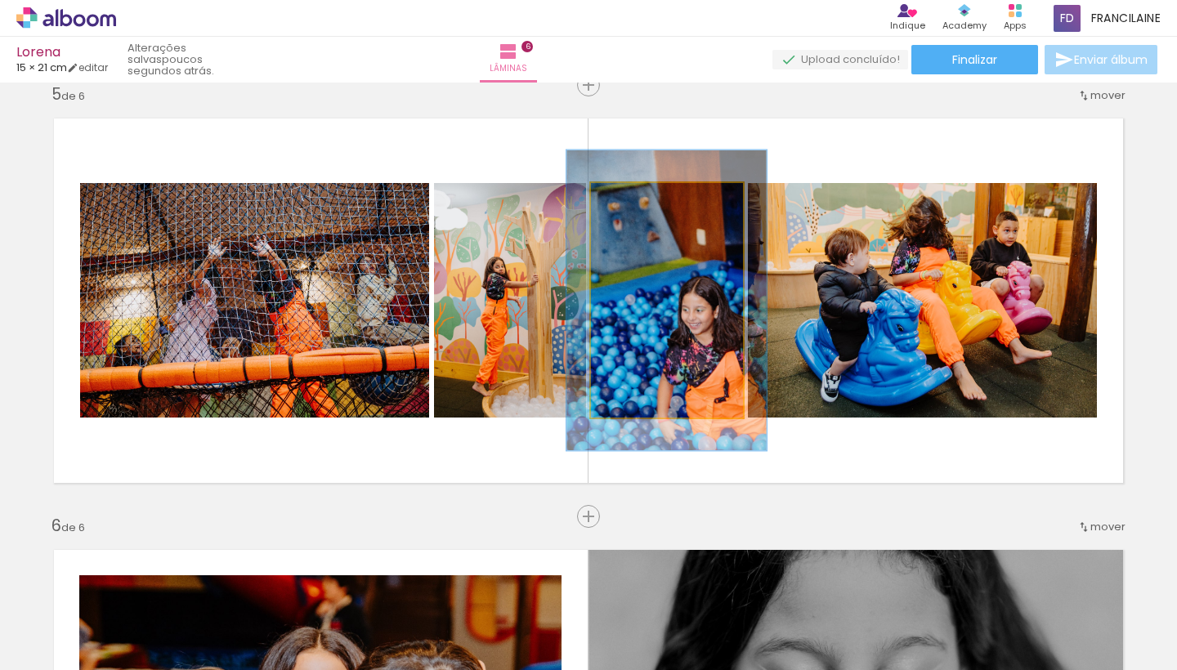
drag, startPoint x: 634, startPoint y: 200, endPoint x: 649, endPoint y: 197, distance: 15.1
type paper-slider "126"
click at [649, 197] on div at bounding box center [645, 200] width 26 height 26
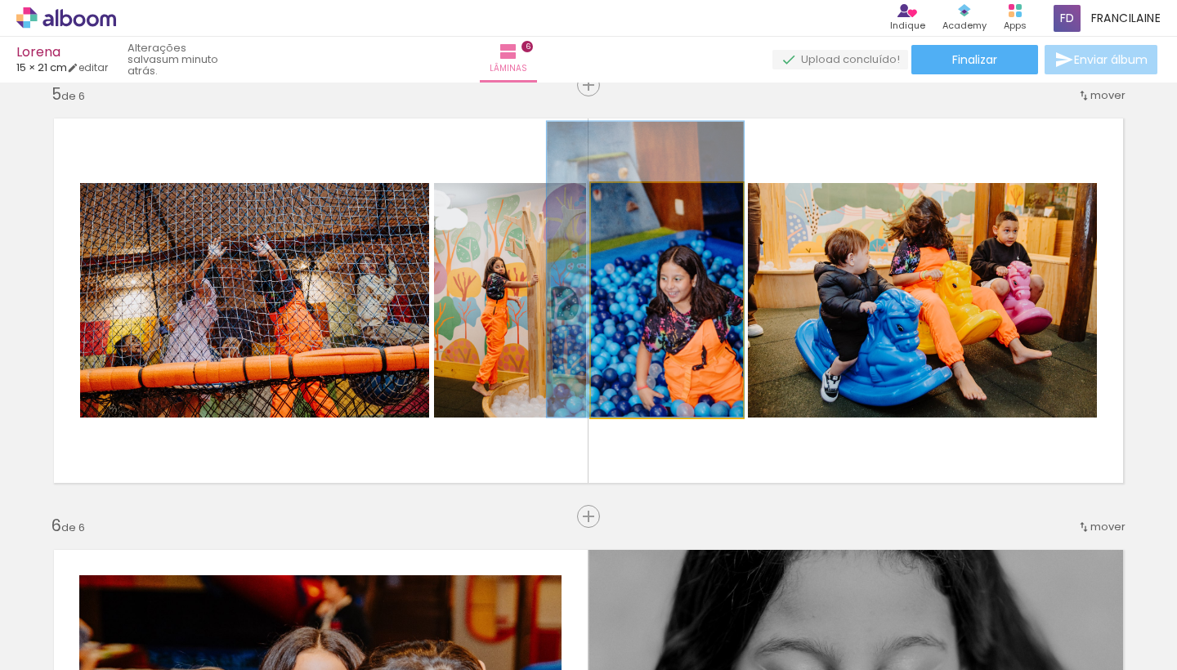
drag, startPoint x: 716, startPoint y: 309, endPoint x: 695, endPoint y: 278, distance: 37.6
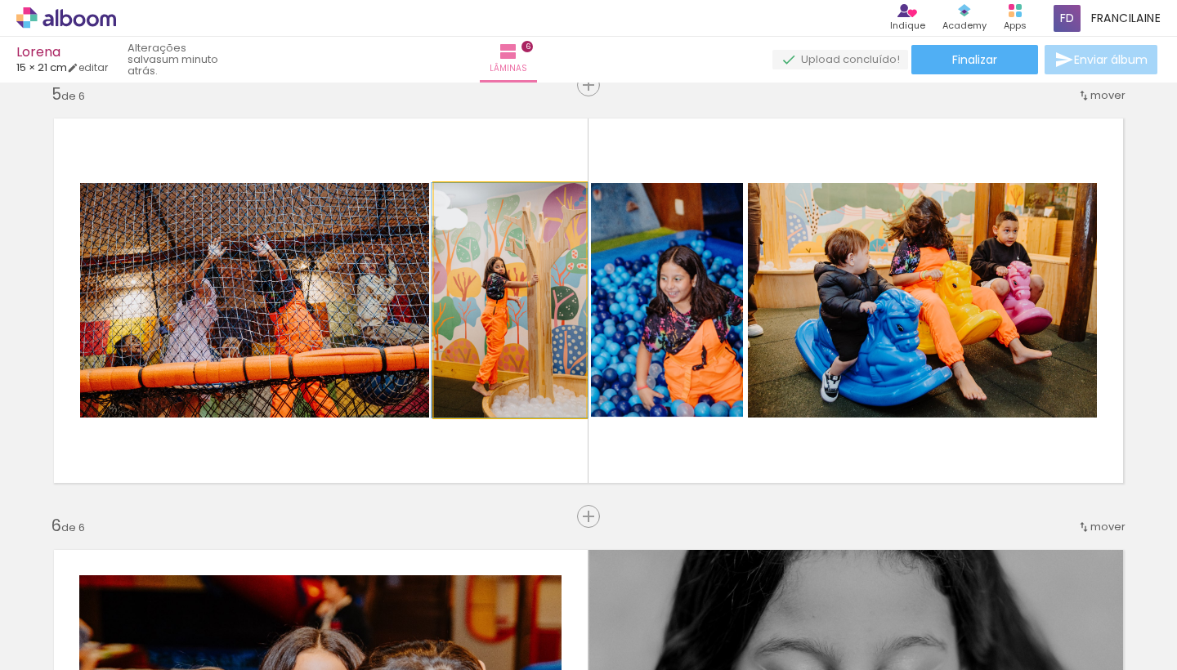
click at [488, 244] on quentale-photo at bounding box center [510, 300] width 152 height 234
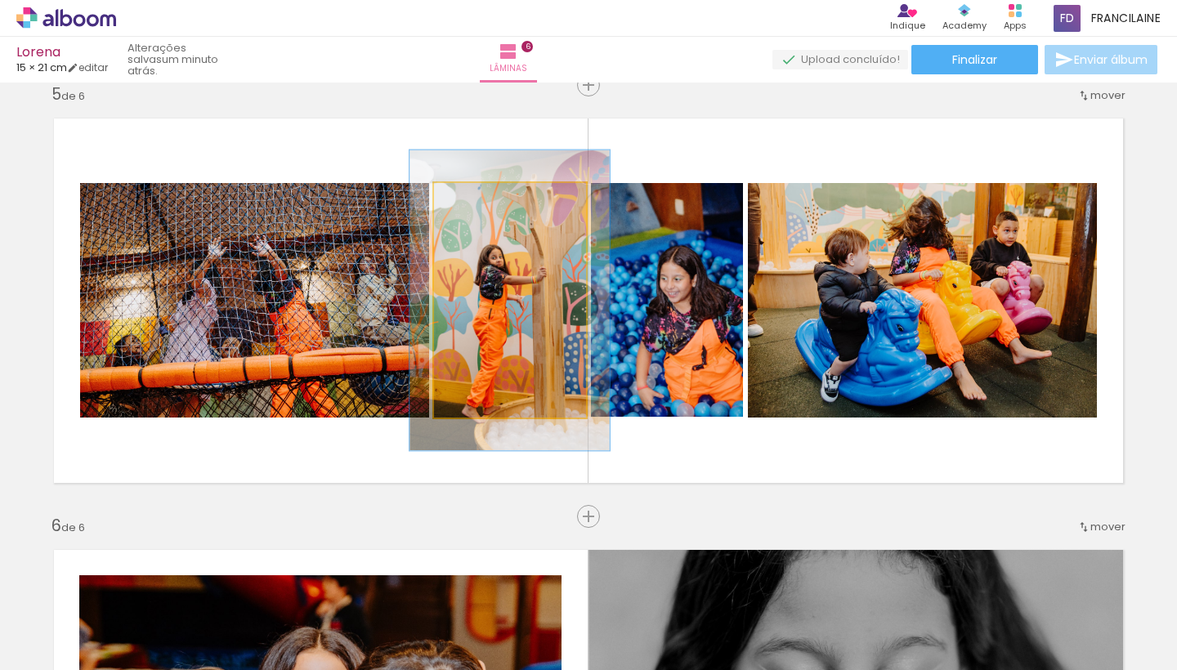
drag, startPoint x: 475, startPoint y: 202, endPoint x: 490, endPoint y: 195, distance: 16.8
type paper-slider "128"
click at [490, 195] on div at bounding box center [487, 200] width 15 height 15
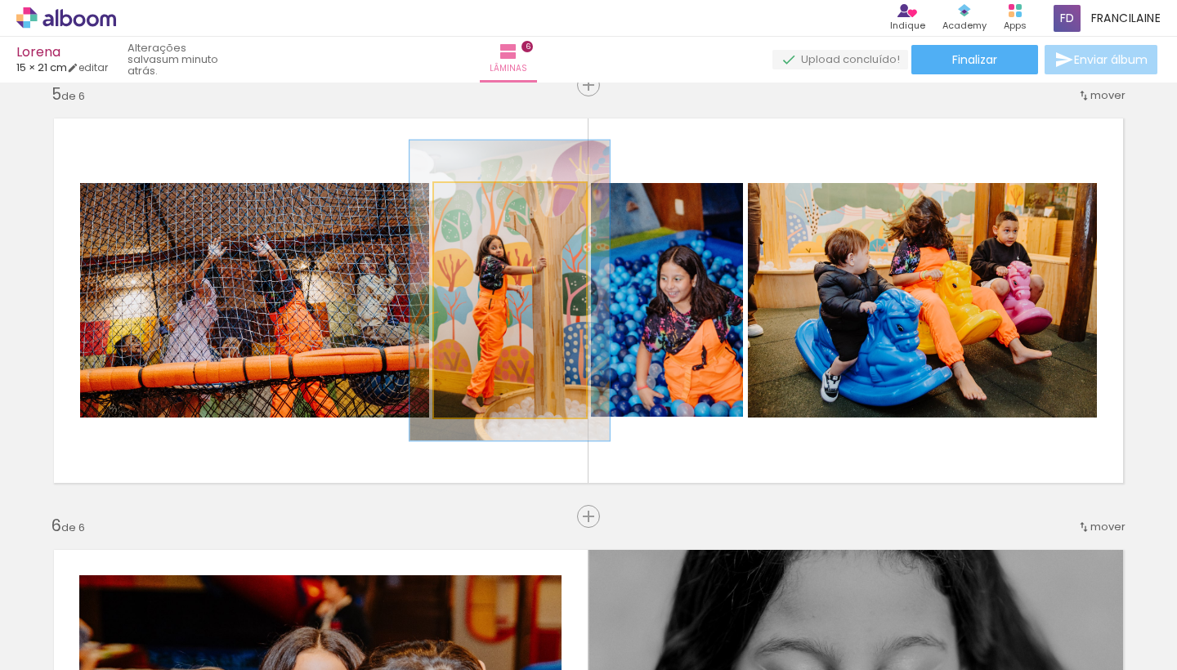
drag, startPoint x: 508, startPoint y: 266, endPoint x: 508, endPoint y: 257, distance: 9.8
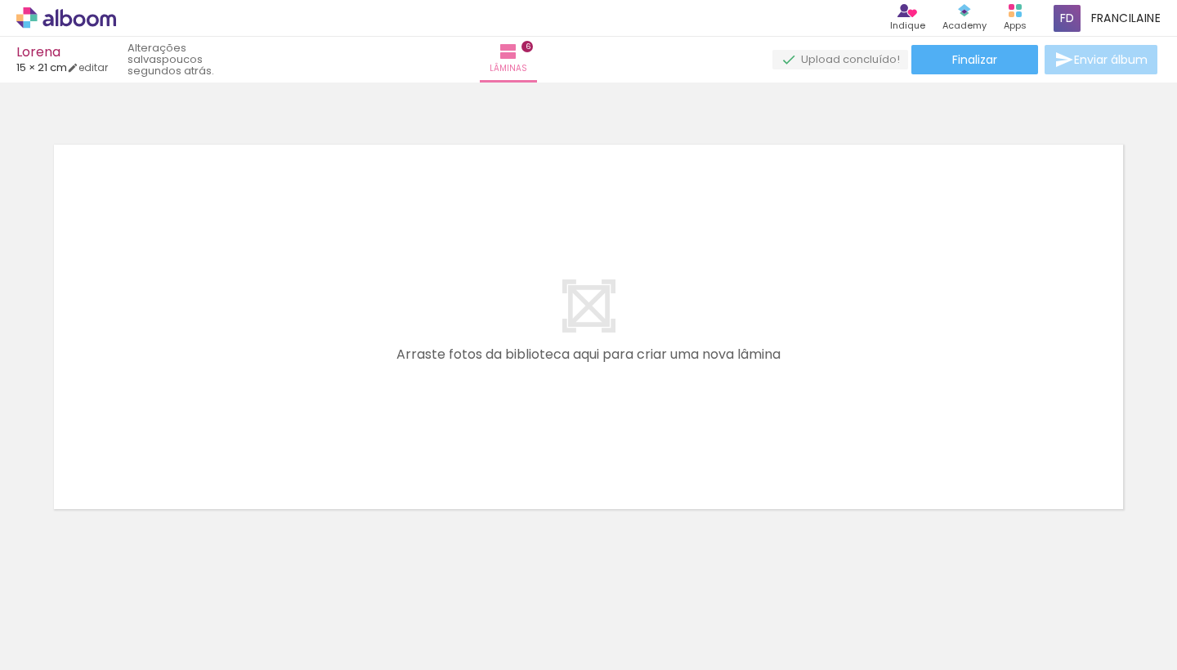
scroll to position [0, 1282]
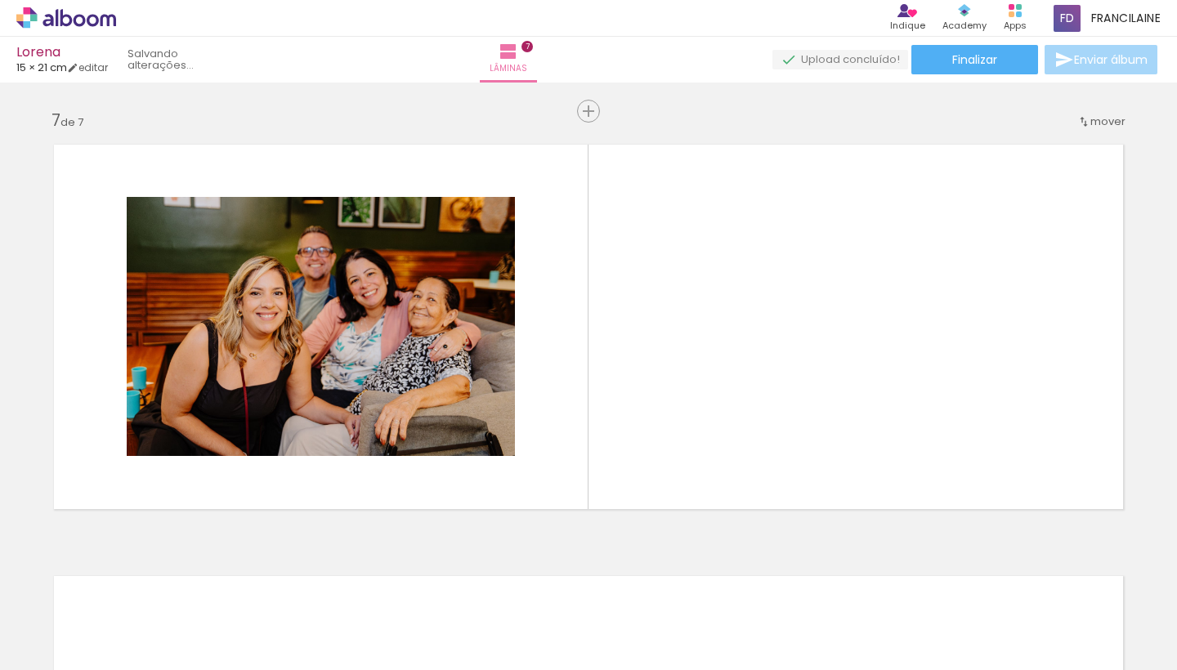
drag, startPoint x: 267, startPoint y: 624, endPoint x: 287, endPoint y: 358, distance: 267.1
click at [287, 358] on quentale-workspace at bounding box center [588, 335] width 1177 height 670
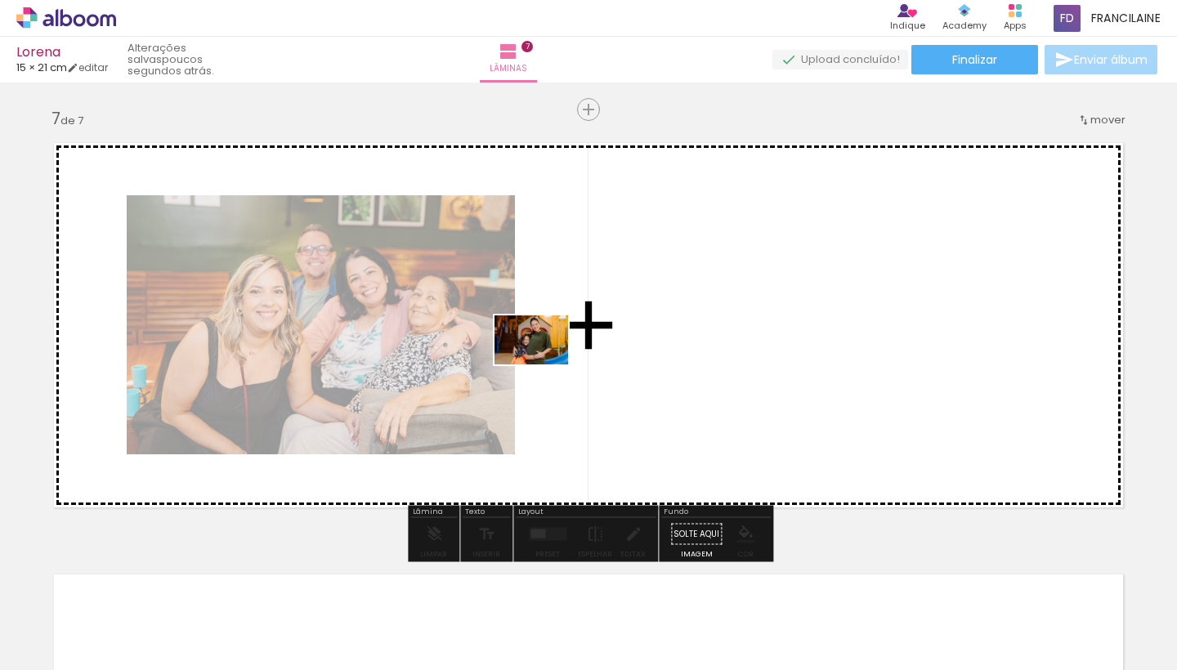
drag, startPoint x: 348, startPoint y: 634, endPoint x: 565, endPoint y: 342, distance: 364.4
click at [565, 342] on quentale-workspace at bounding box center [588, 335] width 1177 height 670
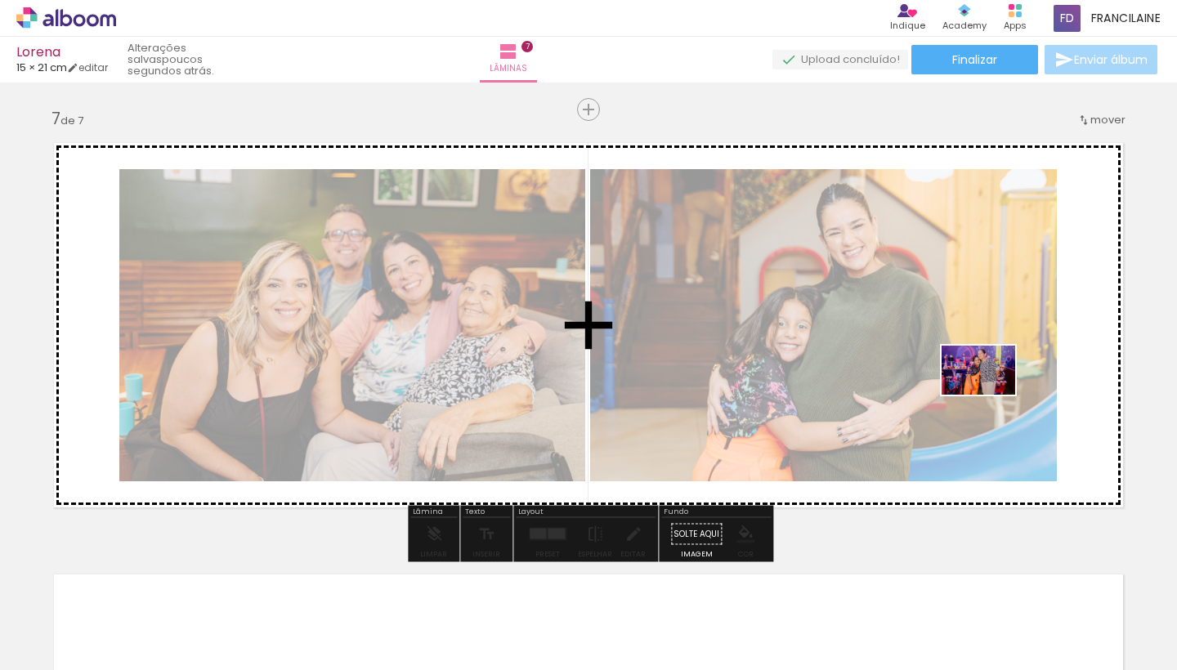
drag, startPoint x: 1010, startPoint y: 632, endPoint x: 990, endPoint y: 395, distance: 237.8
click at [990, 395] on quentale-workspace at bounding box center [588, 335] width 1177 height 670
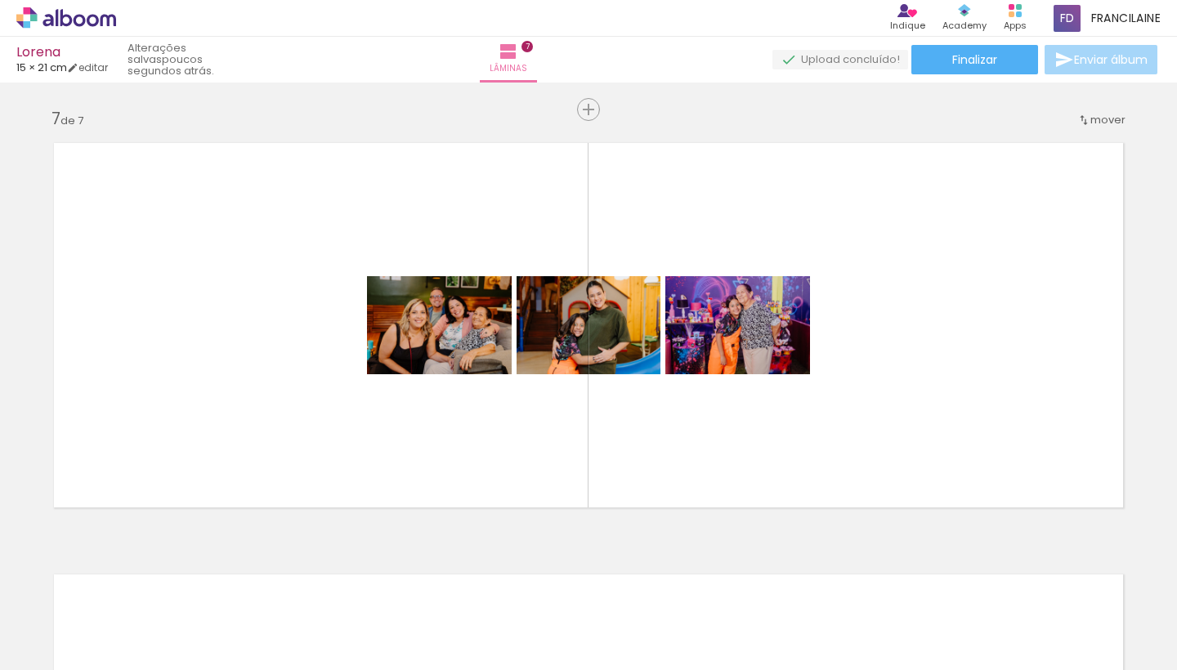
scroll to position [0, 1312]
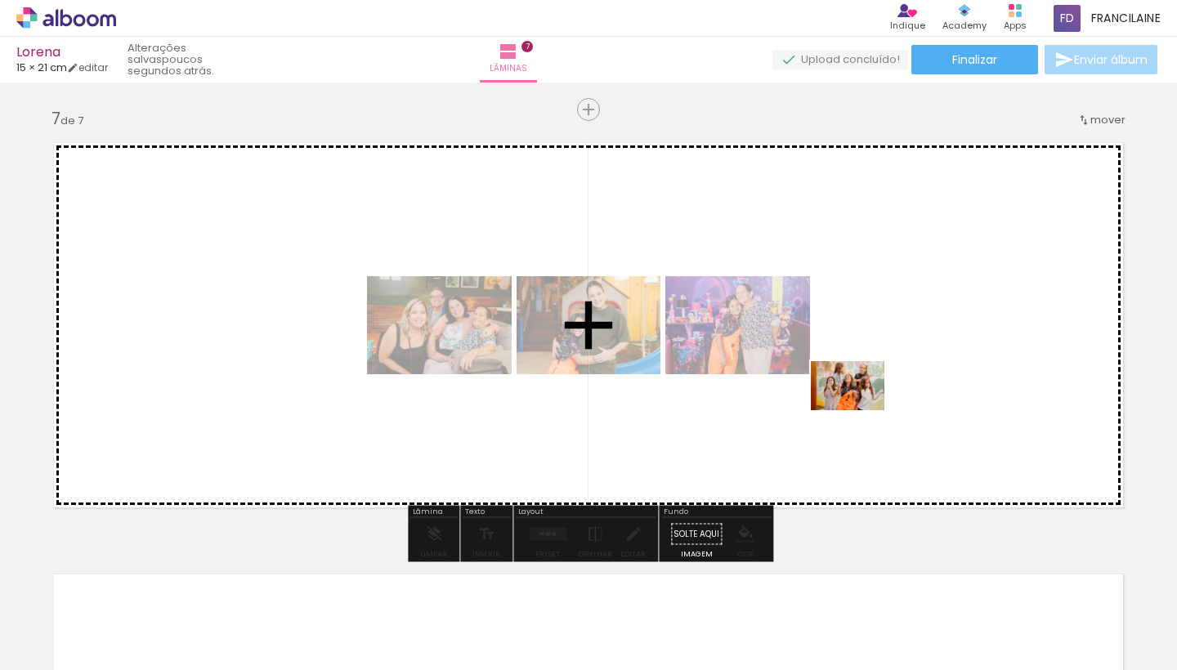
drag, startPoint x: 782, startPoint y: 617, endPoint x: 860, endPoint y: 410, distance: 221.1
click at [860, 410] on quentale-workspace at bounding box center [588, 335] width 1177 height 670
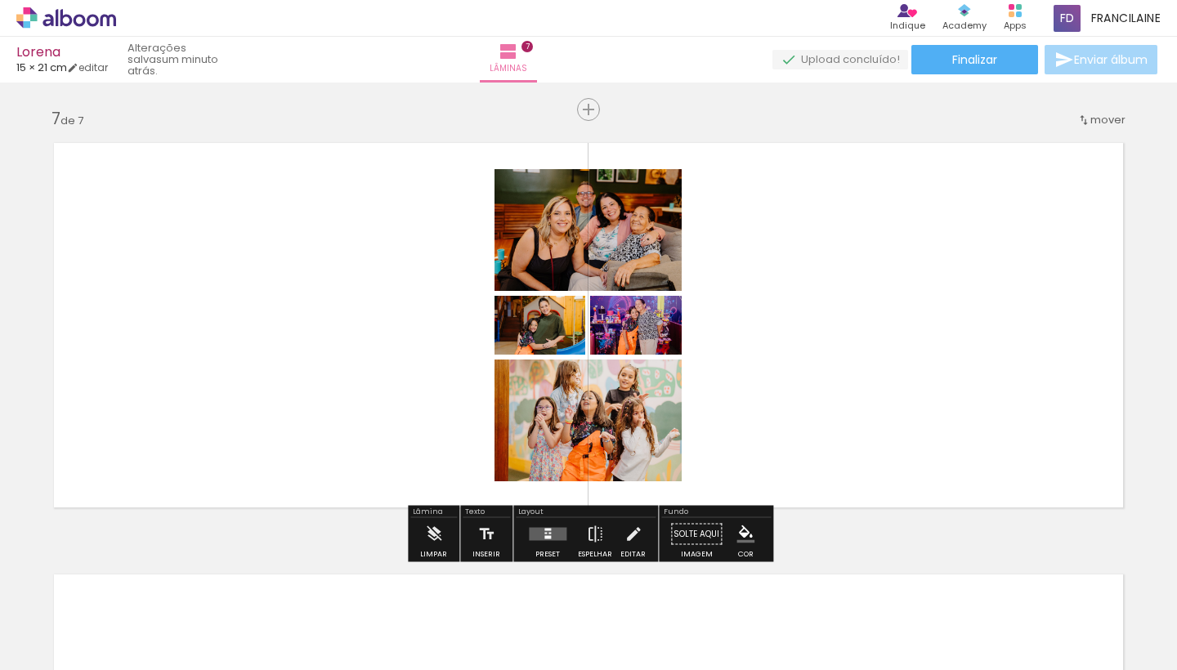
click at [544, 533] on div at bounding box center [545, 534] width 2 height 2
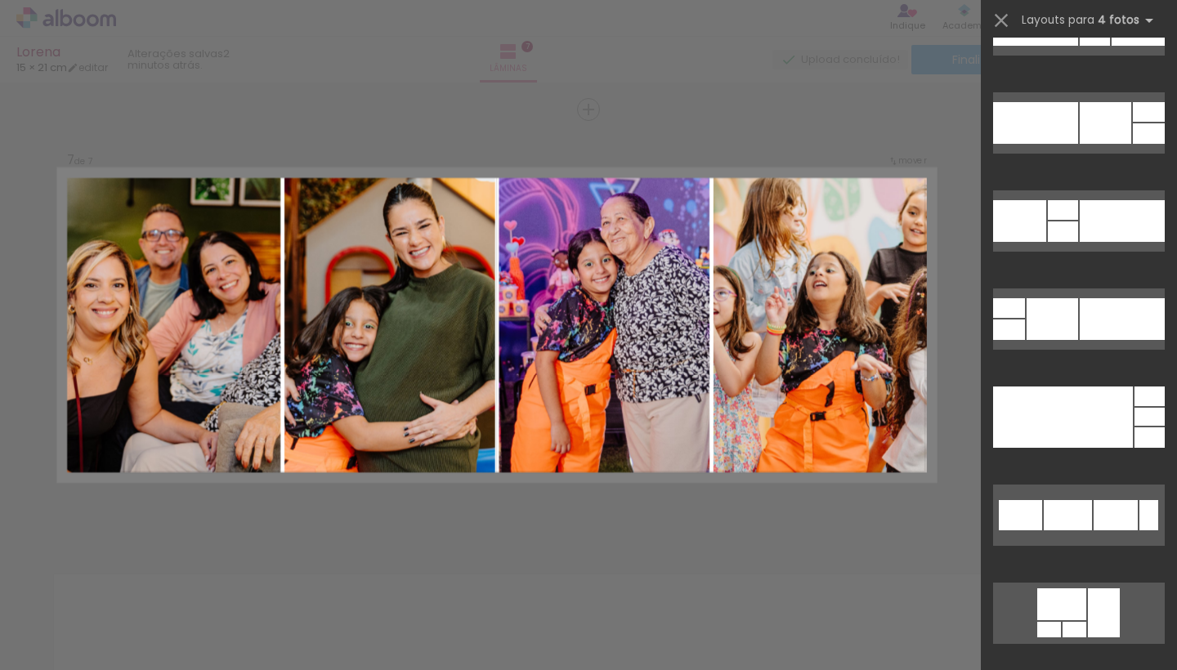
scroll to position [8097, 0]
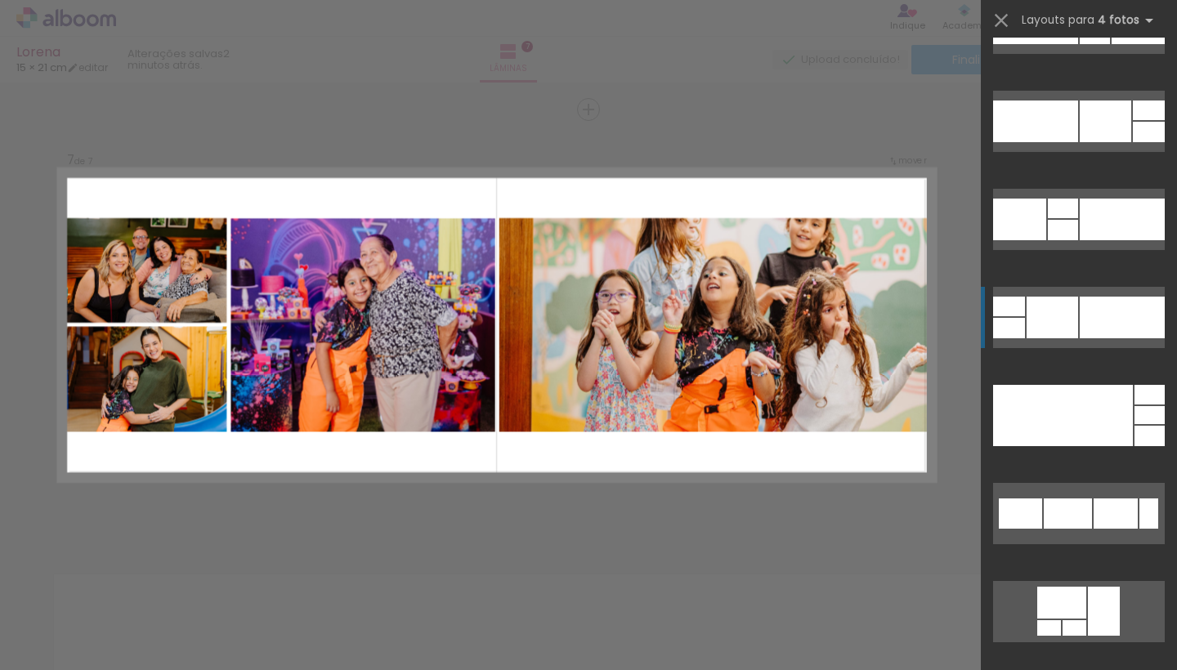
click at [1141, 323] on div at bounding box center [1121, 318] width 85 height 42
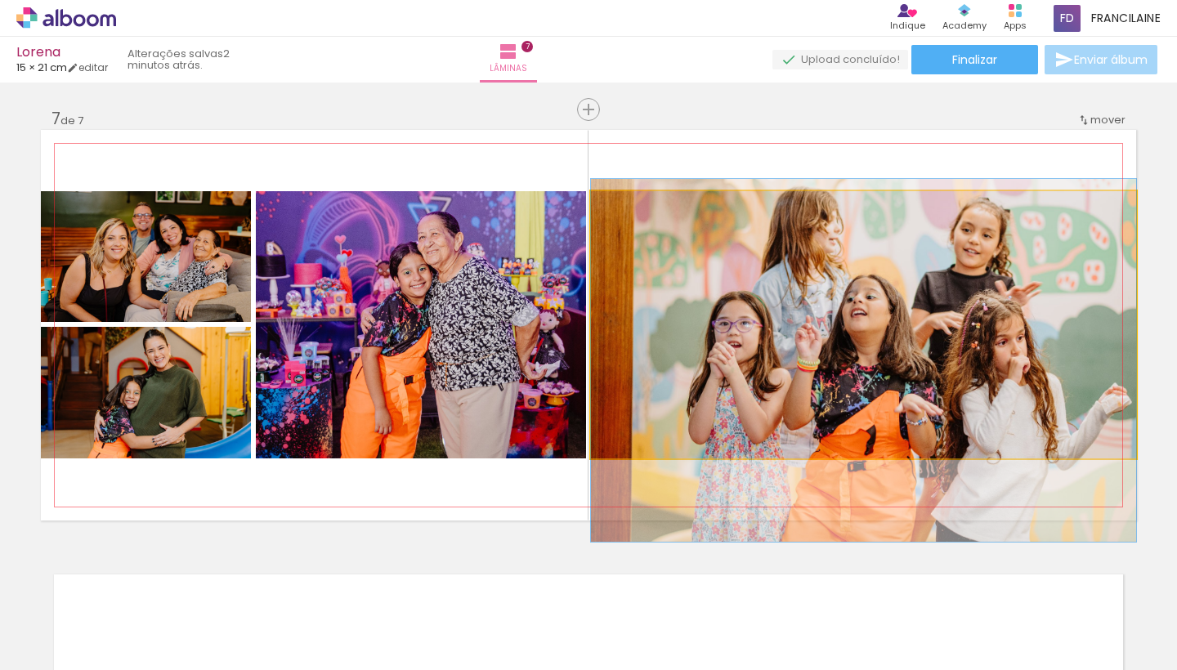
drag, startPoint x: 906, startPoint y: 337, endPoint x: 871, endPoint y: 373, distance: 50.3
drag, startPoint x: 898, startPoint y: 367, endPoint x: 887, endPoint y: 368, distance: 10.7
click at [887, 368] on div at bounding box center [863, 361] width 545 height 363
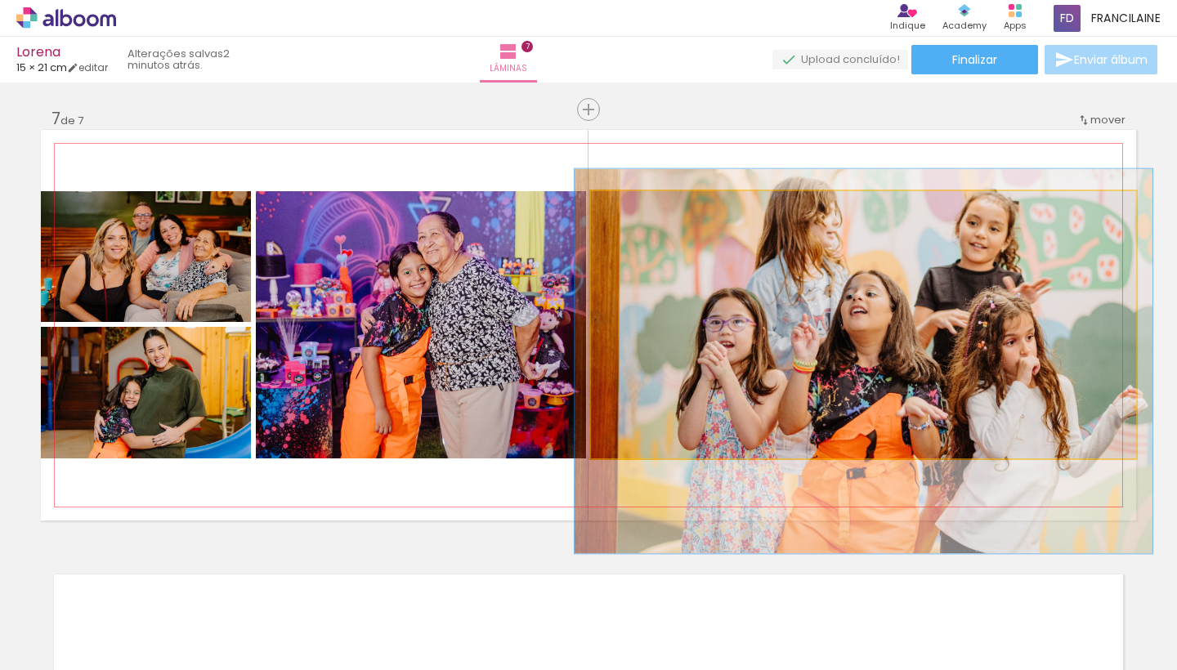
click at [631, 212] on div at bounding box center [632, 208] width 15 height 15
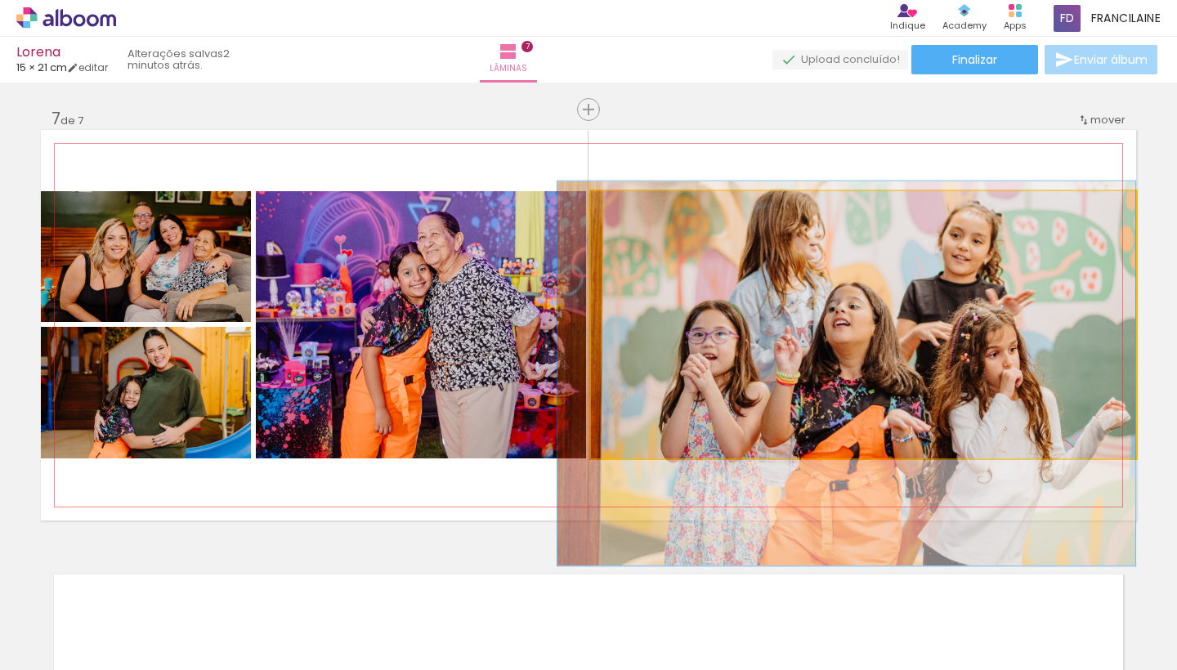
drag, startPoint x: 774, startPoint y: 280, endPoint x: 744, endPoint y: 293, distance: 31.9
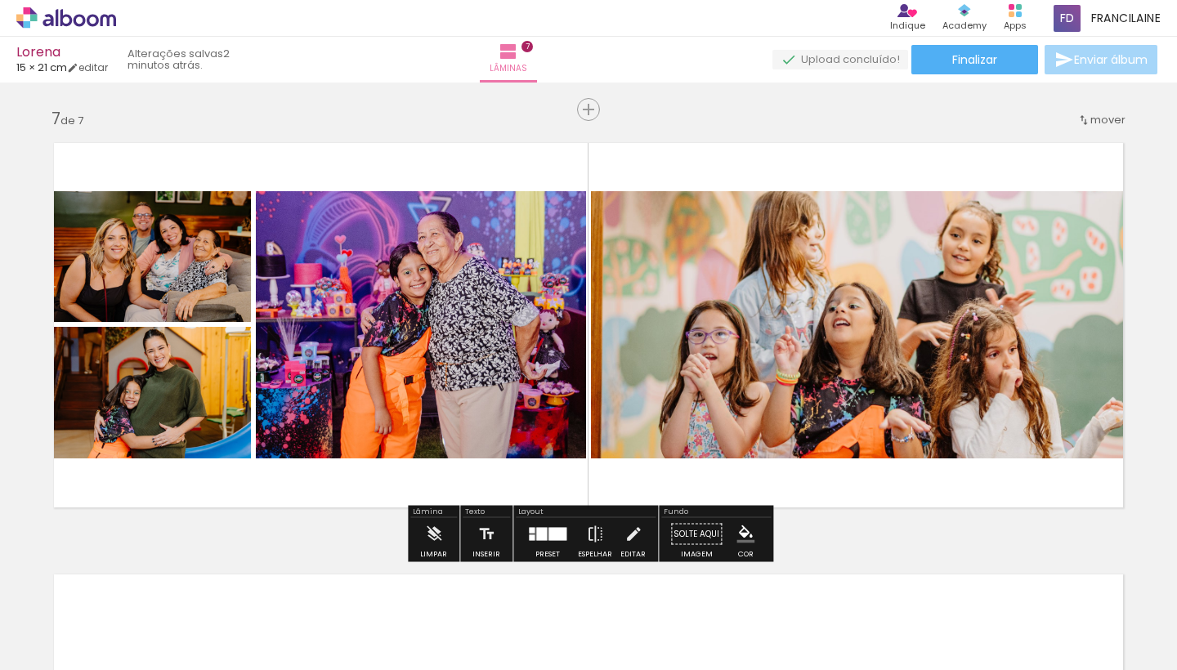
click at [540, 529] on div at bounding box center [541, 534] width 11 height 13
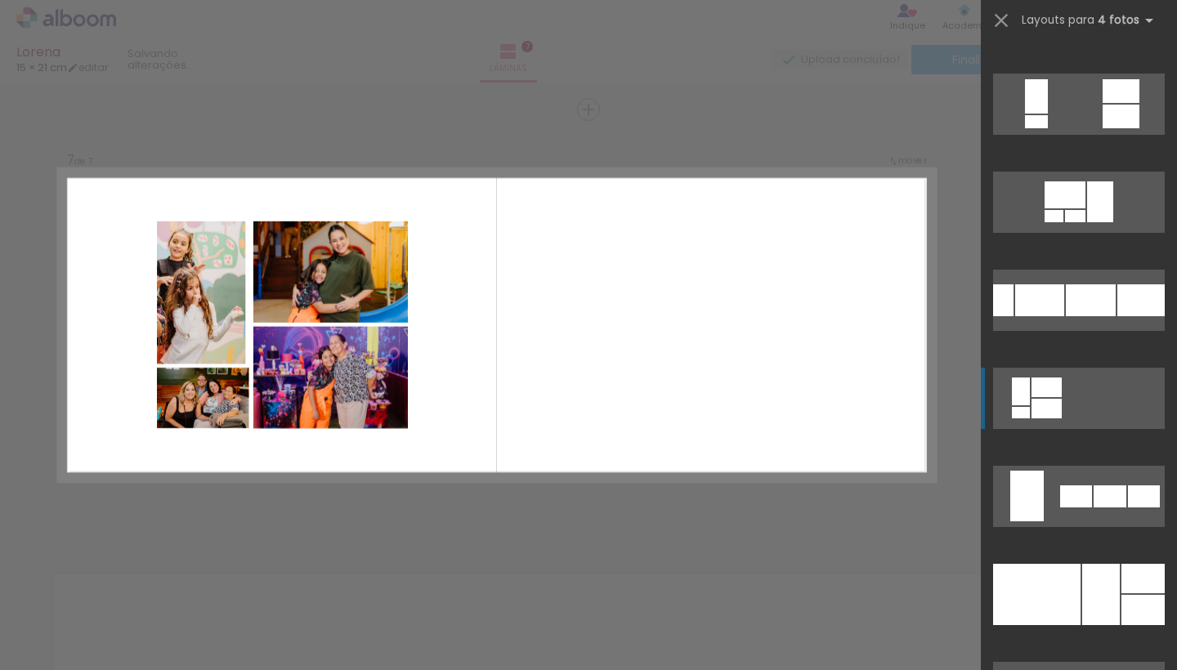
scroll to position [9592, 0]
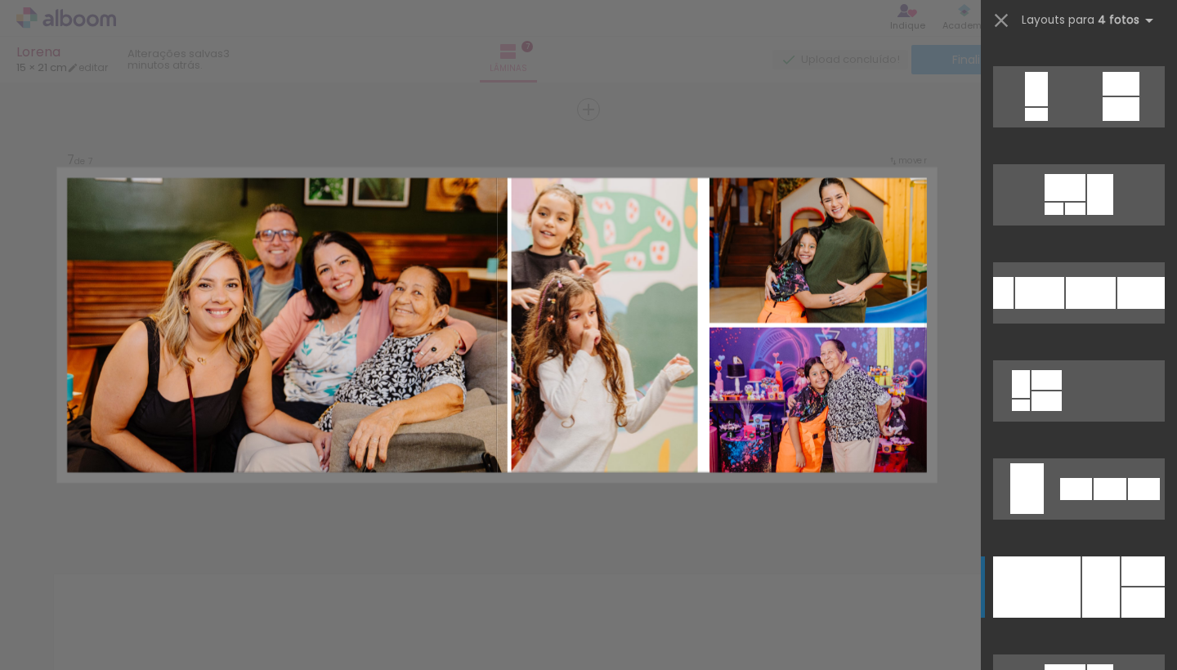
click at [1122, 592] on div at bounding box center [1142, 602] width 43 height 30
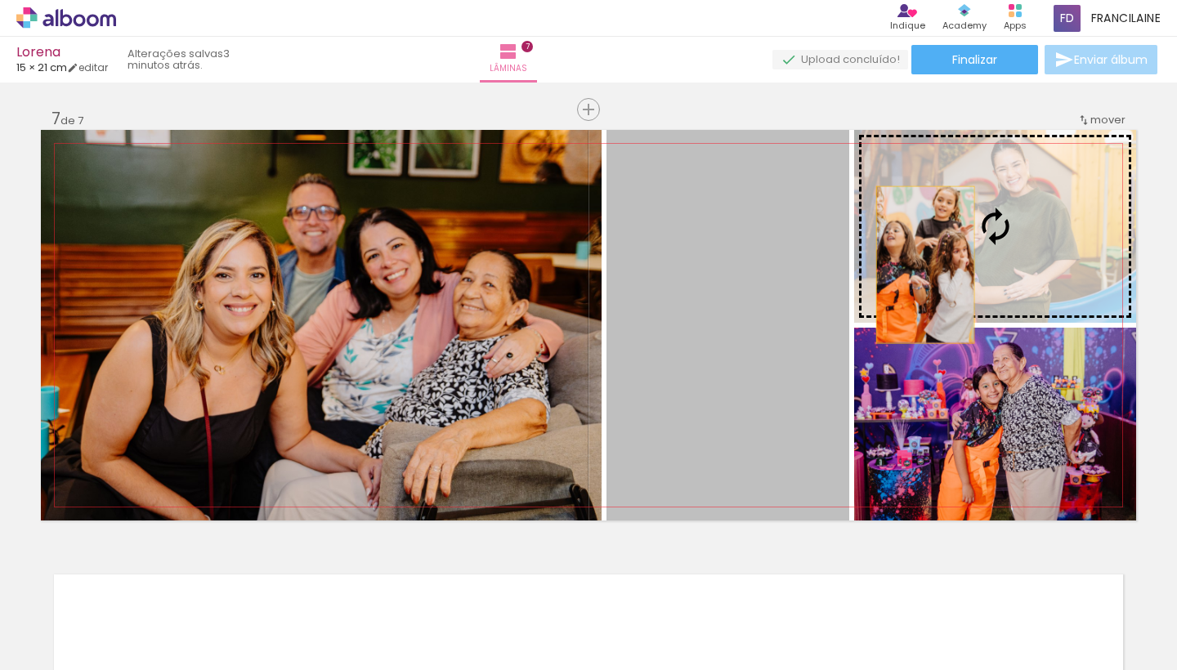
drag, startPoint x: 726, startPoint y: 333, endPoint x: 926, endPoint y: 264, distance: 211.1
click at [0, 0] on slot at bounding box center [0, 0] width 0 height 0
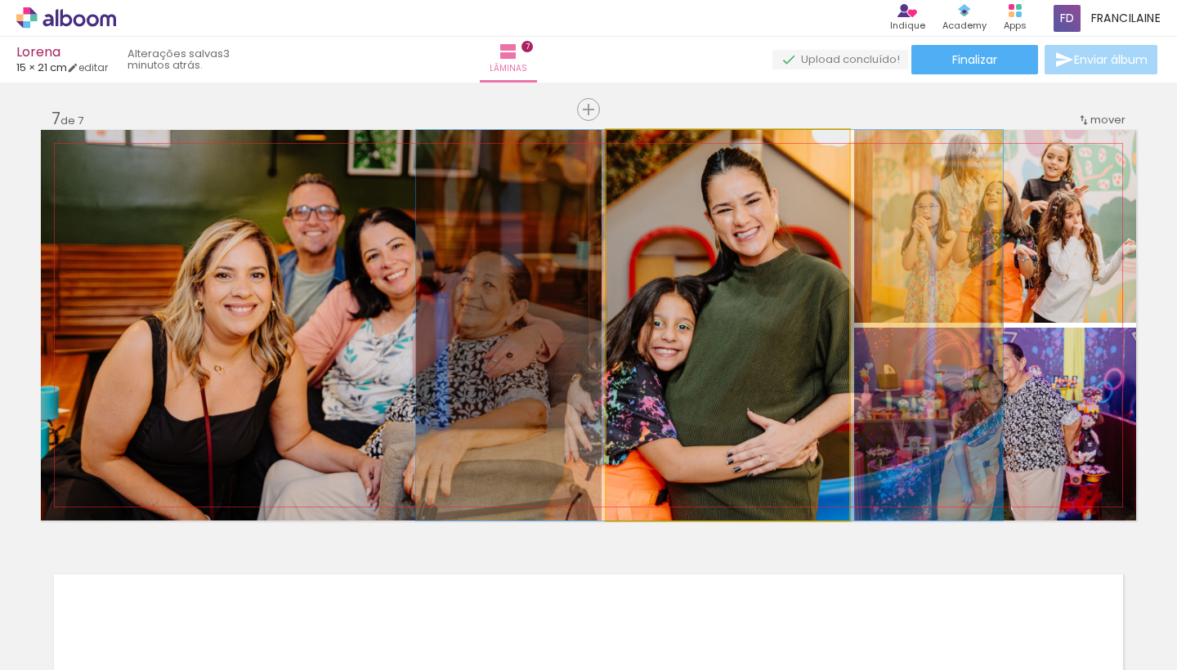
drag, startPoint x: 731, startPoint y: 308, endPoint x: 713, endPoint y: 307, distance: 18.0
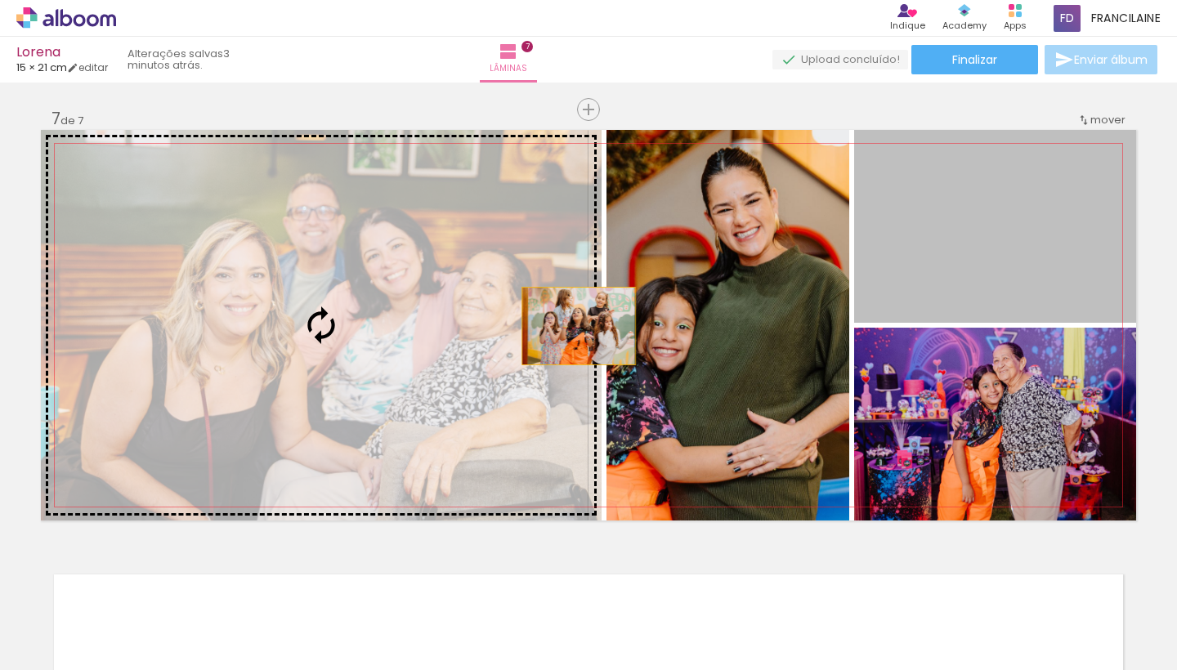
drag, startPoint x: 998, startPoint y: 233, endPoint x: 565, endPoint y: 325, distance: 442.0
click at [0, 0] on slot at bounding box center [0, 0] width 0 height 0
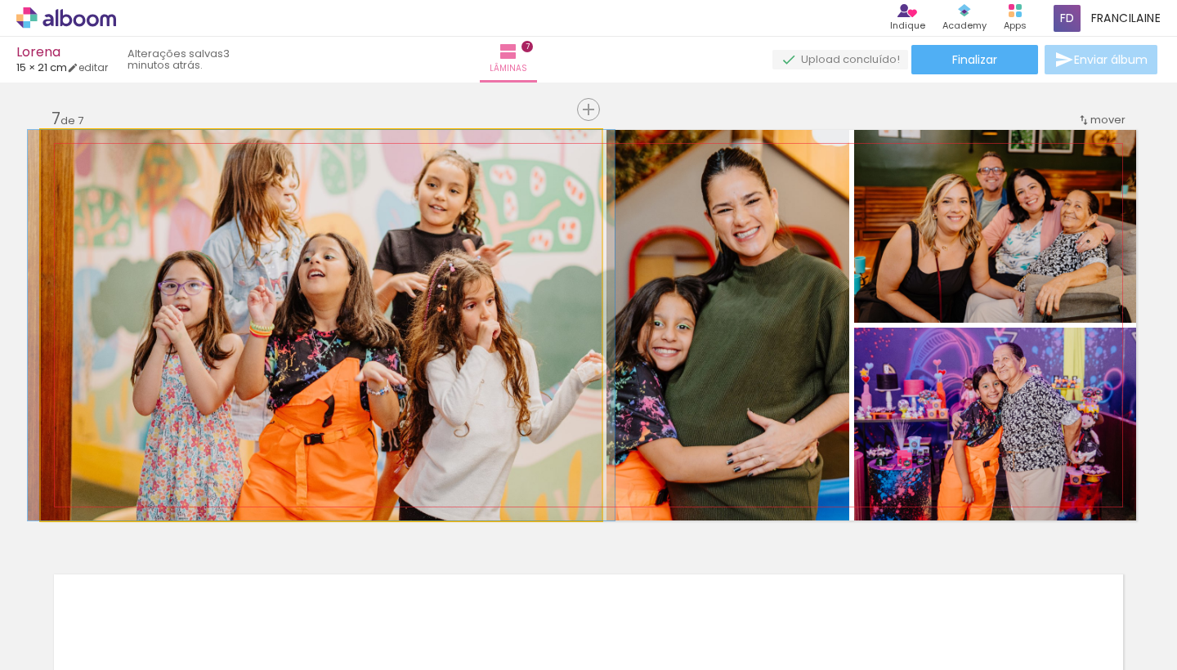
click at [565, 324] on quentale-photo at bounding box center [321, 325] width 561 height 391
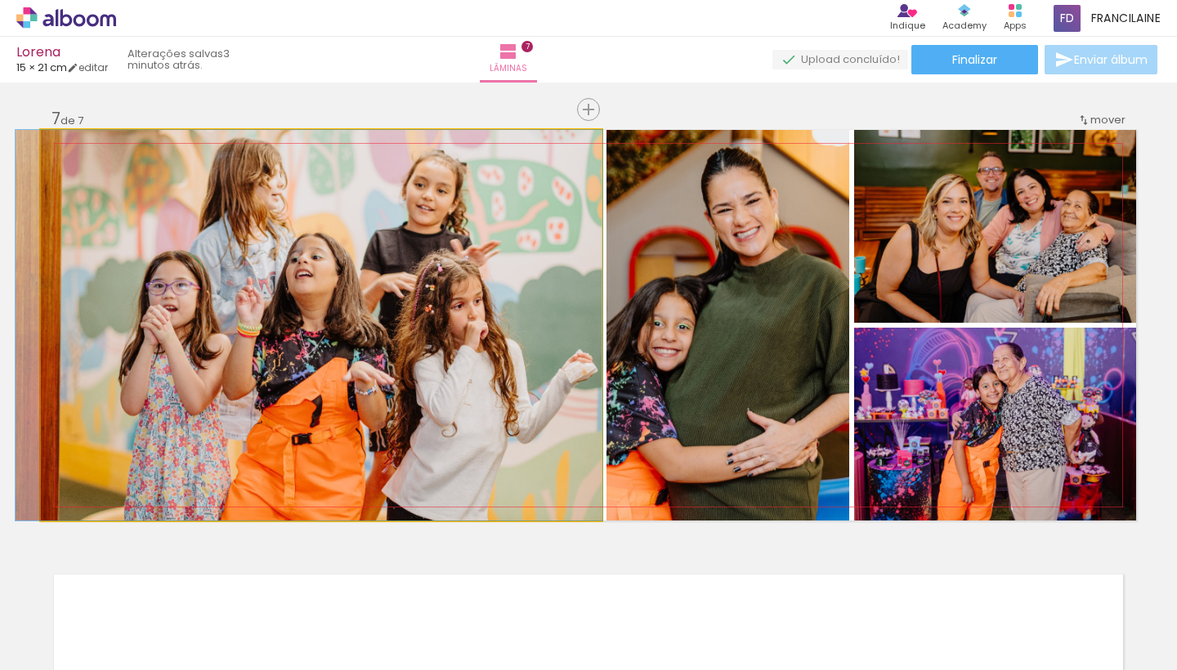
drag, startPoint x: 565, startPoint y: 324, endPoint x: 553, endPoint y: 329, distance: 13.2
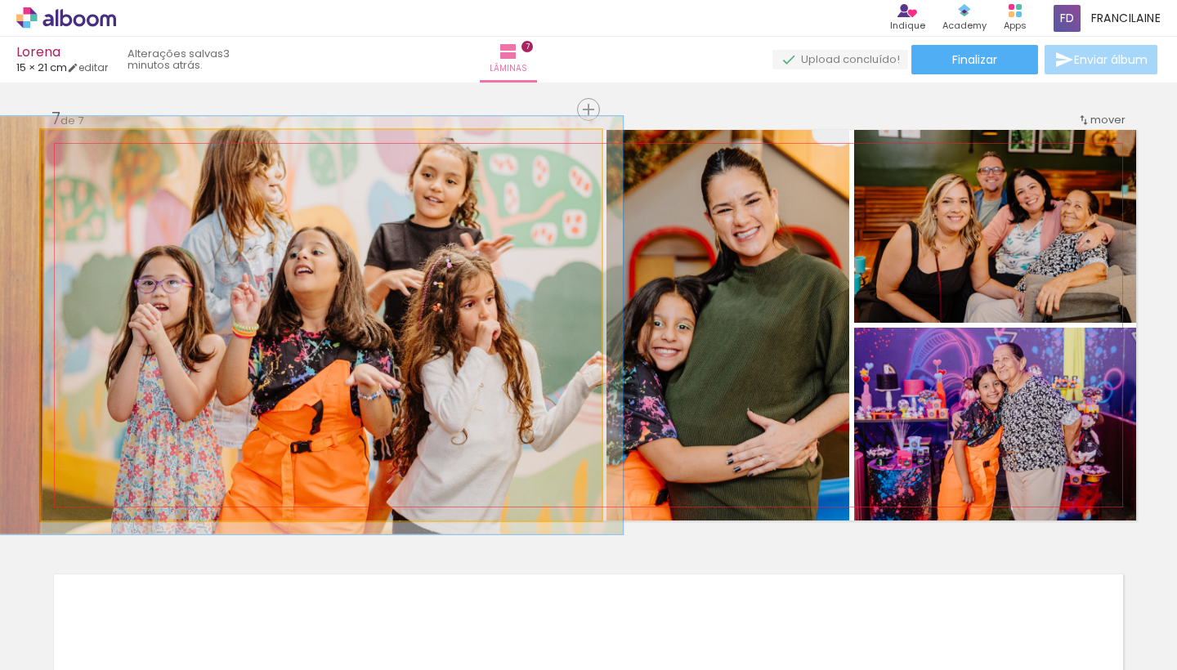
type paper-slider "107"
click at [83, 145] on div at bounding box center [83, 147] width 15 height 15
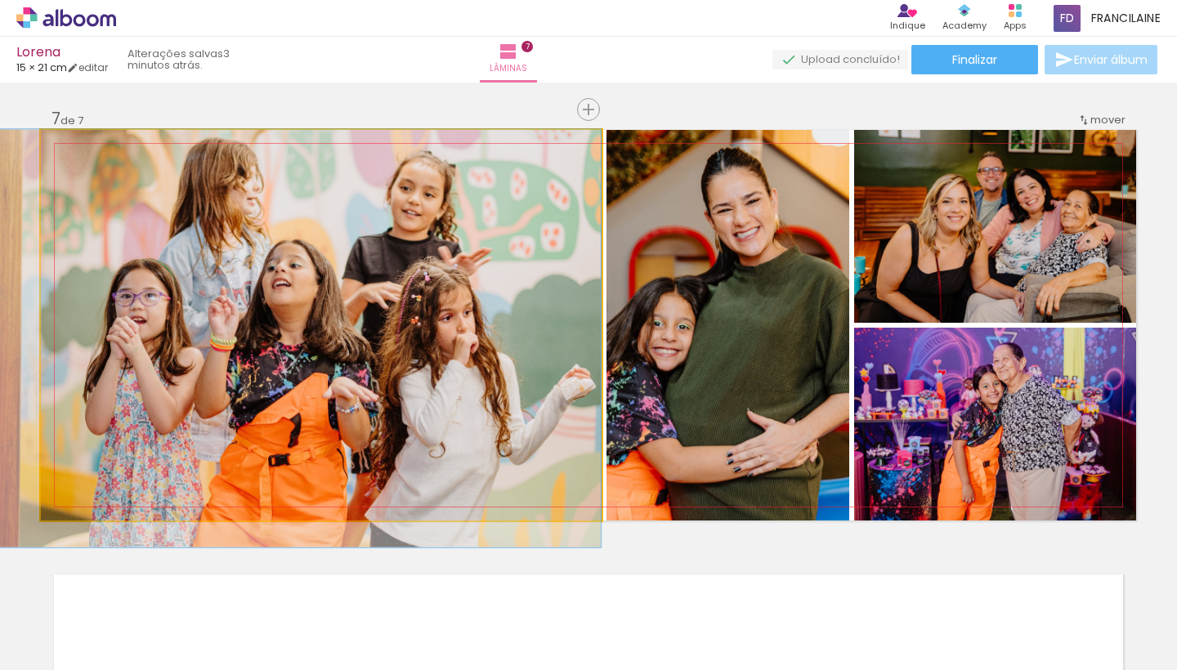
drag, startPoint x: 319, startPoint y: 230, endPoint x: 288, endPoint y: 265, distance: 46.8
click at [288, 265] on div at bounding box center [287, 338] width 628 height 418
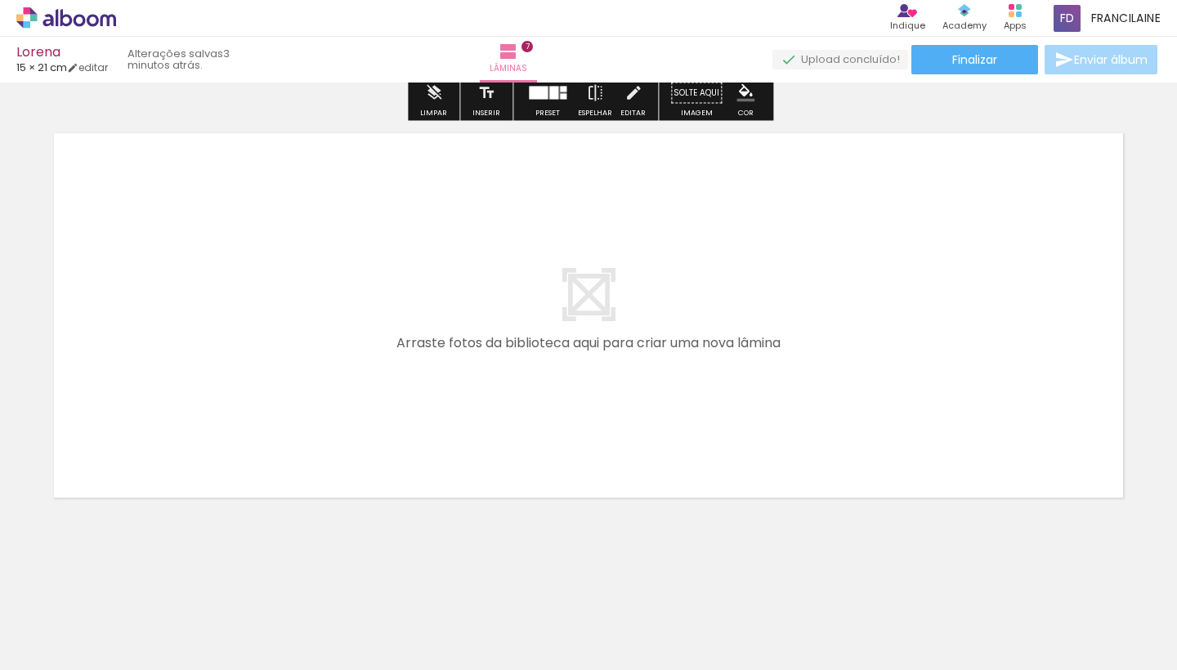
scroll to position [0, 0]
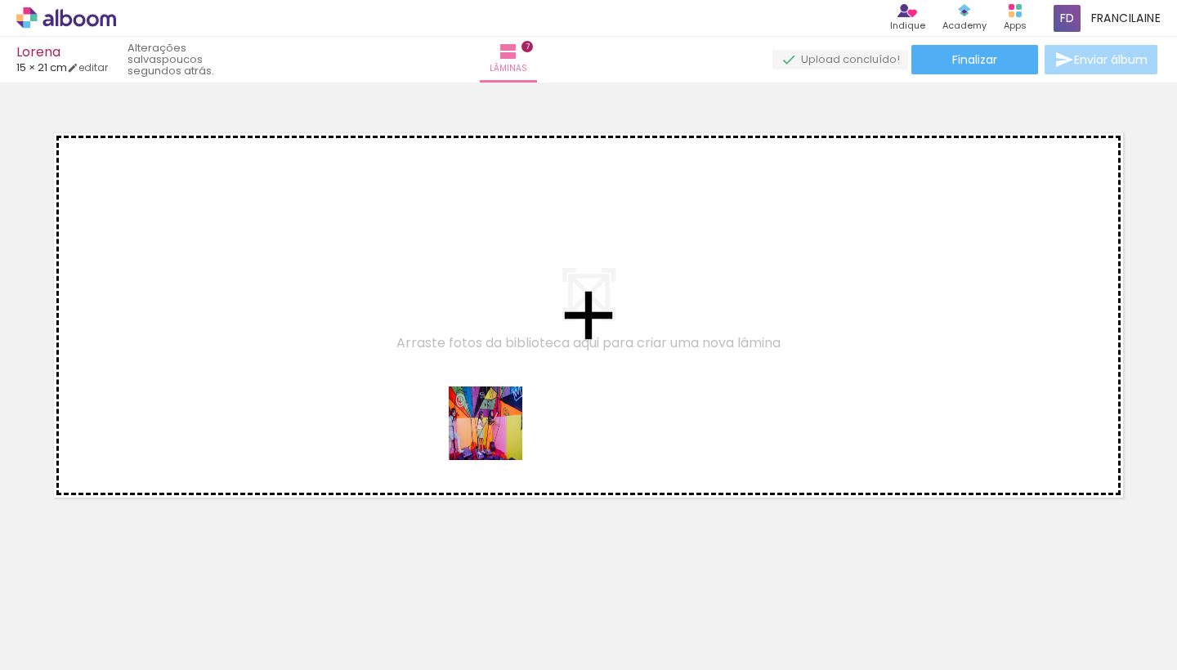
drag, startPoint x: 494, startPoint y: 609, endPoint x: 498, endPoint y: 391, distance: 217.4
click at [498, 391] on quentale-workspace at bounding box center [588, 335] width 1177 height 670
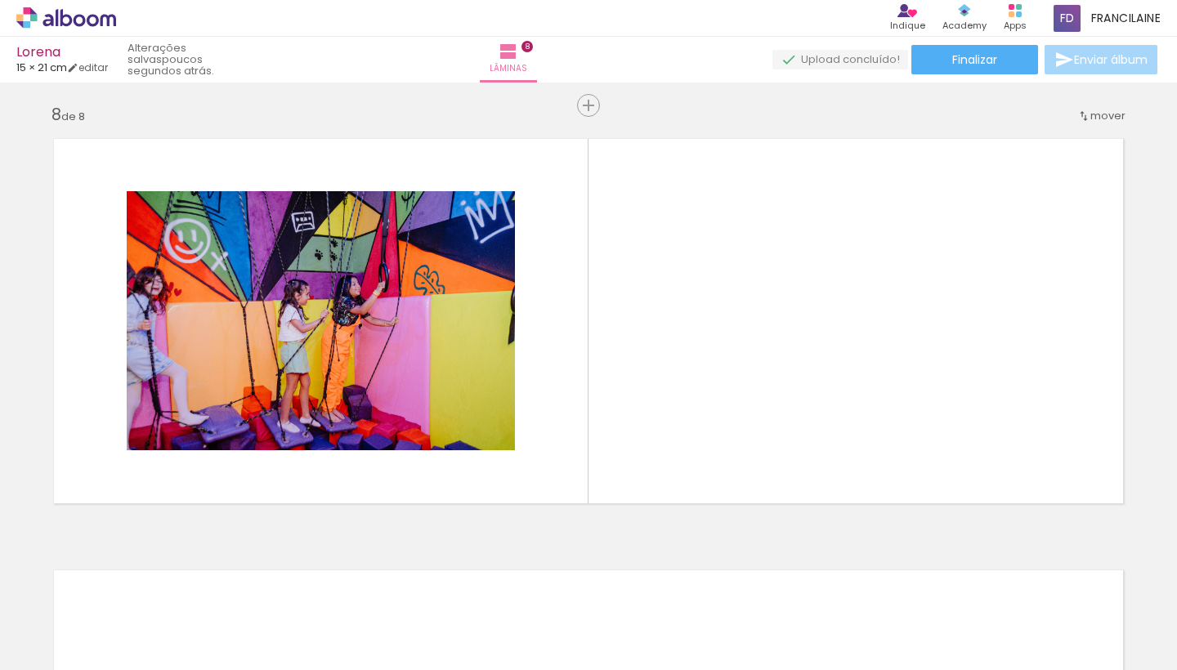
scroll to position [3020, 0]
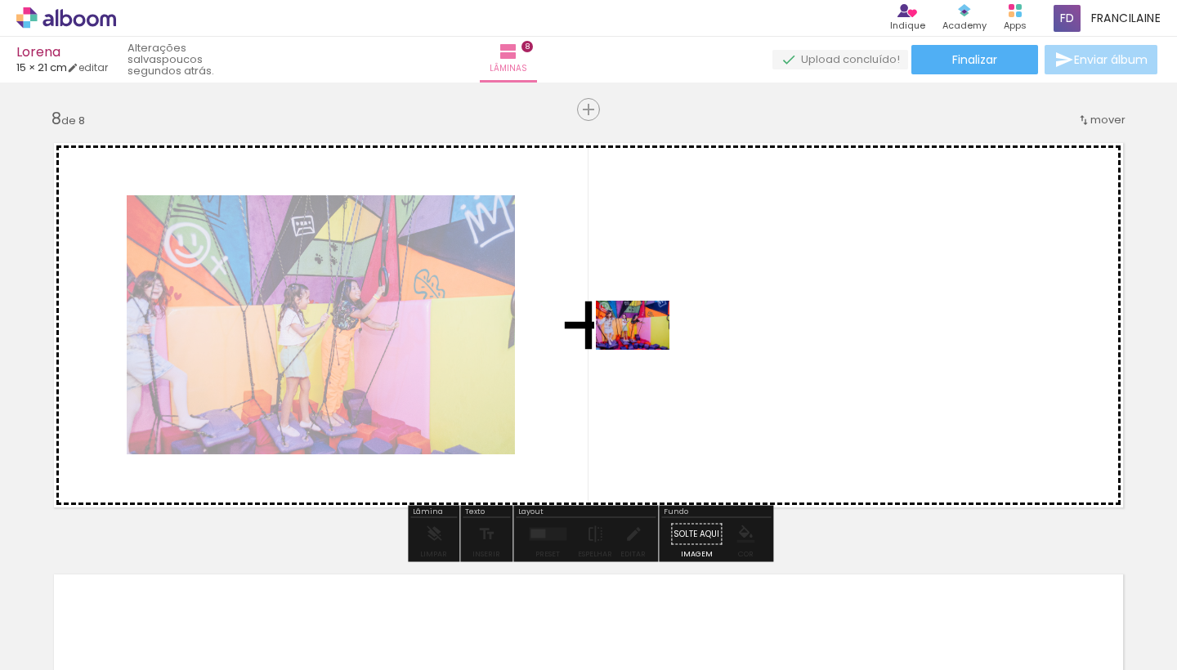
drag, startPoint x: 610, startPoint y: 611, endPoint x: 645, endPoint y: 350, distance: 263.8
click at [645, 350] on quentale-workspace at bounding box center [588, 335] width 1177 height 670
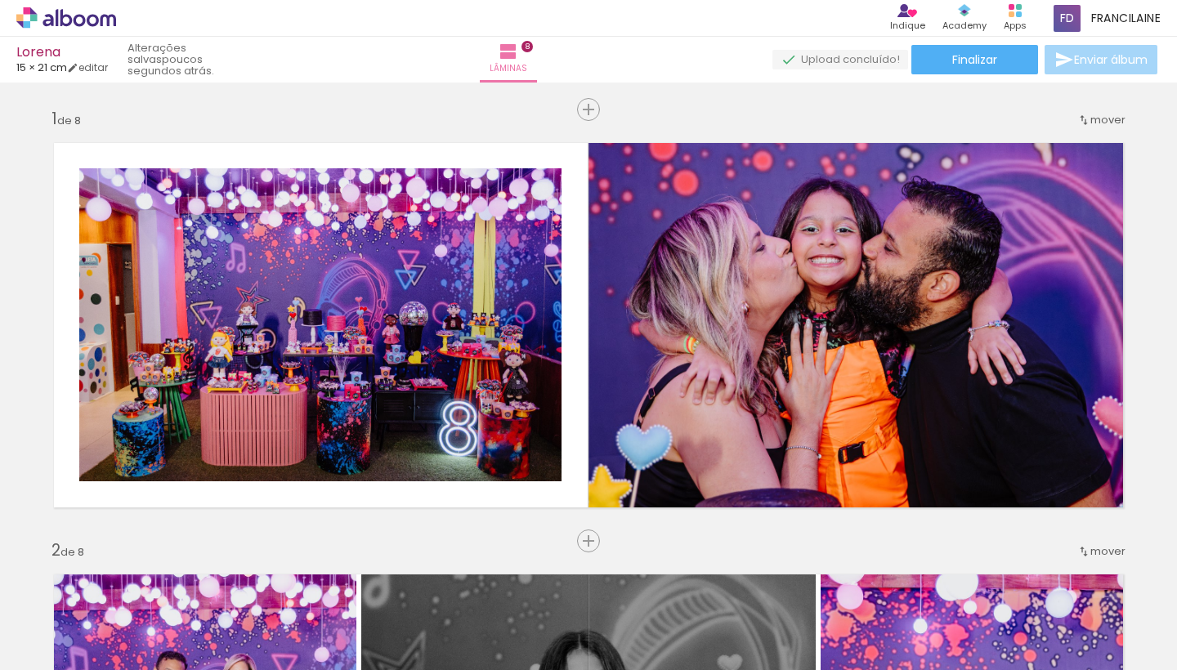
scroll to position [0, 1312]
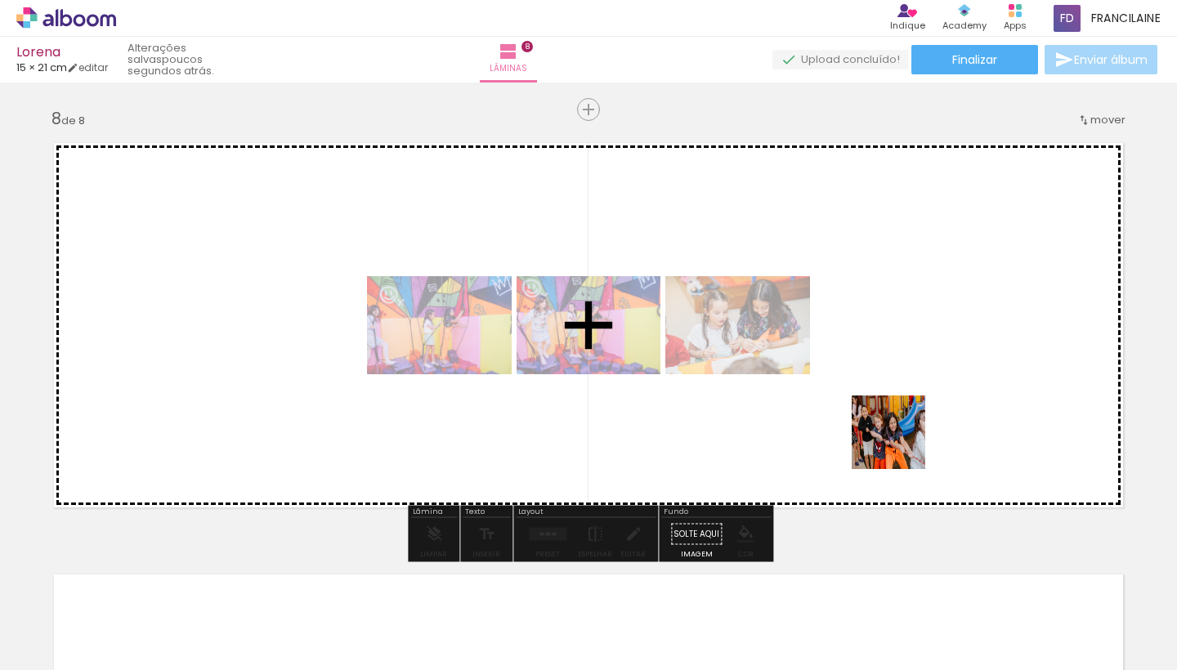
drag, startPoint x: 884, startPoint y: 614, endPoint x: 922, endPoint y: 329, distance: 287.7
click at [922, 329] on quentale-workspace at bounding box center [588, 335] width 1177 height 670
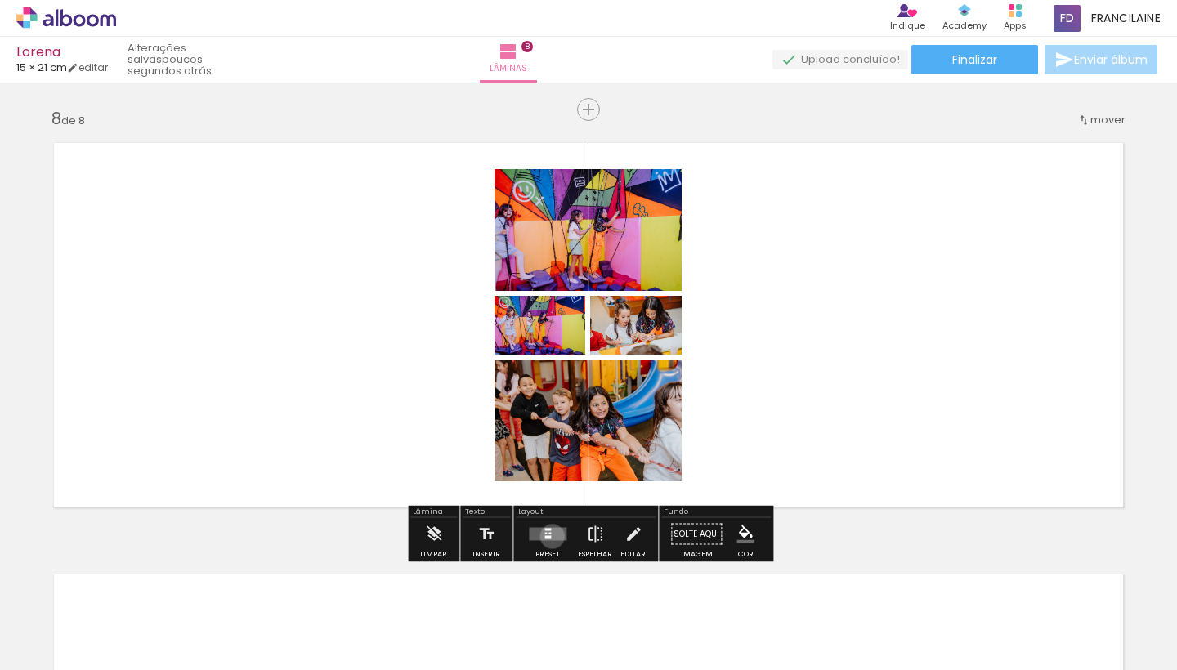
click at [548, 536] on quentale-layouter at bounding box center [548, 534] width 38 height 13
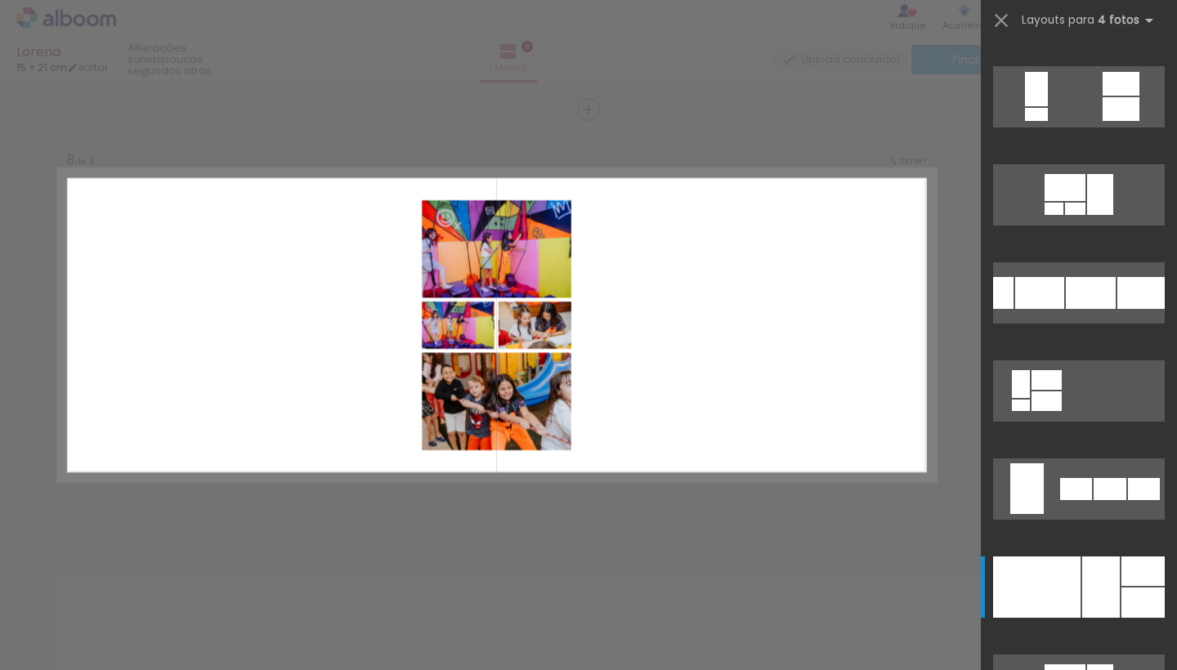
scroll to position [0, 0]
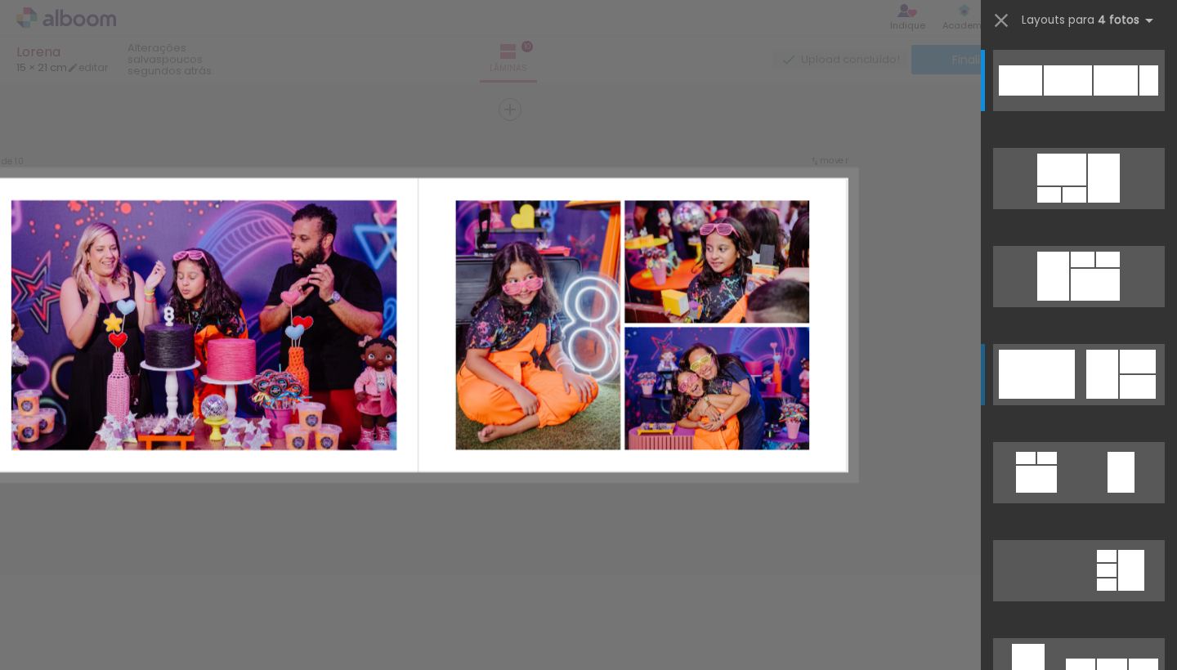
click at [1114, 381] on div at bounding box center [1102, 374] width 32 height 49
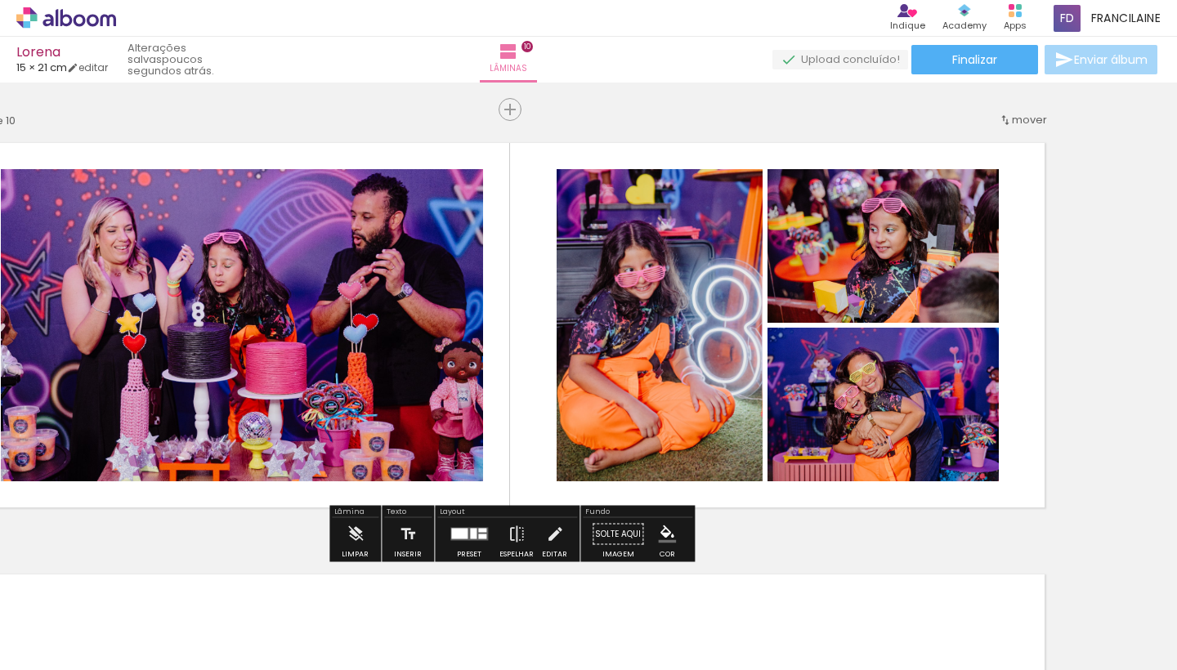
click at [471, 540] on quentale-layouter at bounding box center [469, 534] width 38 height 13
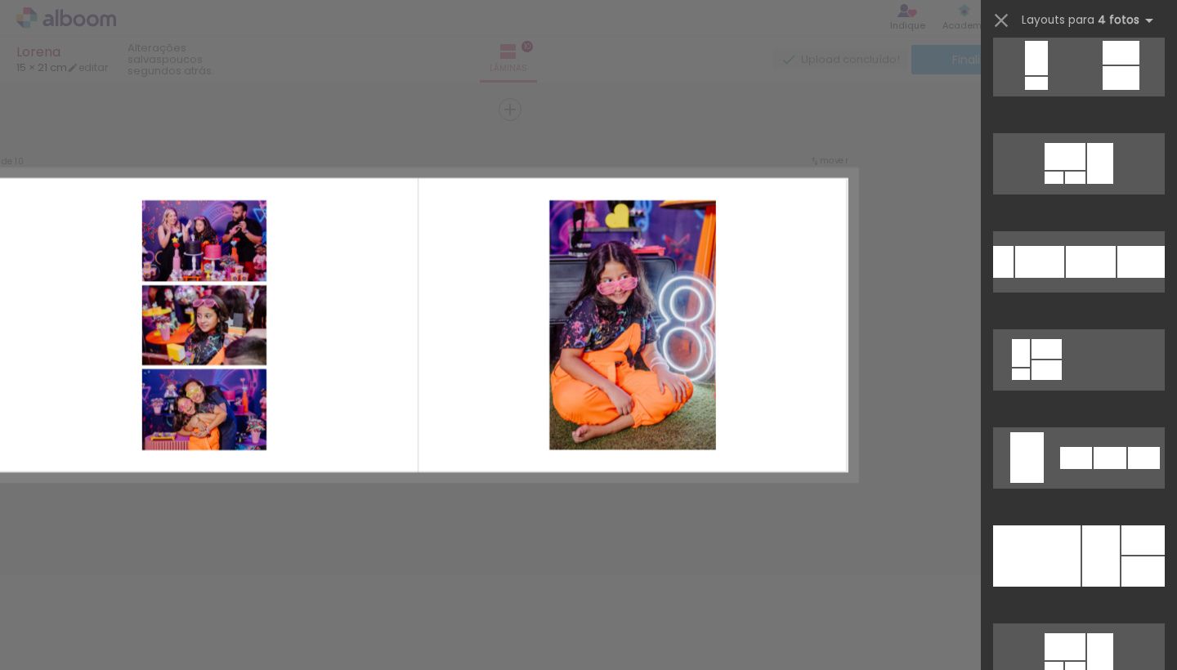
scroll to position [1095, 0]
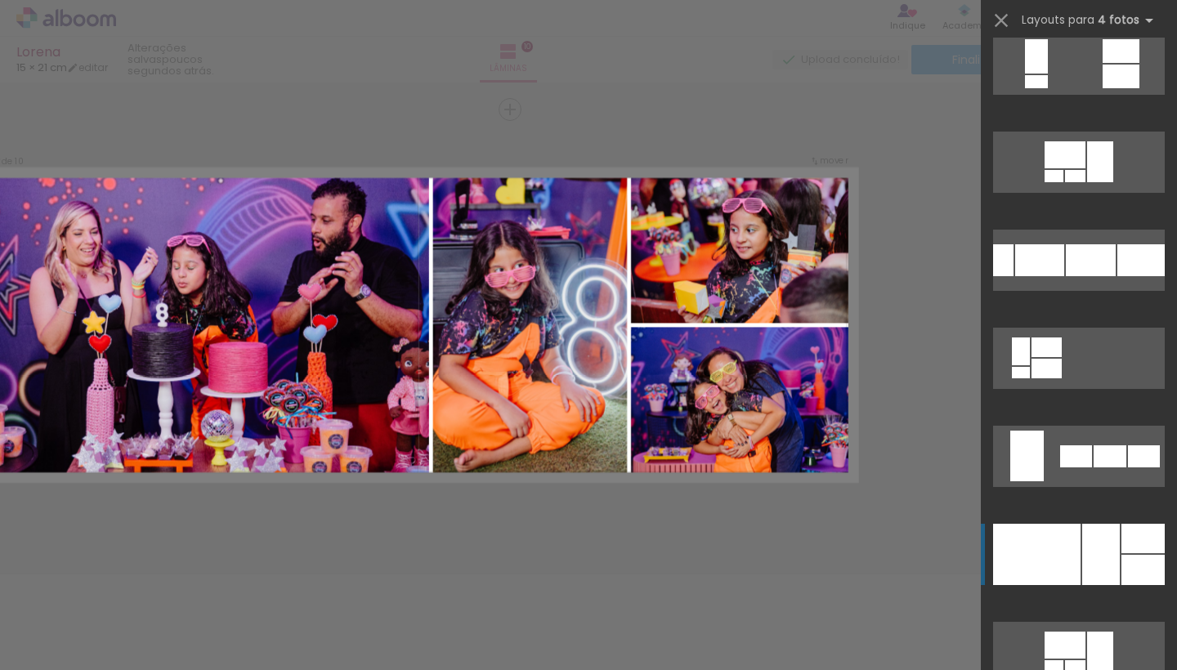
click at [1083, 574] on div at bounding box center [1101, 554] width 38 height 61
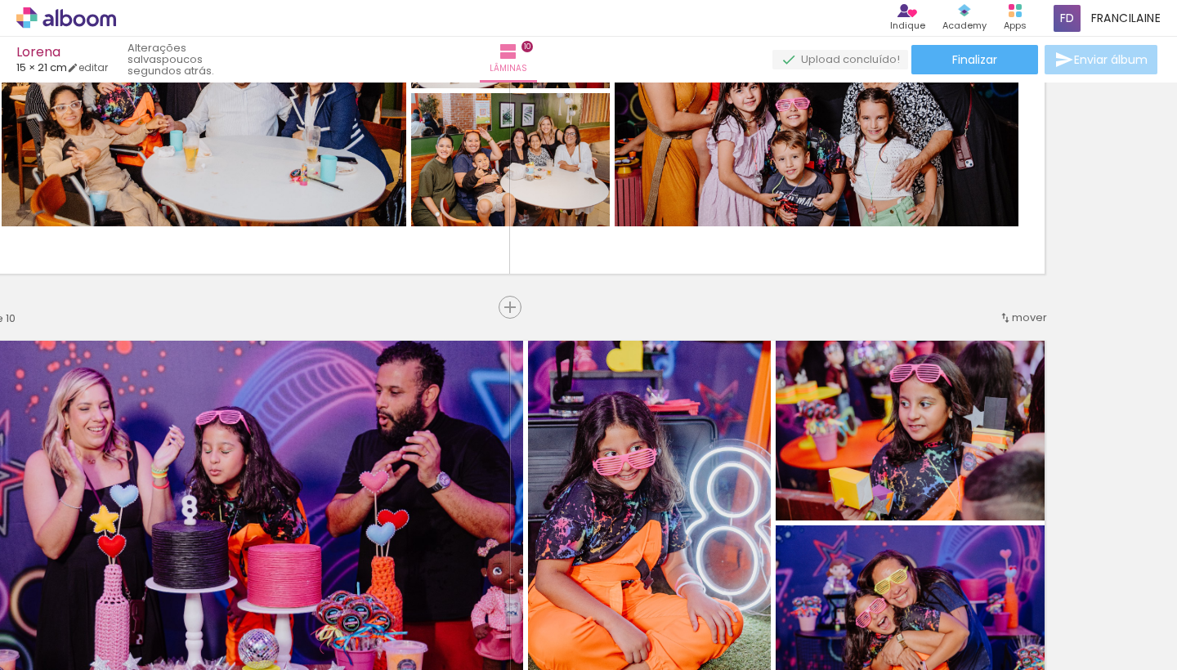
scroll to position [3684, 78]
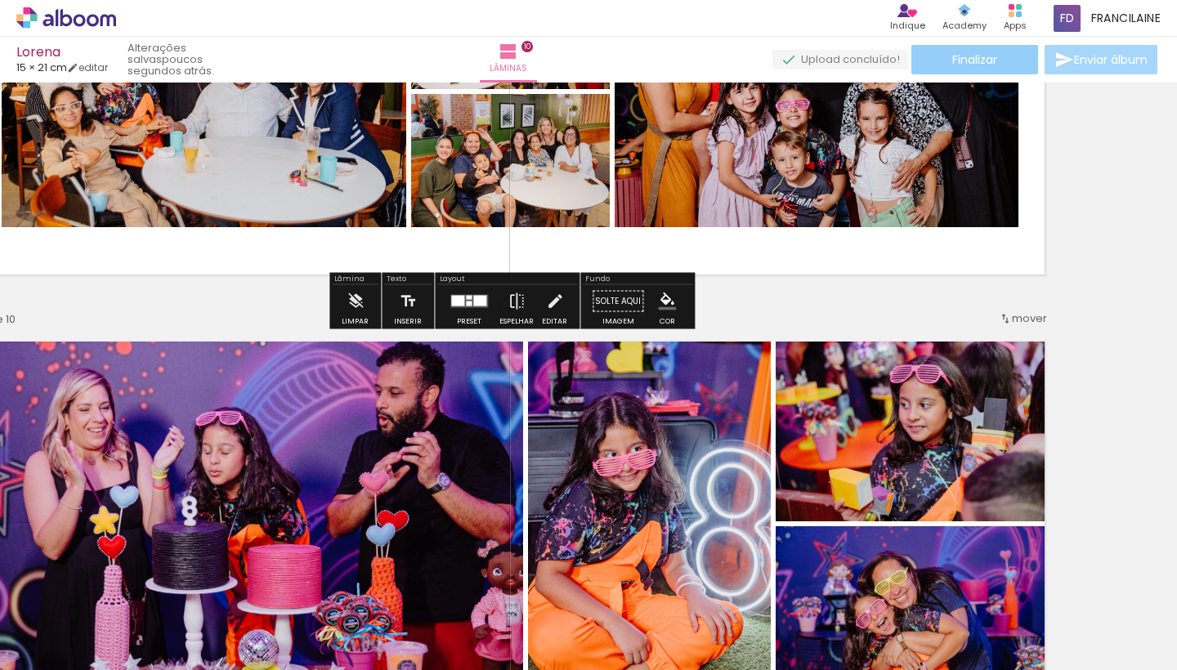
click at [983, 59] on span "Finalizar" at bounding box center [974, 59] width 45 height 11
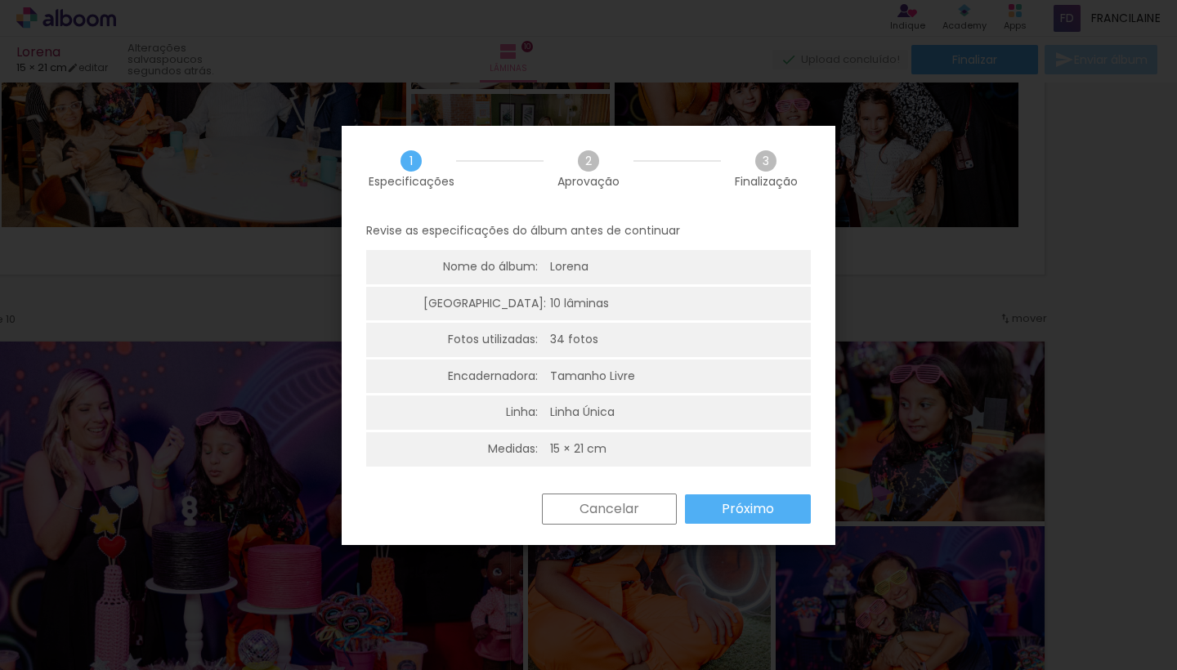
click at [0, 0] on slot "Próximo" at bounding box center [0, 0] width 0 height 0
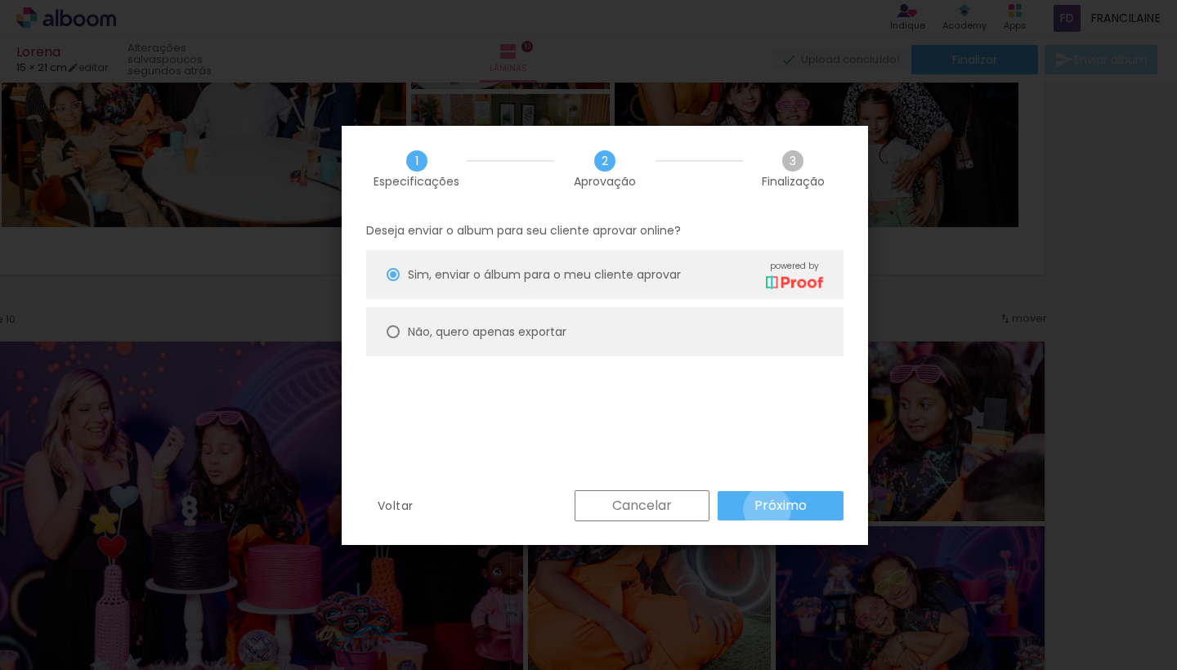
click at [0, 0] on slot "Próximo" at bounding box center [0, 0] width 0 height 0
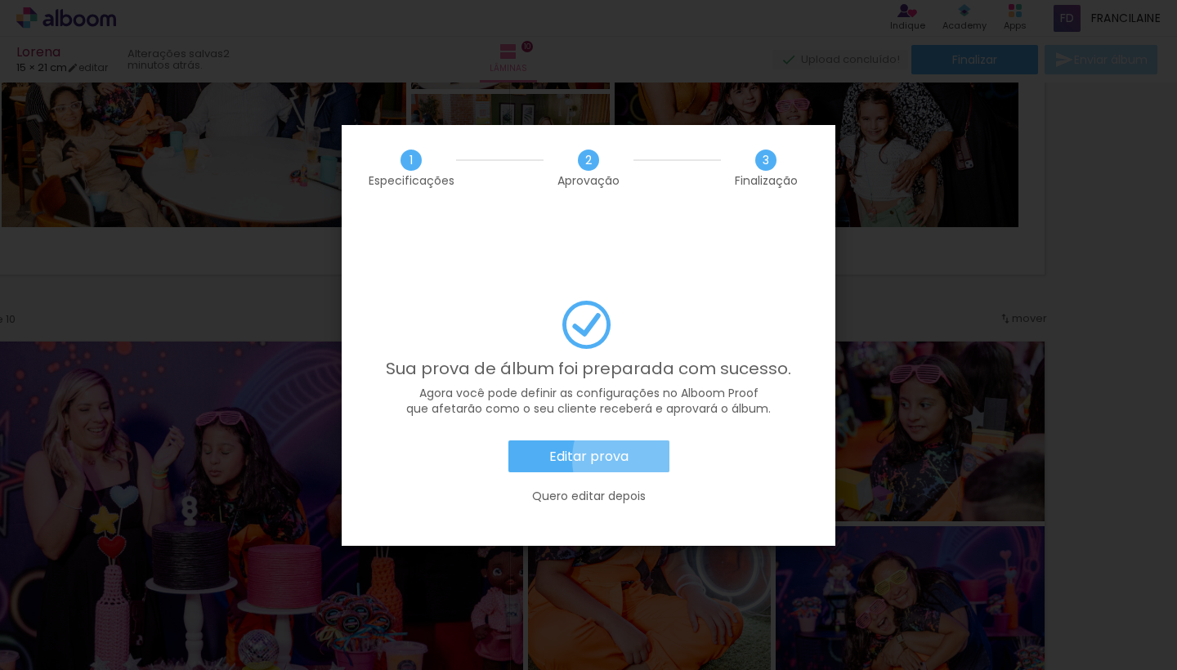
click at [645, 440] on paper-button "Editar prova" at bounding box center [588, 456] width 161 height 33
